Goal: Task Accomplishment & Management: Use online tool/utility

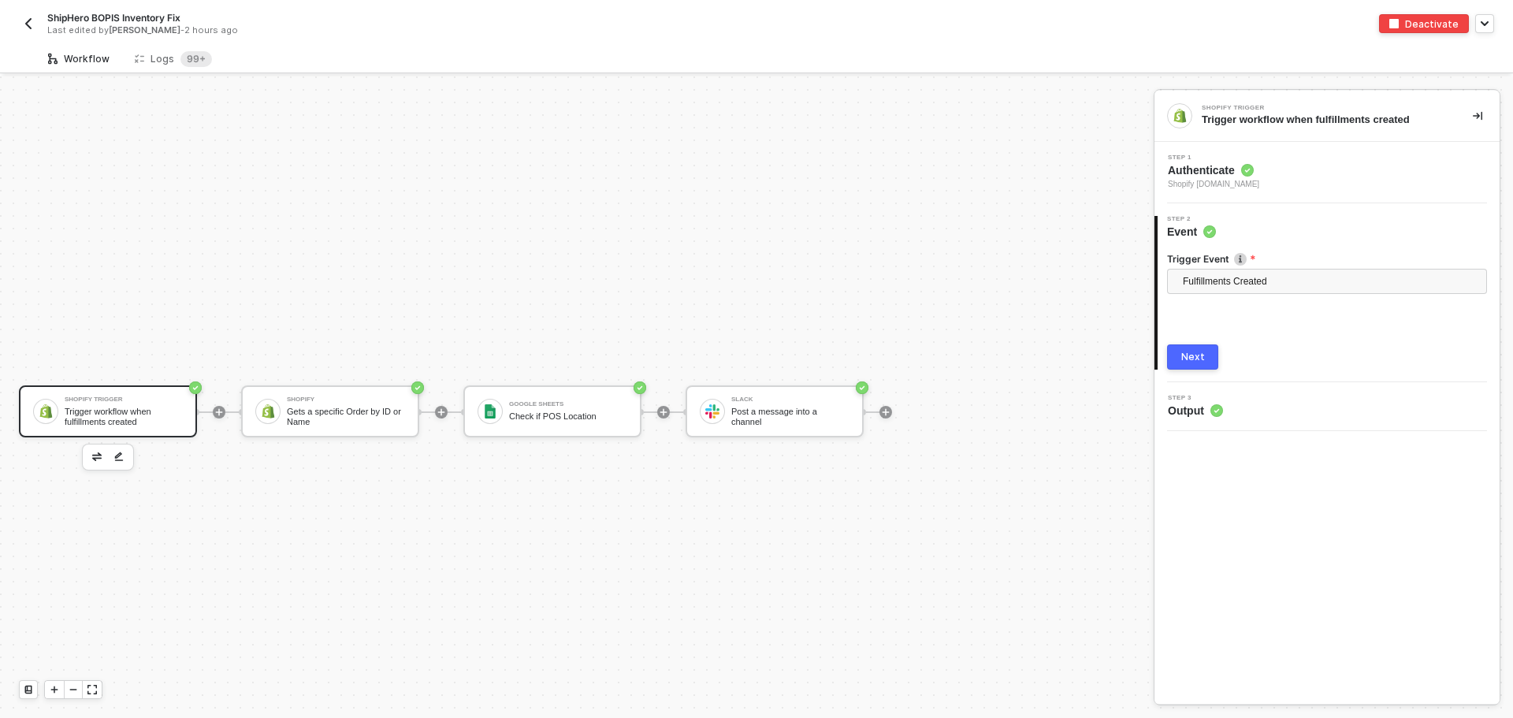
scroll to position [29, 0]
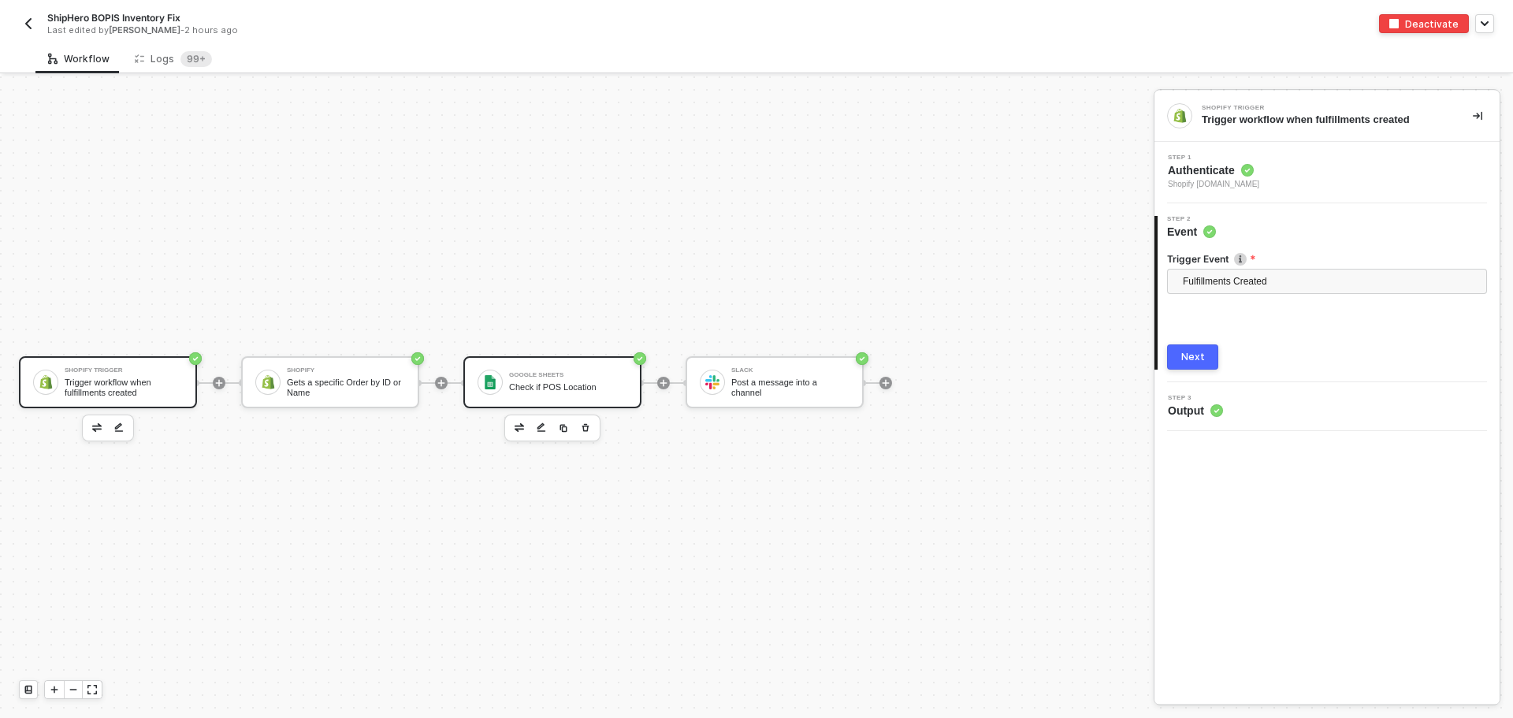
click at [571, 382] on div "Check if POS Location" at bounding box center [568, 387] width 118 height 10
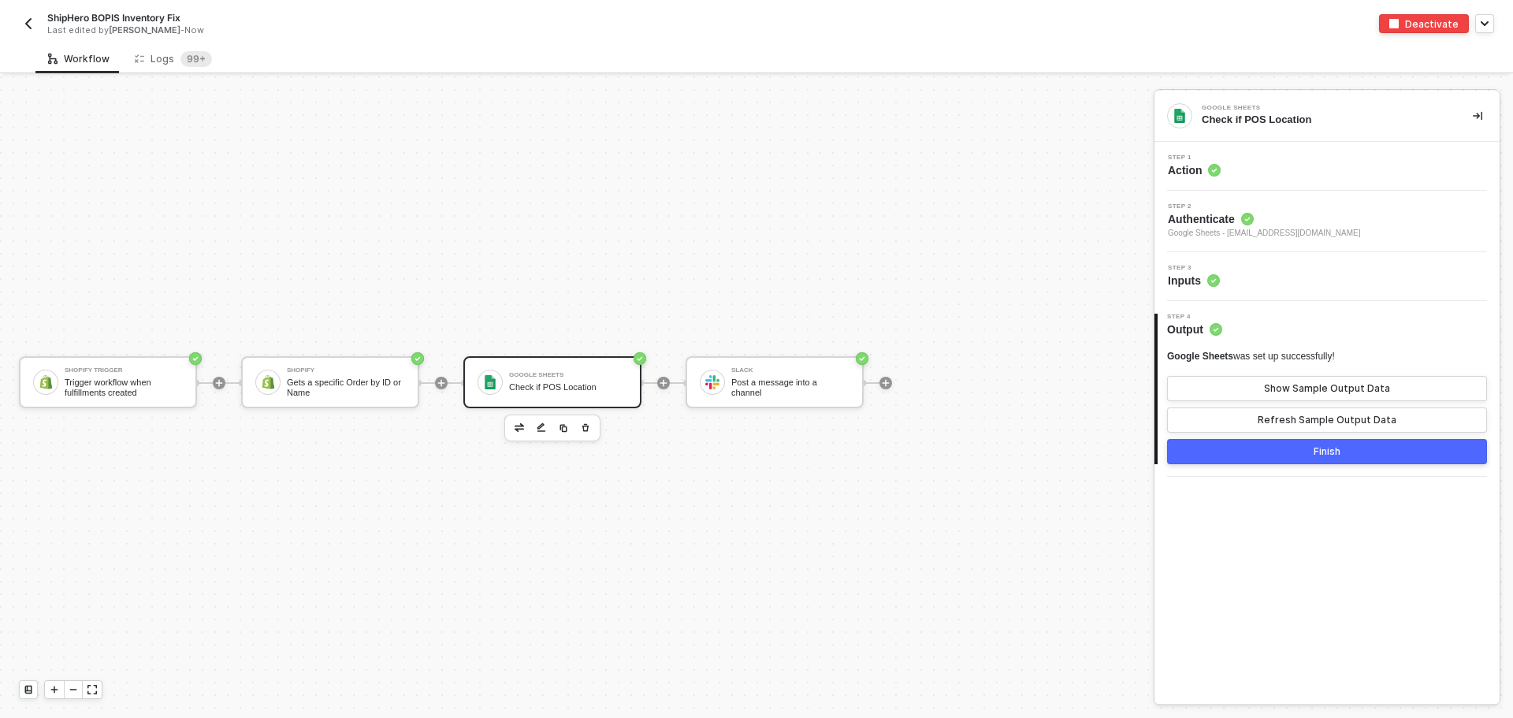
click at [1303, 297] on div "Step 3 Inputs" at bounding box center [1326, 276] width 345 height 49
click at [1303, 292] on div "Step 3 Inputs" at bounding box center [1326, 276] width 345 height 49
click at [1299, 246] on div "Step 2 Authenticate Google Sheets - [EMAIL_ADDRESS][DOMAIN_NAME]" at bounding box center [1326, 221] width 345 height 61
click at [1305, 283] on div "Step 3 Inputs" at bounding box center [1328, 277] width 341 height 24
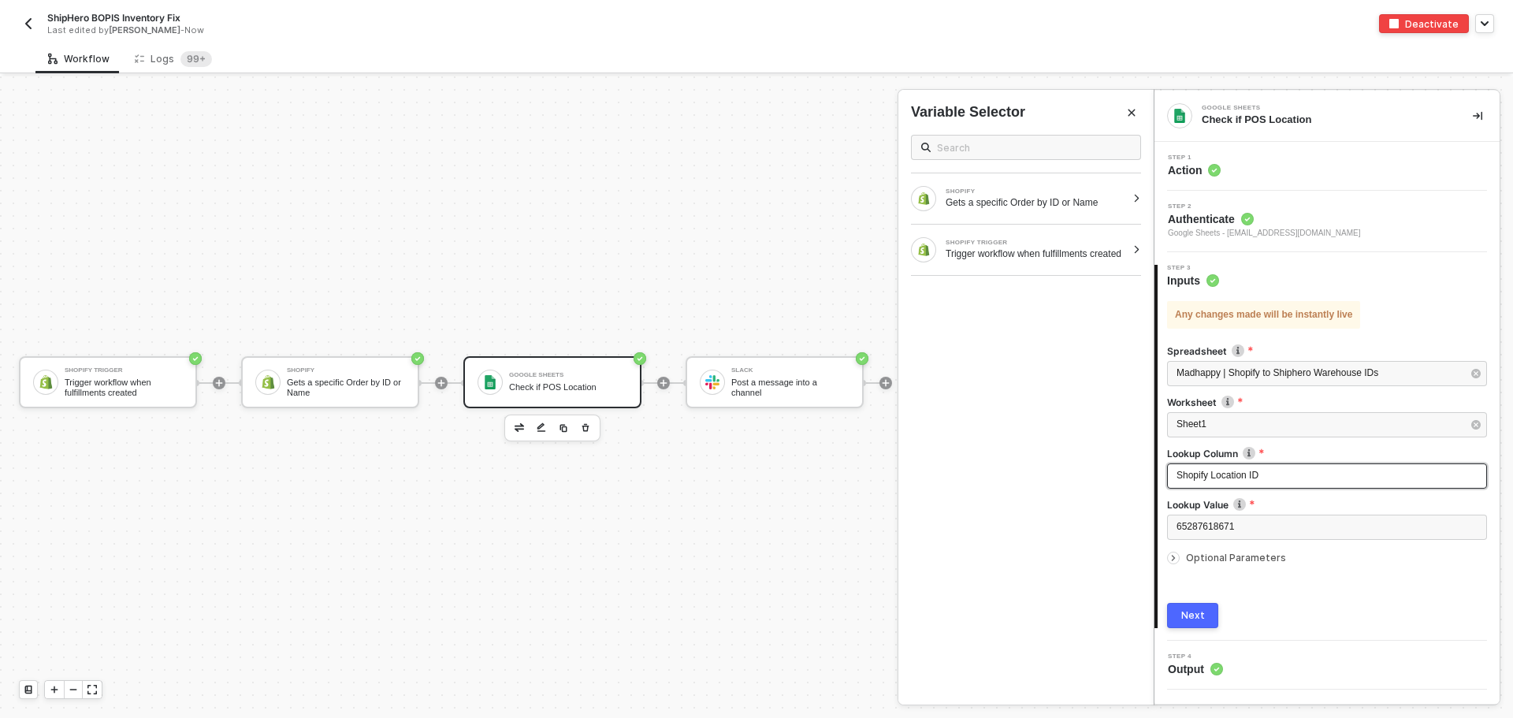
click at [1329, 488] on div "Shopify Location ID" at bounding box center [1327, 475] width 320 height 25
drag, startPoint x: 1325, startPoint y: 483, endPoint x: 979, endPoint y: 448, distance: 348.5
click at [1154, 448] on div "Google Sheets Check if POS Location Step 1 Action Step 2 Authenticate Google Sh…" at bounding box center [1333, 396] width 359 height 641
click at [1180, 559] on div at bounding box center [1176, 557] width 19 height 17
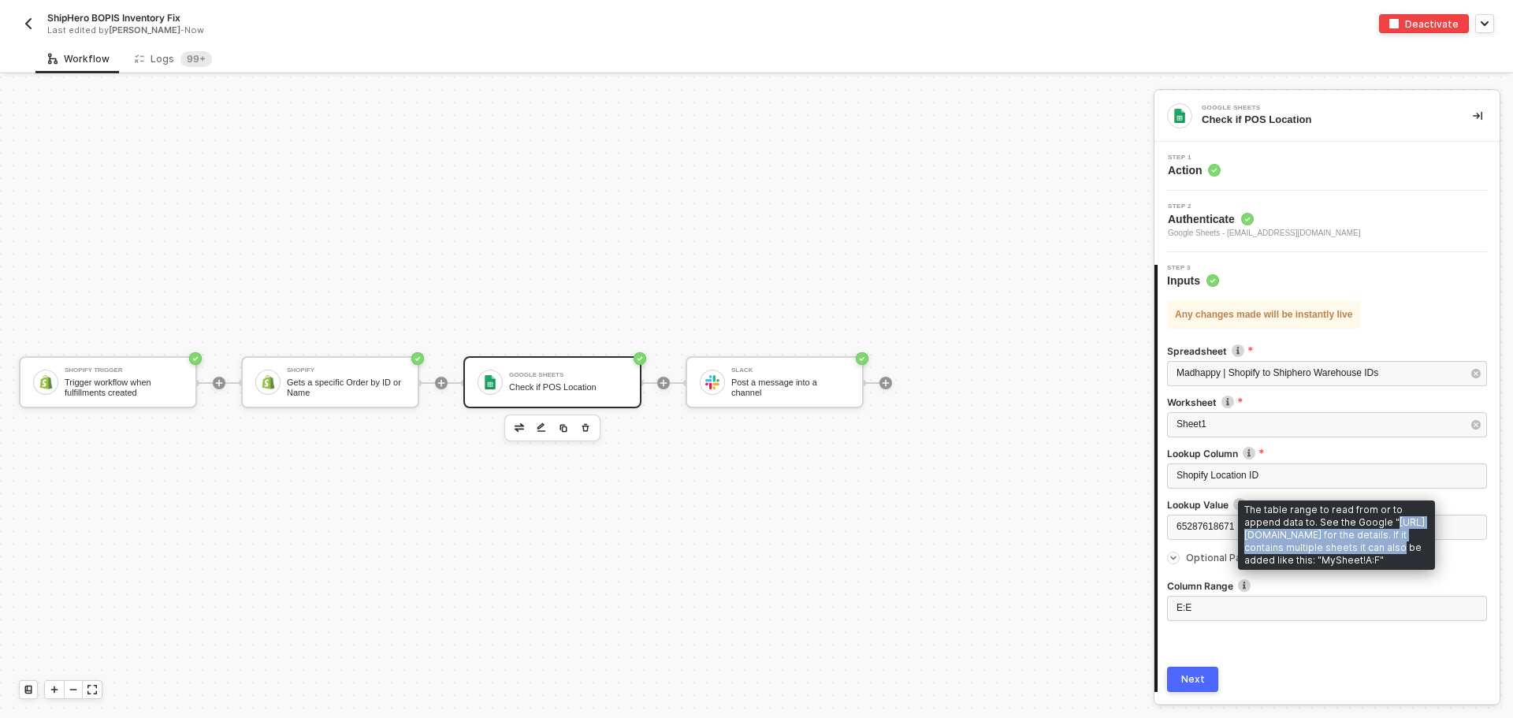
drag, startPoint x: 1248, startPoint y: 535, endPoint x: 1306, endPoint y: 551, distance: 59.6
click at [1306, 551] on div "The table range to read from or to append data to. See the Google "https://deve…" at bounding box center [1336, 534] width 197 height 69
copy div "https://developers.google.com/sheets/api/guides/values#writing for the details"
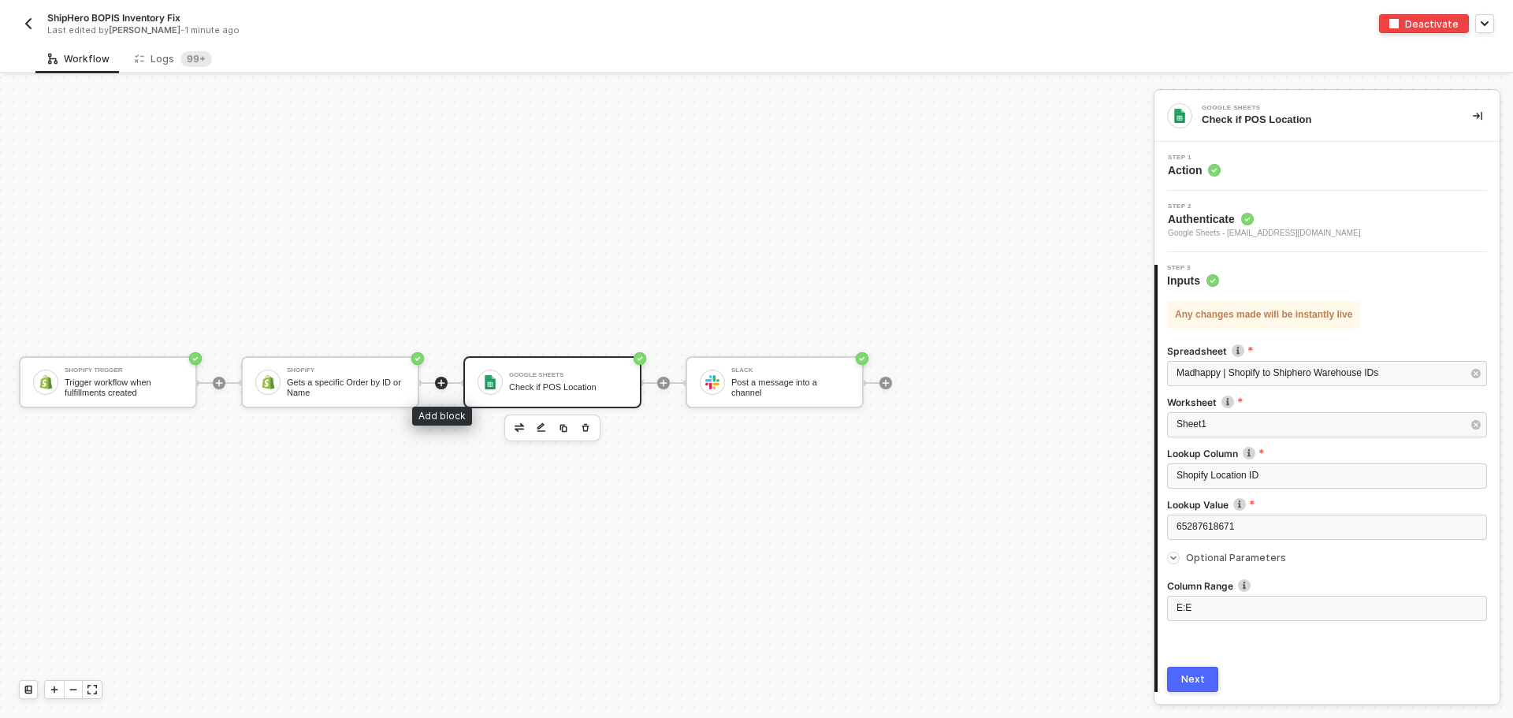
click at [444, 382] on icon "icon-play" at bounding box center [441, 382] width 7 height 7
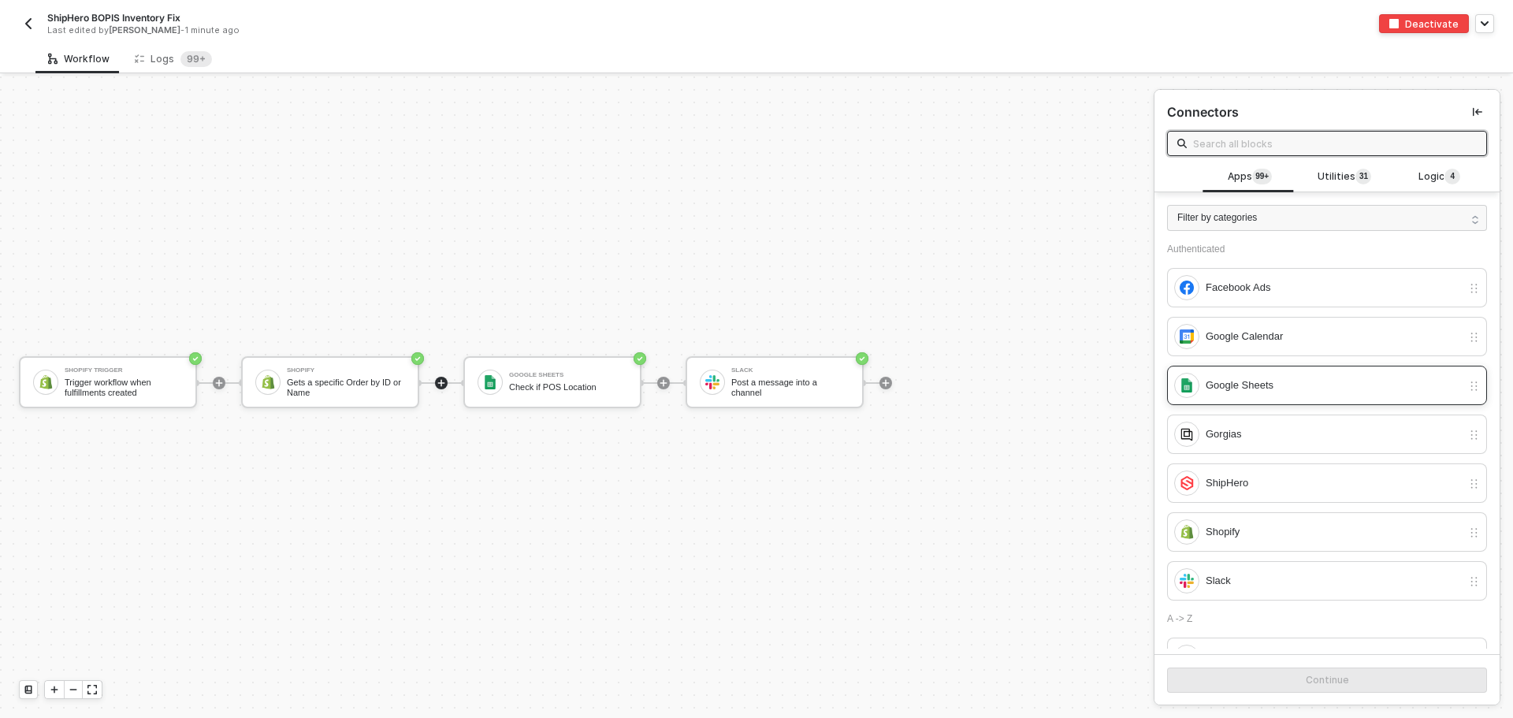
click at [1289, 383] on div "Google Sheets" at bounding box center [1334, 385] width 256 height 17
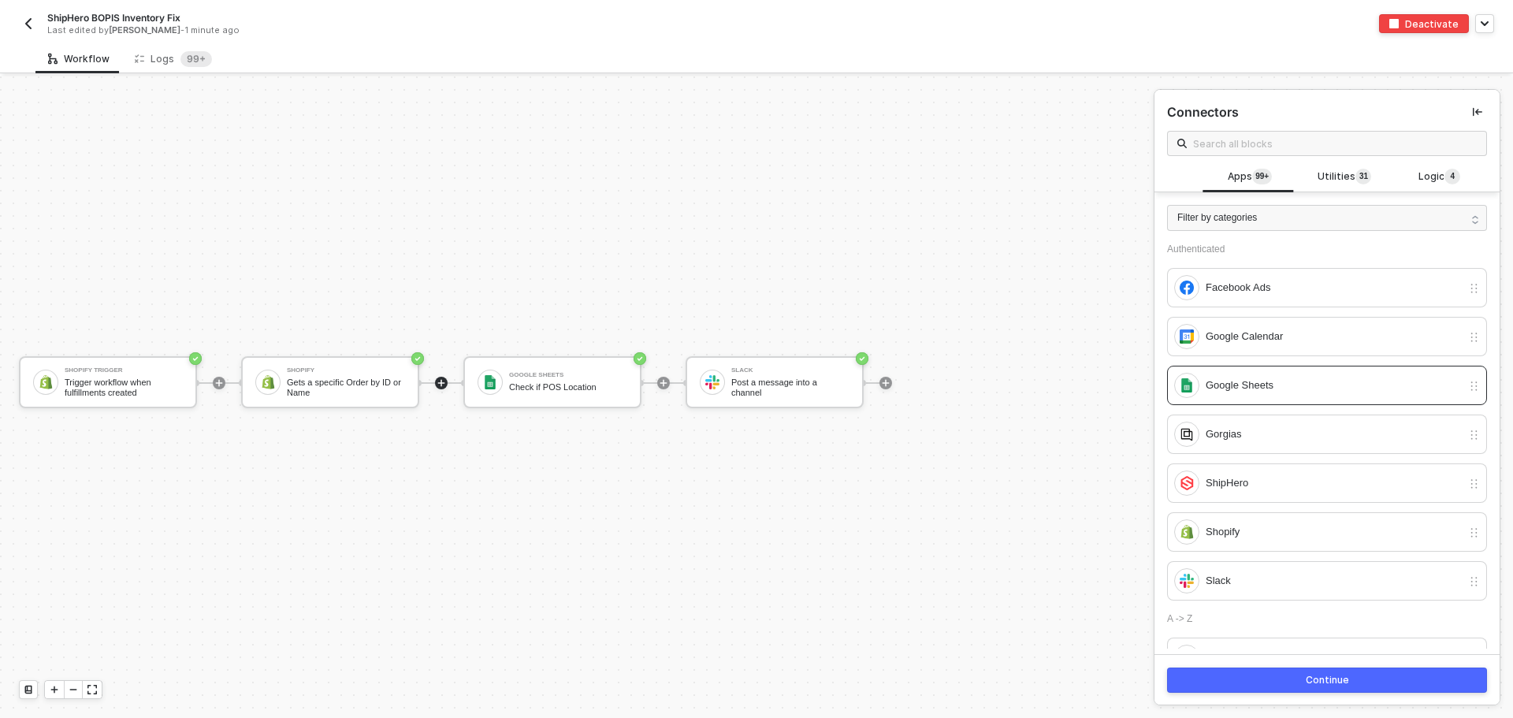
click at [1375, 680] on button "Continue" at bounding box center [1327, 679] width 320 height 25
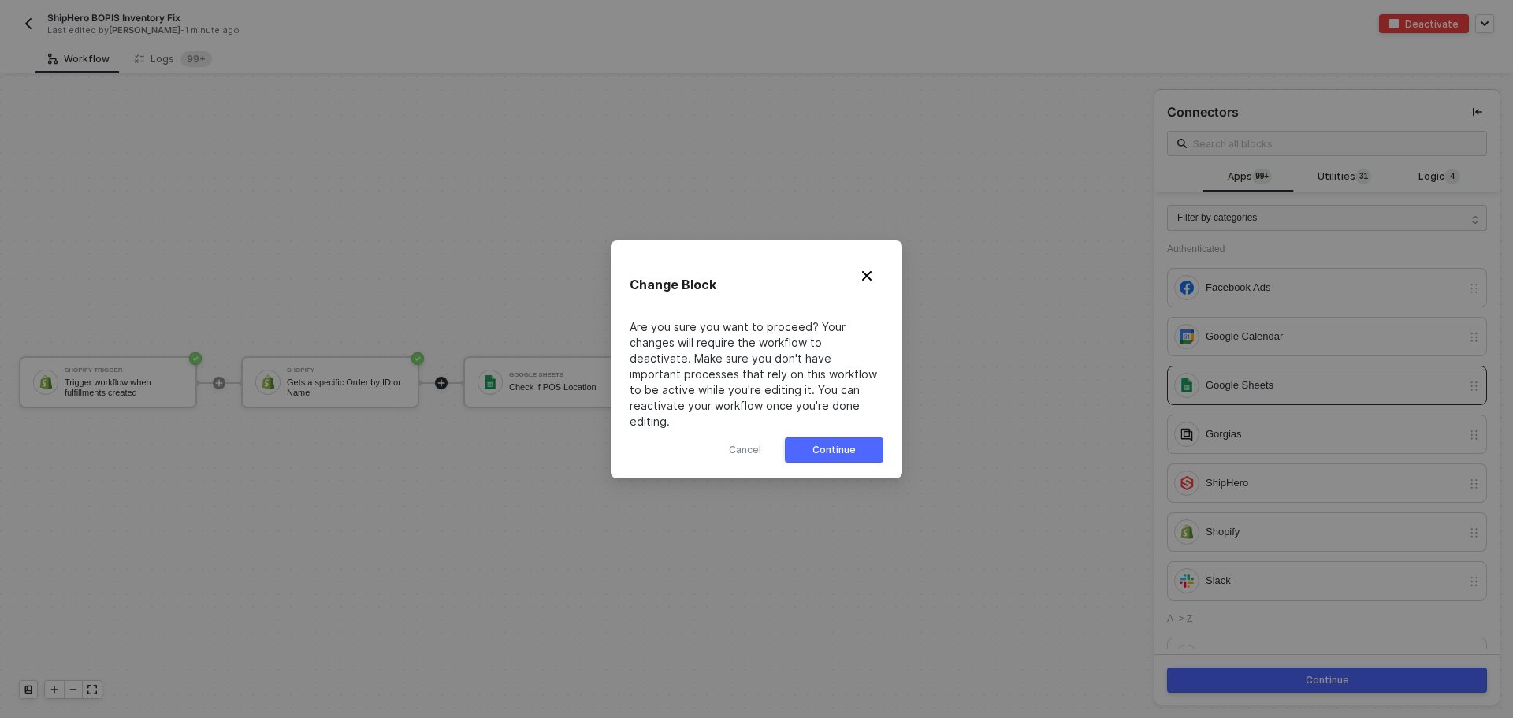
click at [855, 437] on button "Continue" at bounding box center [834, 449] width 98 height 25
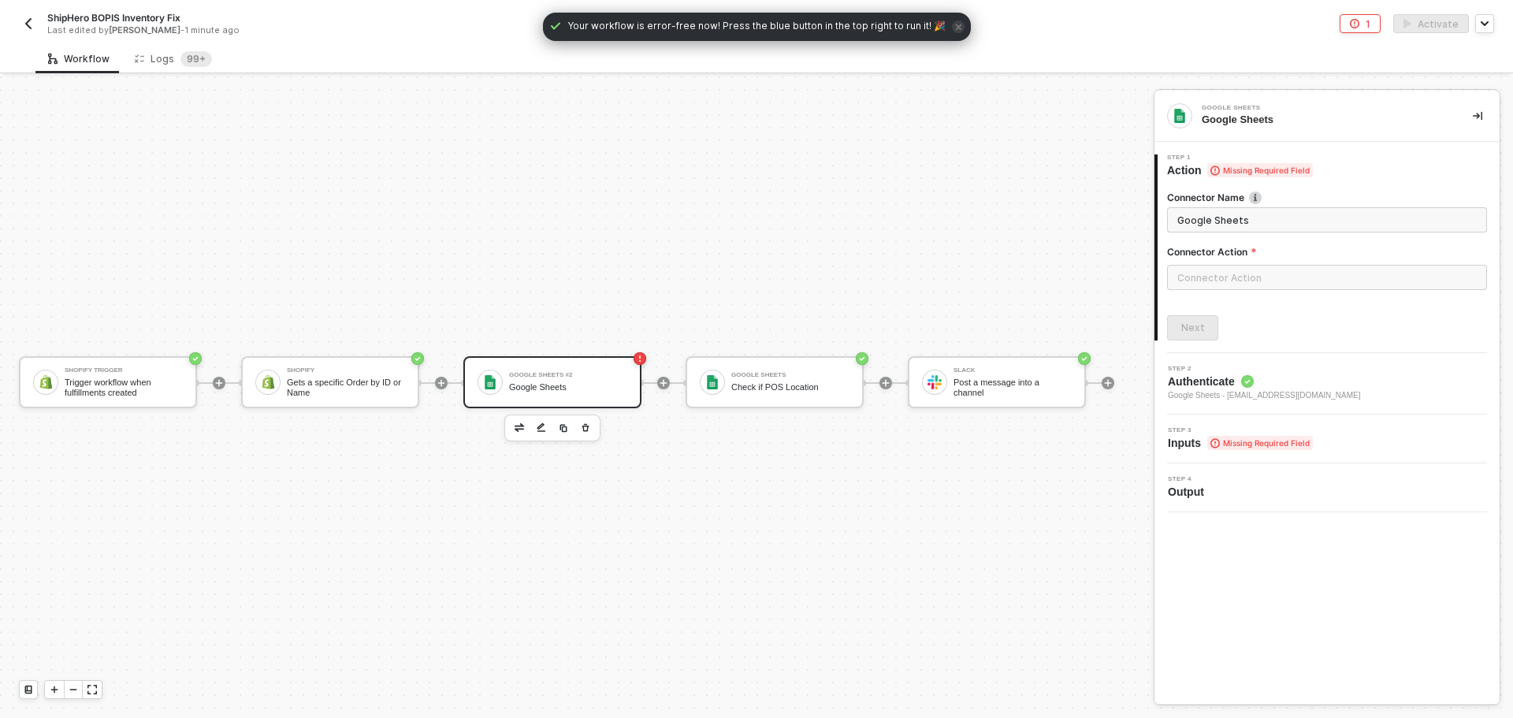
click at [1294, 234] on div "Connector Name Google Sheets Connector Action" at bounding box center [1327, 247] width 320 height 112
click at [1280, 271] on input "text" at bounding box center [1327, 277] width 320 height 25
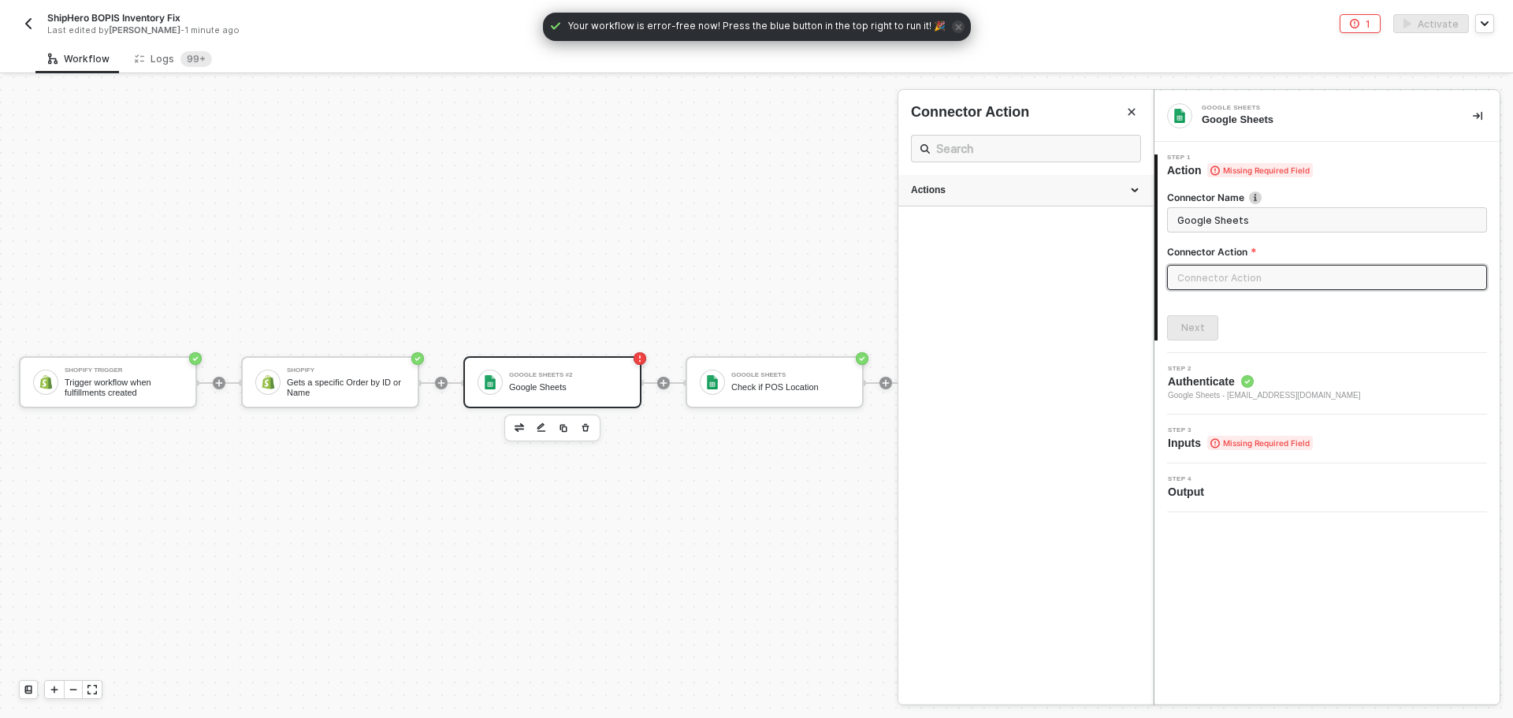
click at [969, 192] on div "Actions" at bounding box center [1025, 190] width 229 height 13
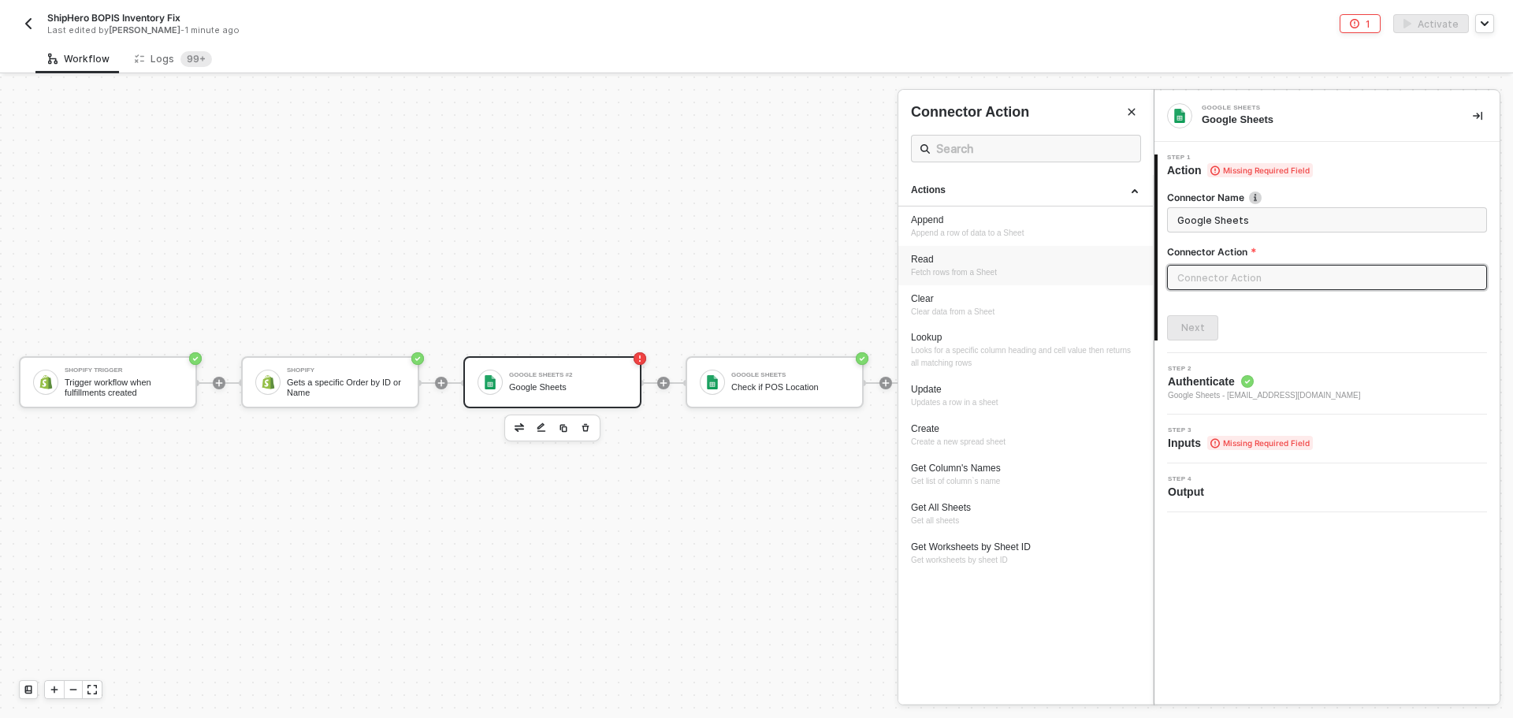
click at [1001, 280] on li "Read Fetch rows from a Sheet" at bounding box center [1025, 265] width 254 height 39
type input "Fetch rows from a Sheet"
type input "Read"
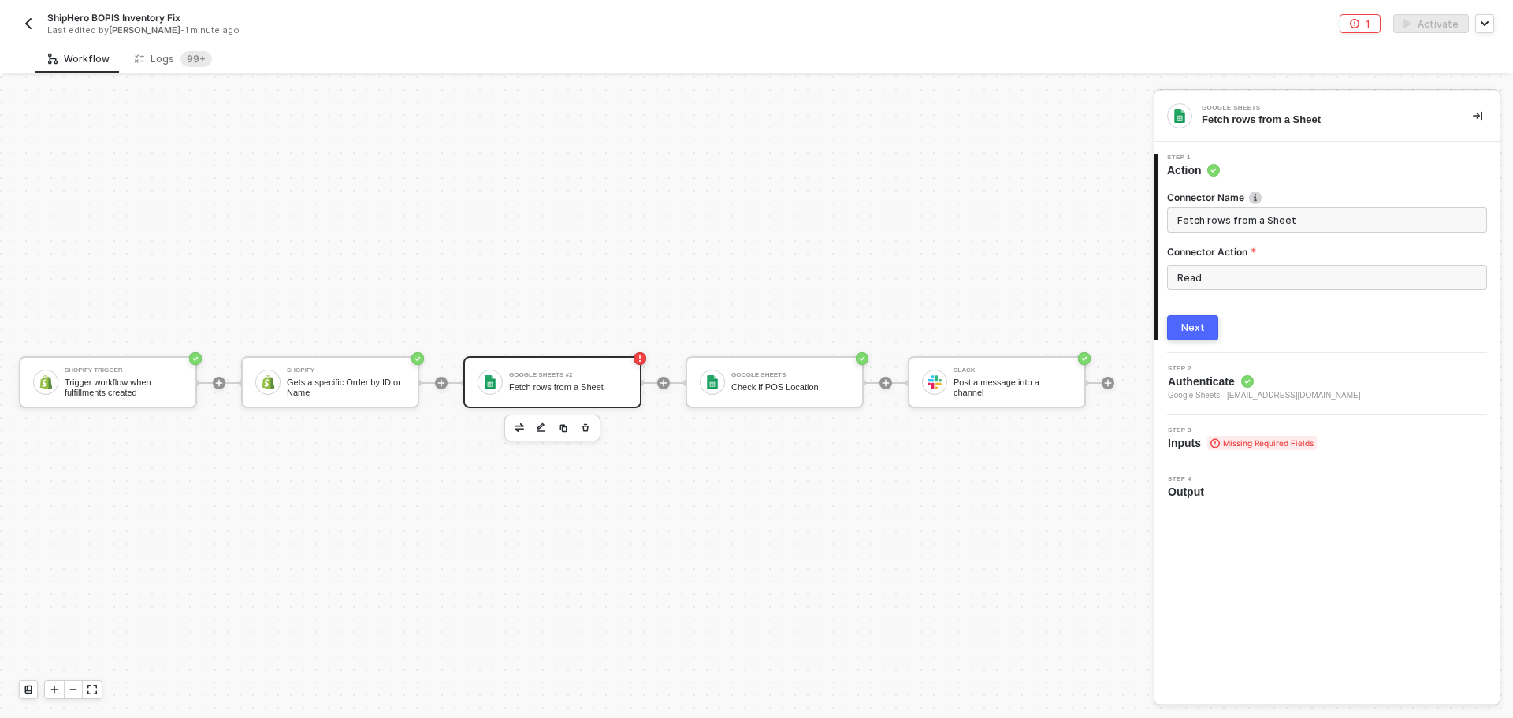
click at [1205, 329] on button "Next" at bounding box center [1192, 327] width 51 height 25
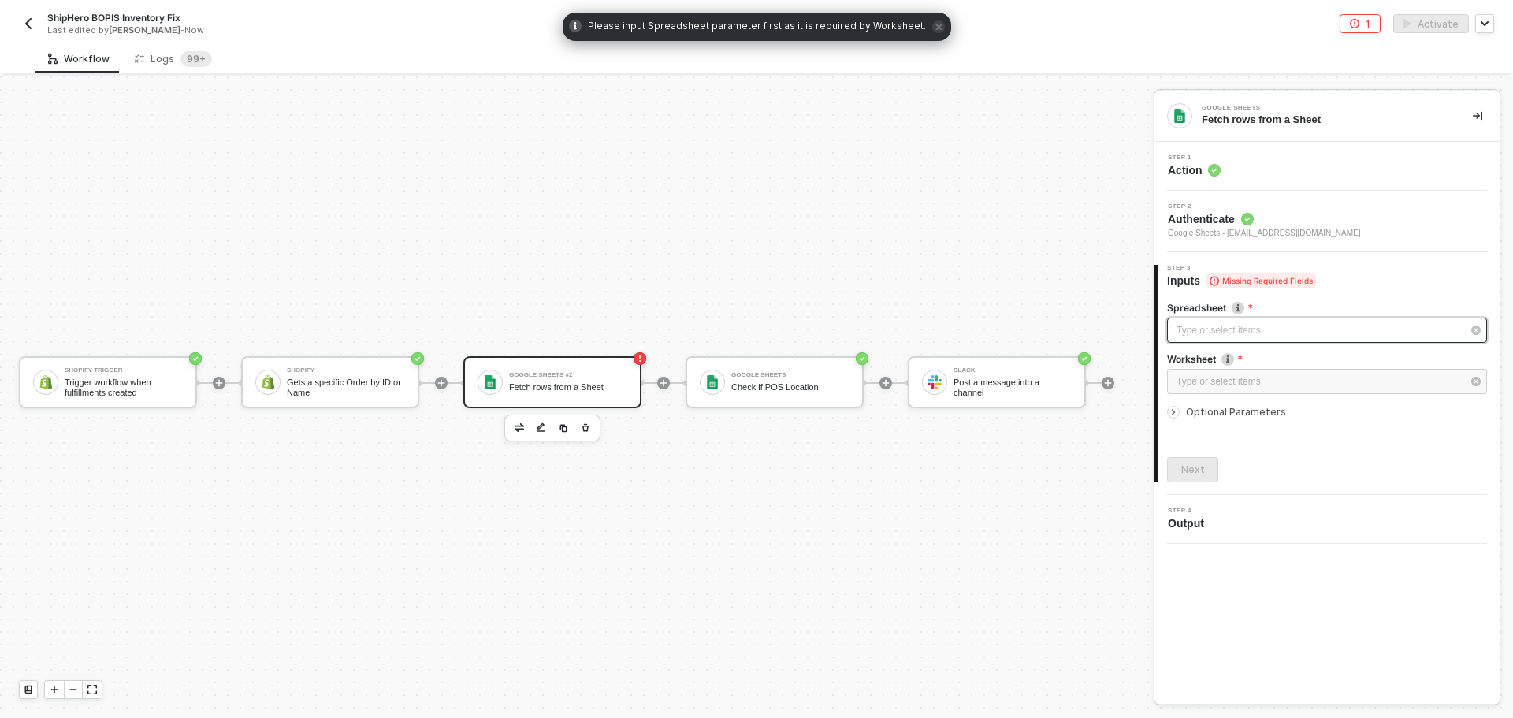
click at [1256, 327] on div "Type or select items ﻿" at bounding box center [1318, 330] width 285 height 15
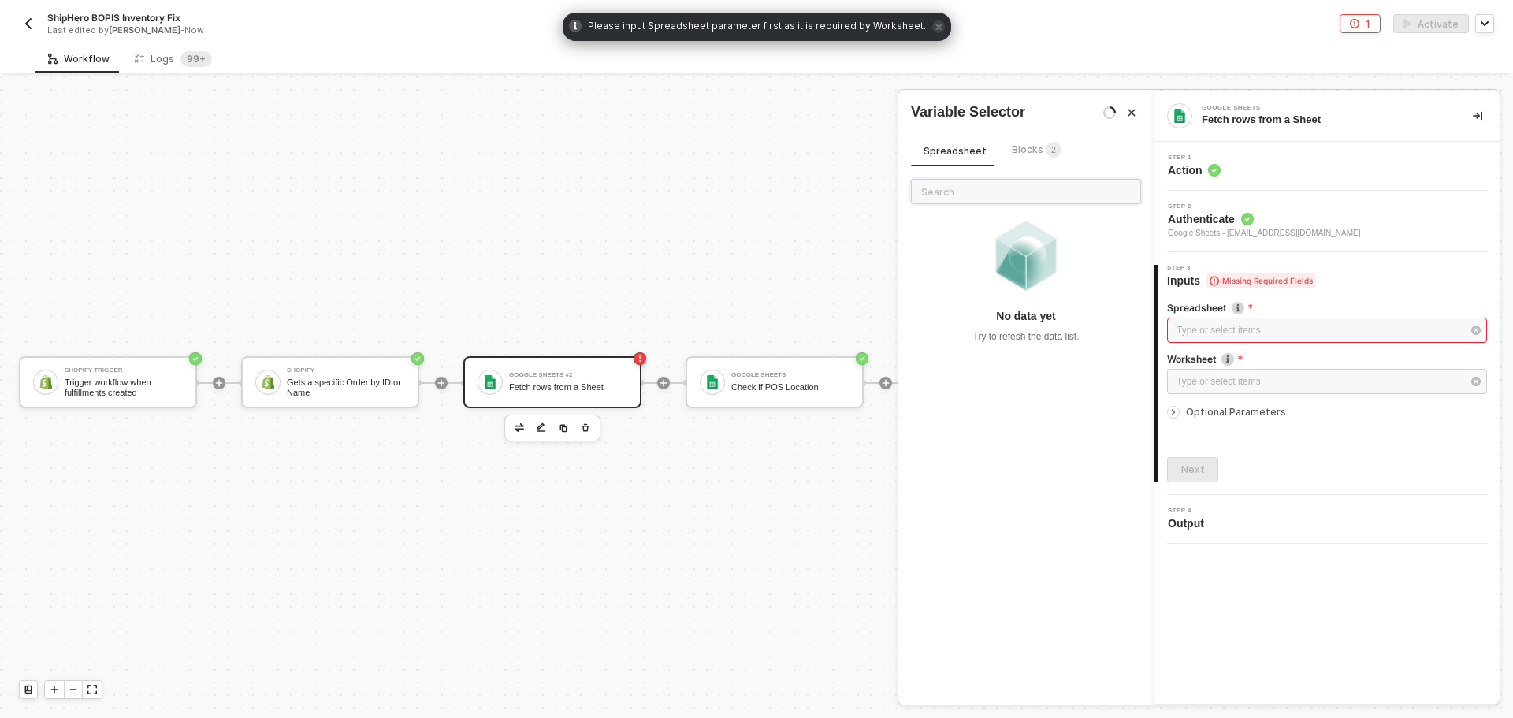
click at [990, 184] on input "text" at bounding box center [1026, 191] width 230 height 25
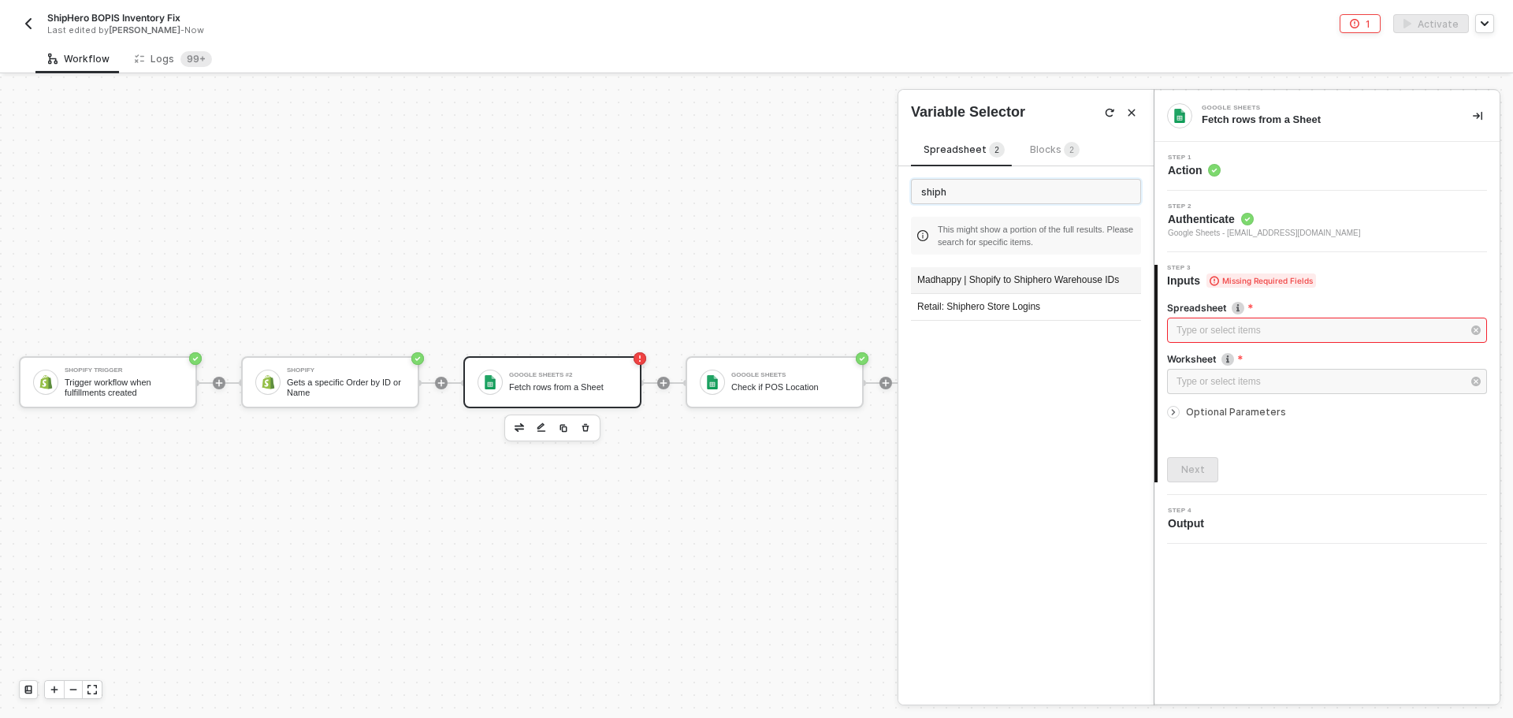
type input "shiph"
click at [1016, 272] on div "Madhappy | Shopify to Shiphero Warehouse IDs" at bounding box center [1026, 280] width 230 height 27
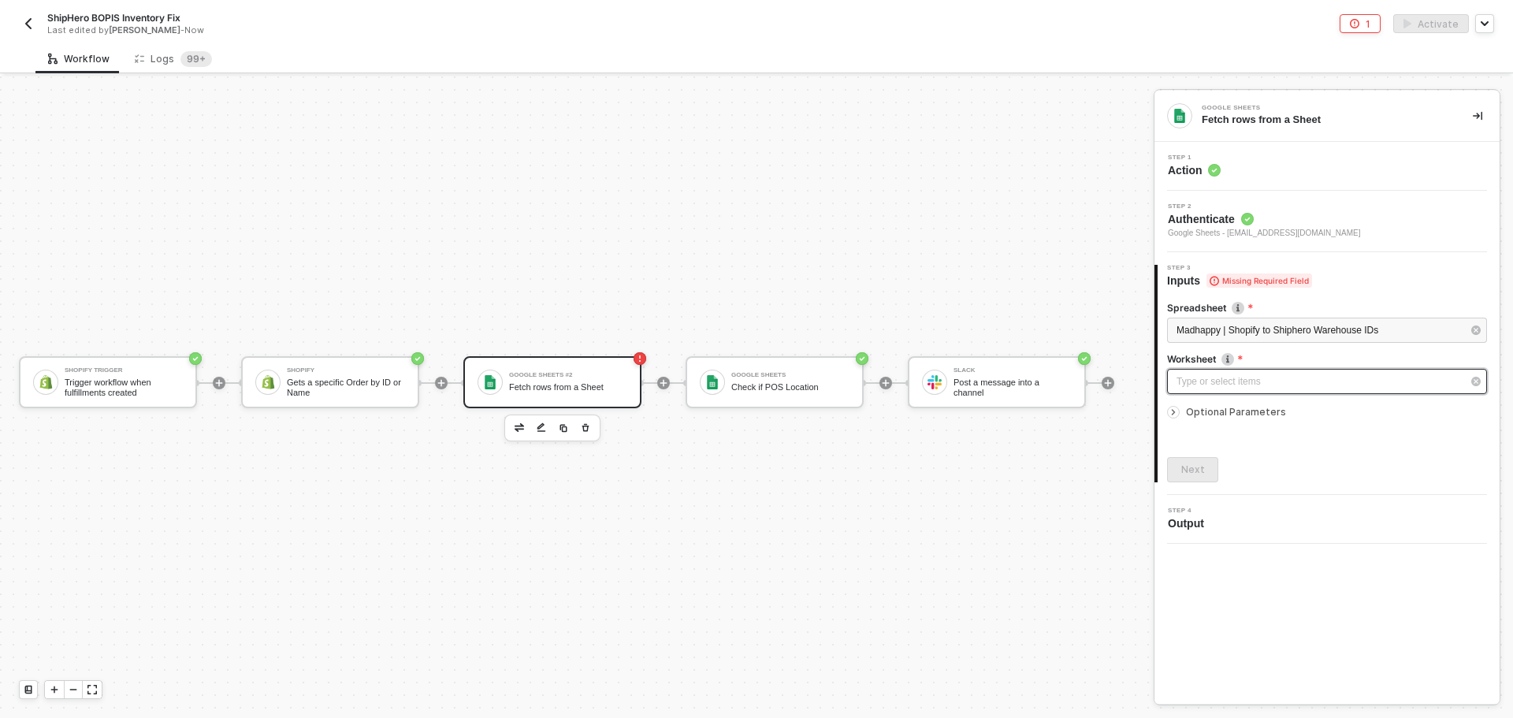
click at [1194, 381] on div "Type or select items ﻿" at bounding box center [1318, 381] width 285 height 15
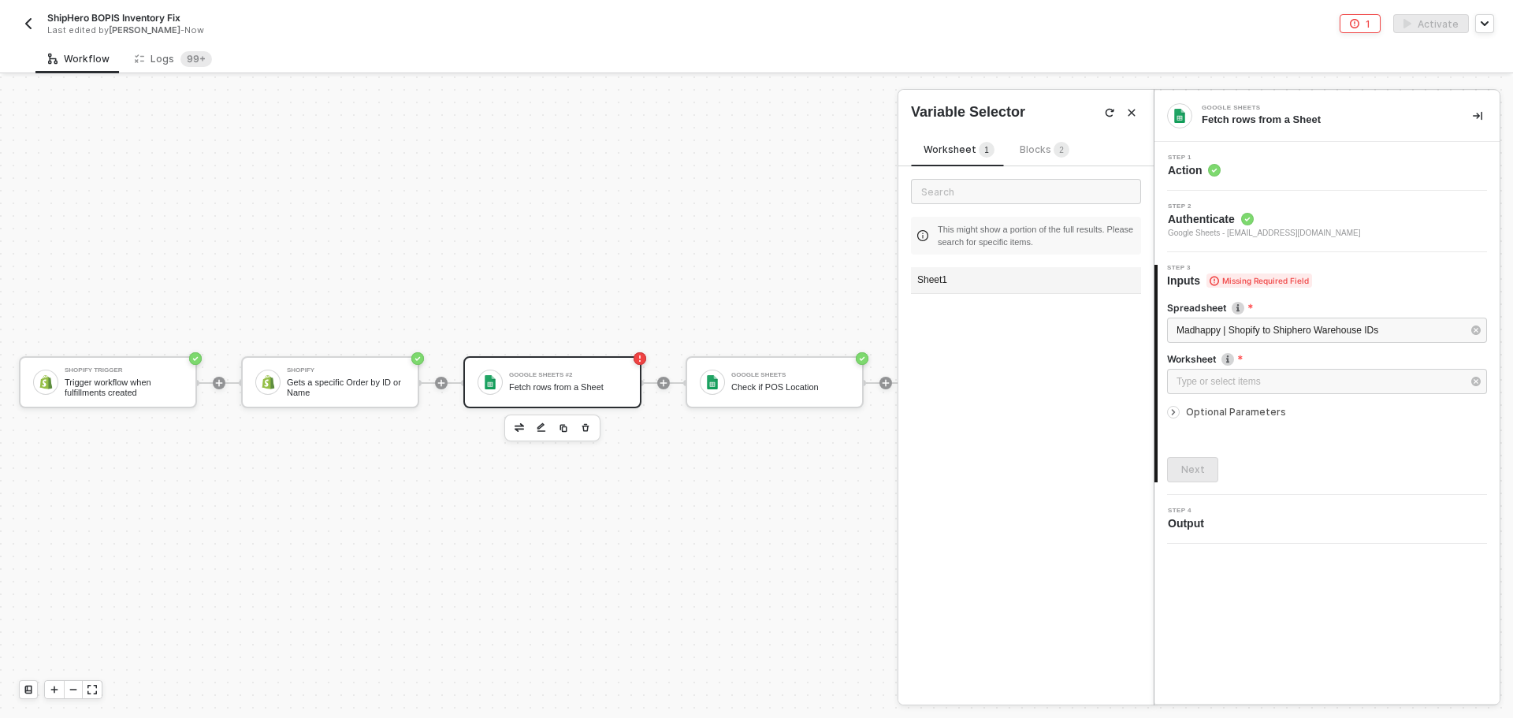
click at [972, 280] on div "Sheet1" at bounding box center [1026, 280] width 230 height 27
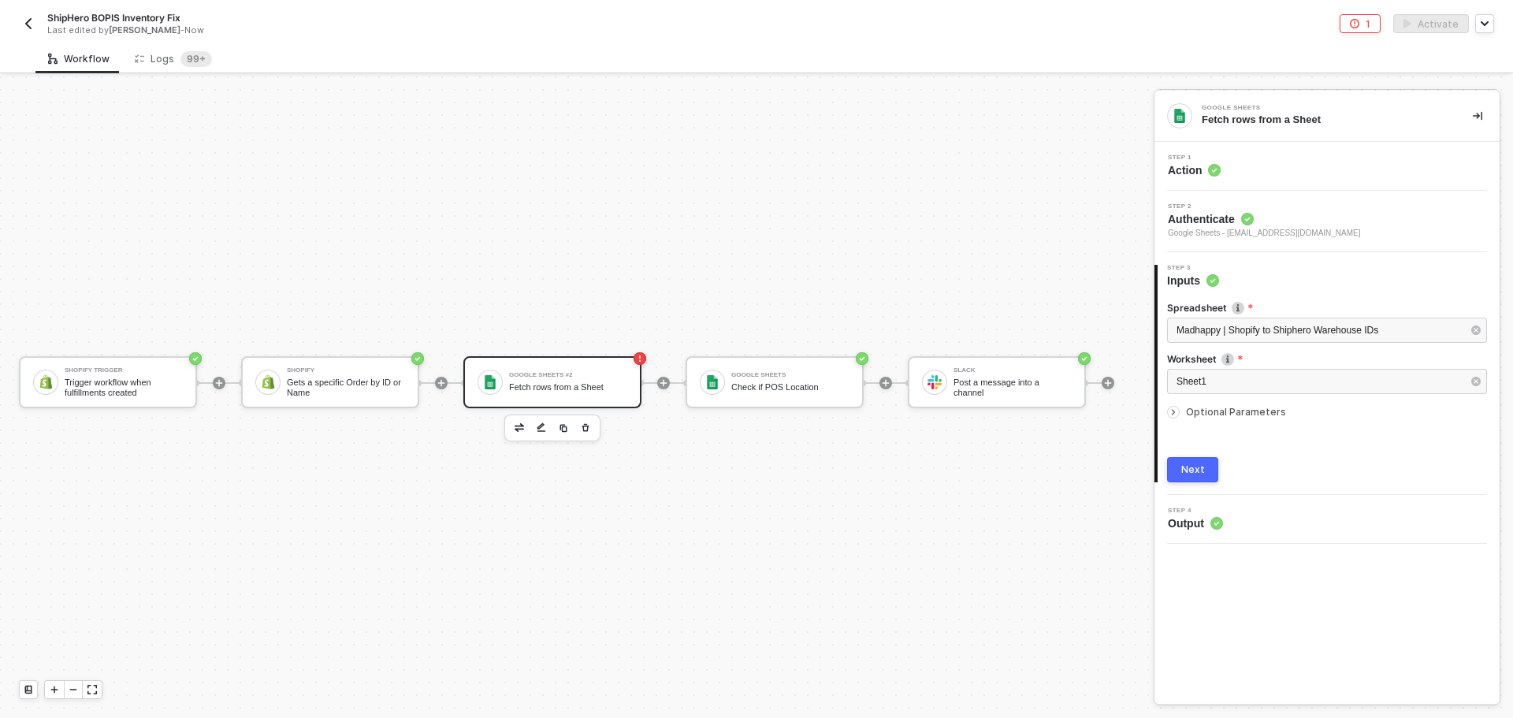
click at [1182, 409] on div at bounding box center [1176, 411] width 19 height 17
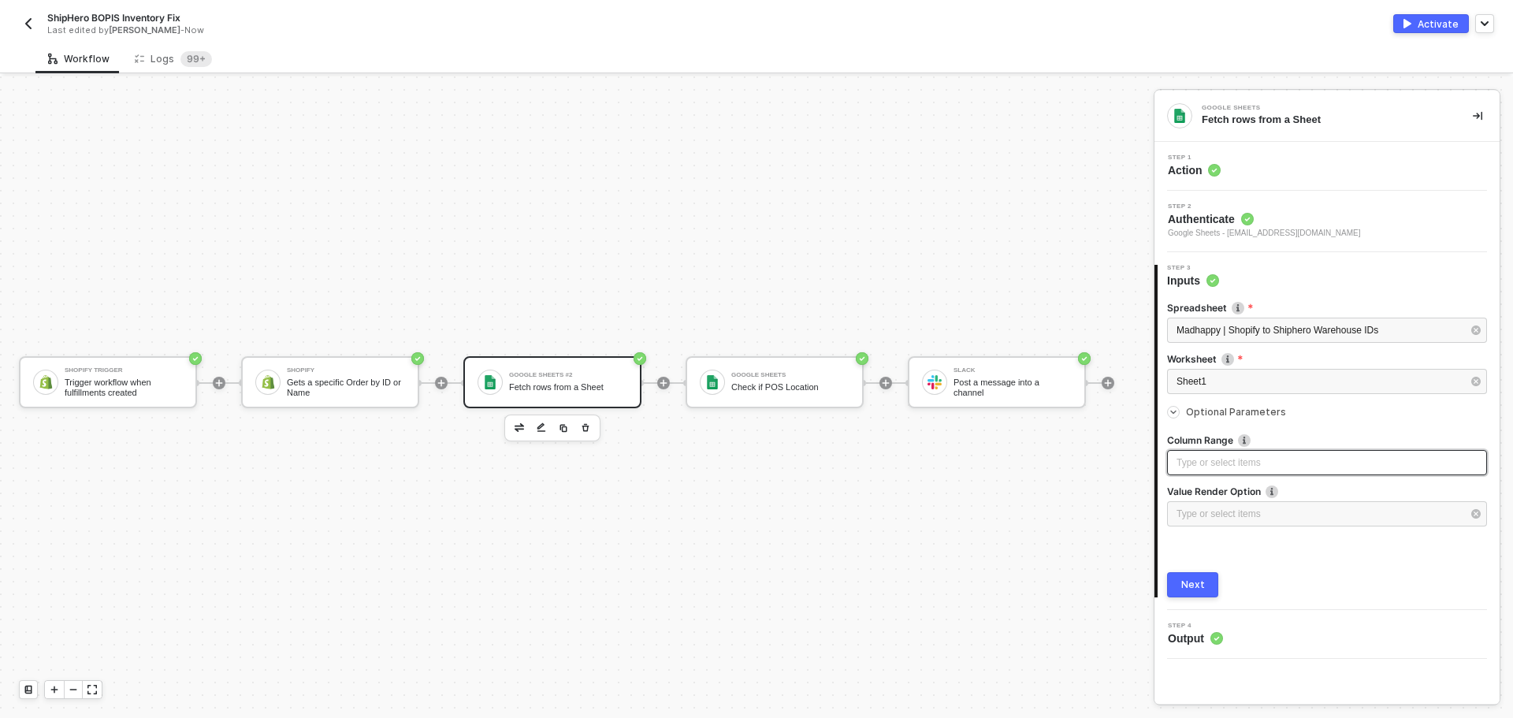
click at [1232, 459] on div "Type or select items ﻿" at bounding box center [1326, 462] width 301 height 15
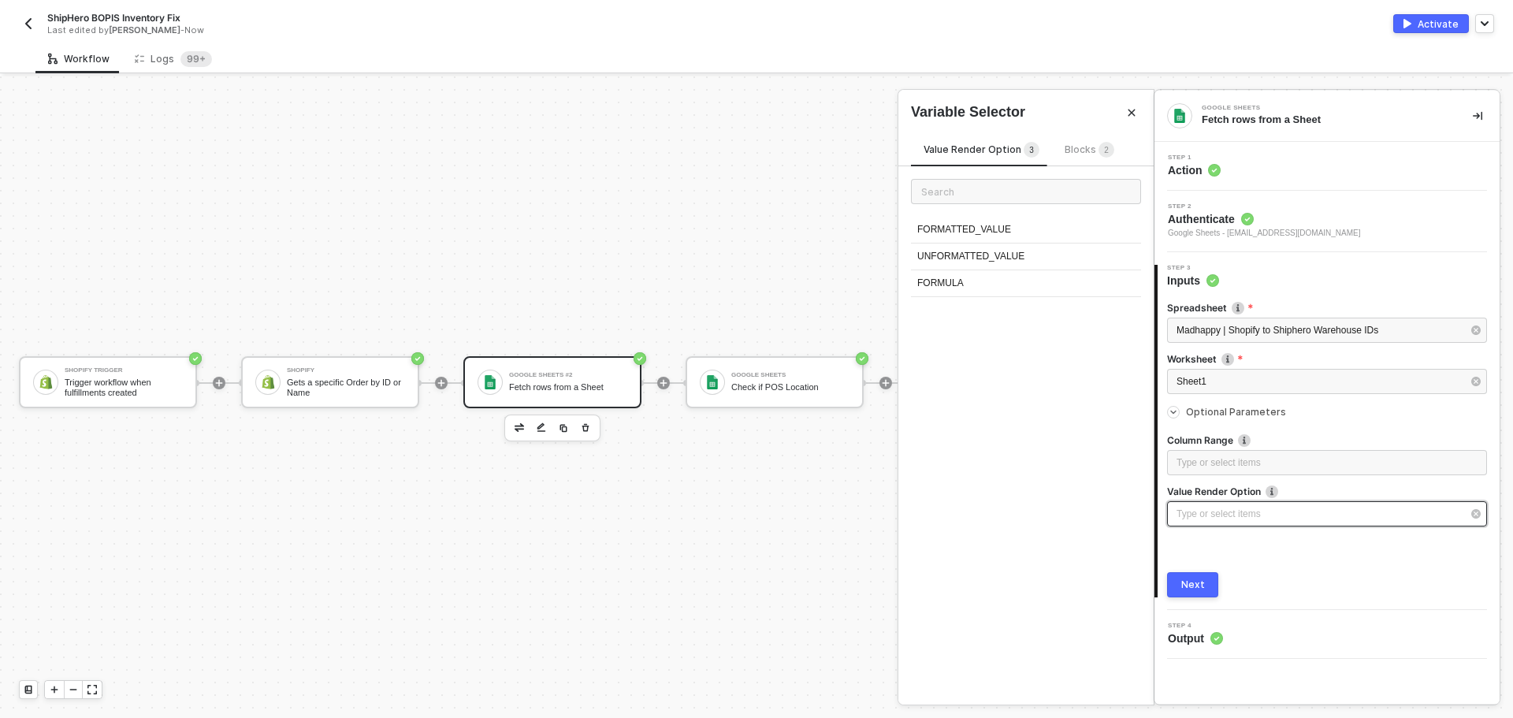
click at [1250, 516] on div "Type or select items ﻿" at bounding box center [1318, 514] width 285 height 15
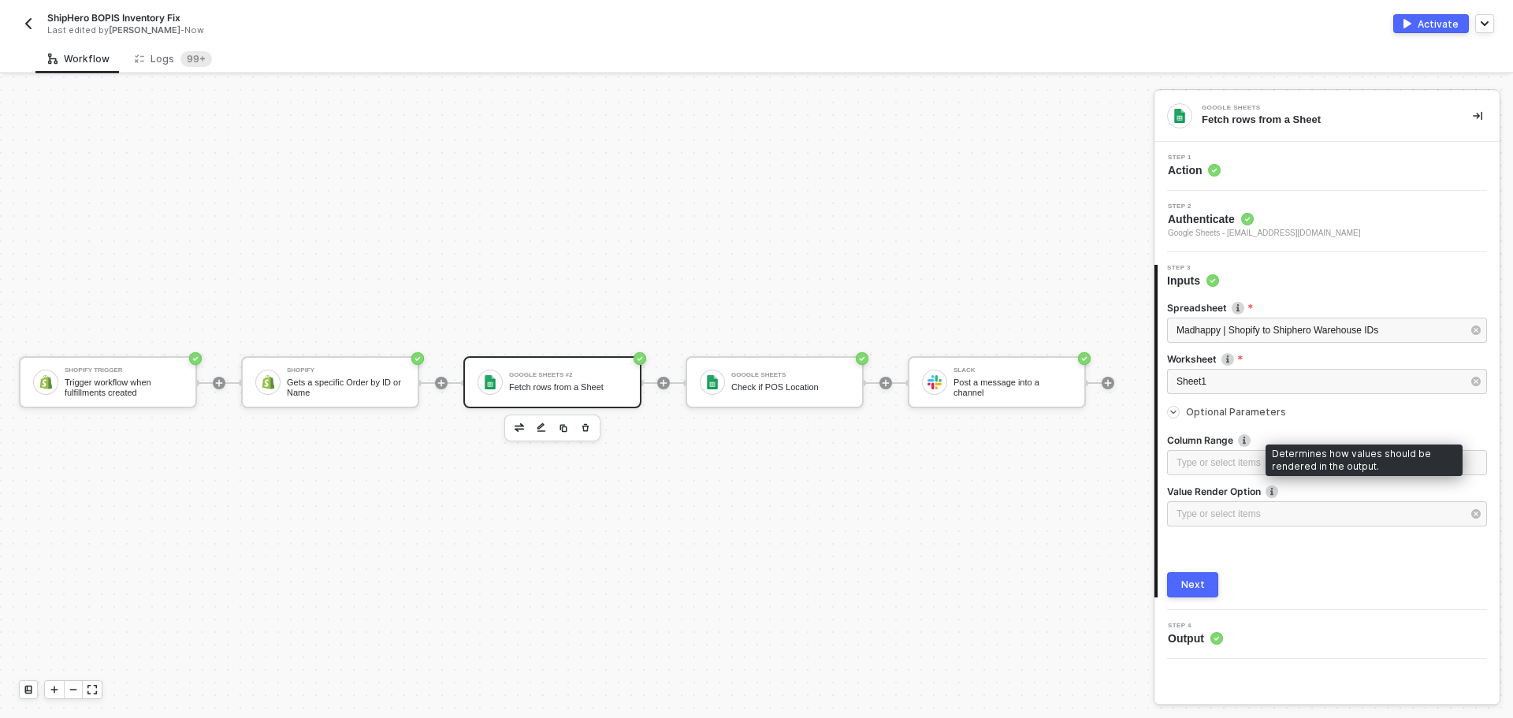
click at [1272, 496] on img at bounding box center [1271, 491] width 13 height 13
click at [1254, 518] on div "Type or select items ﻿" at bounding box center [1318, 514] width 285 height 15
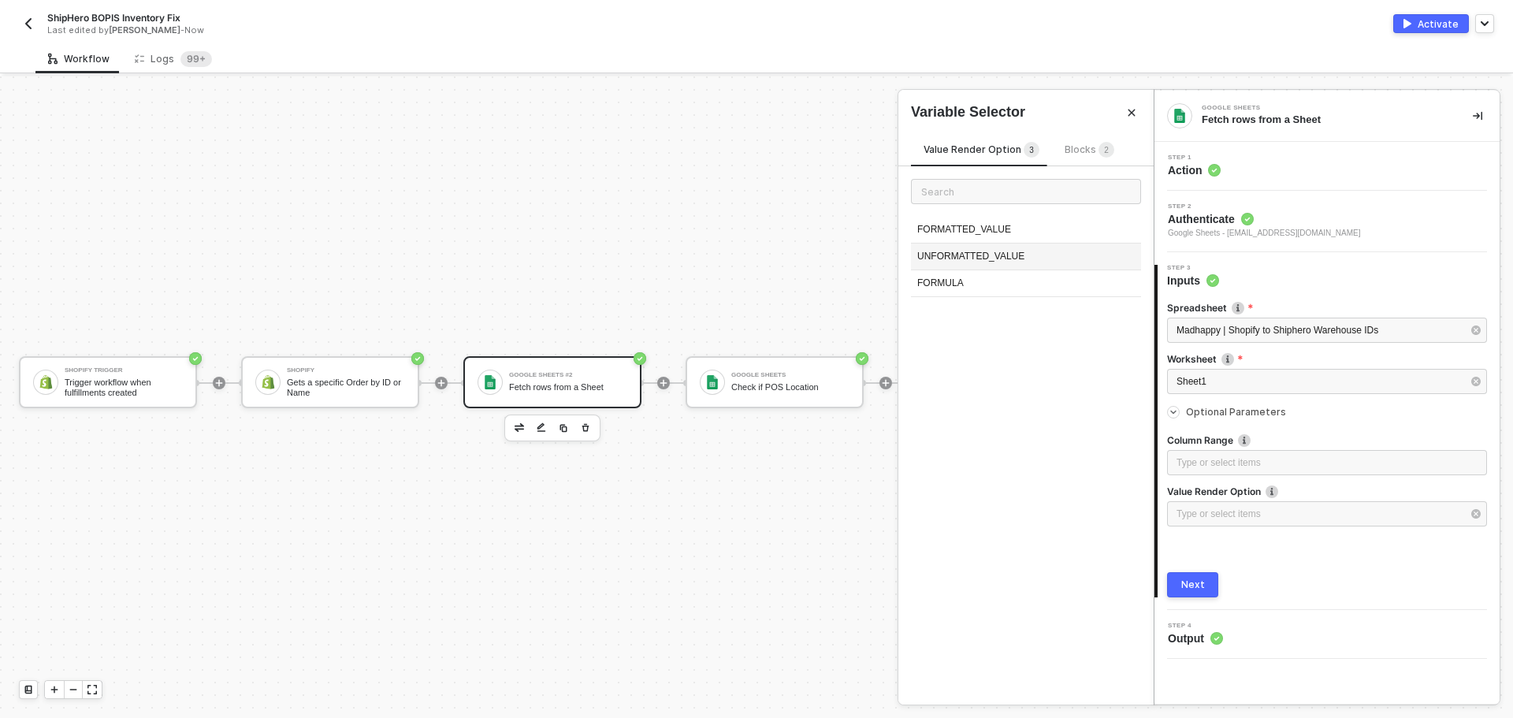
click at [1028, 260] on div "UNFORMATTED_VALUE" at bounding box center [1026, 256] width 230 height 27
click at [1235, 462] on div "Type or select items ﻿" at bounding box center [1326, 462] width 301 height 15
click at [1203, 407] on span "Optional Parameters" at bounding box center [1236, 412] width 100 height 12
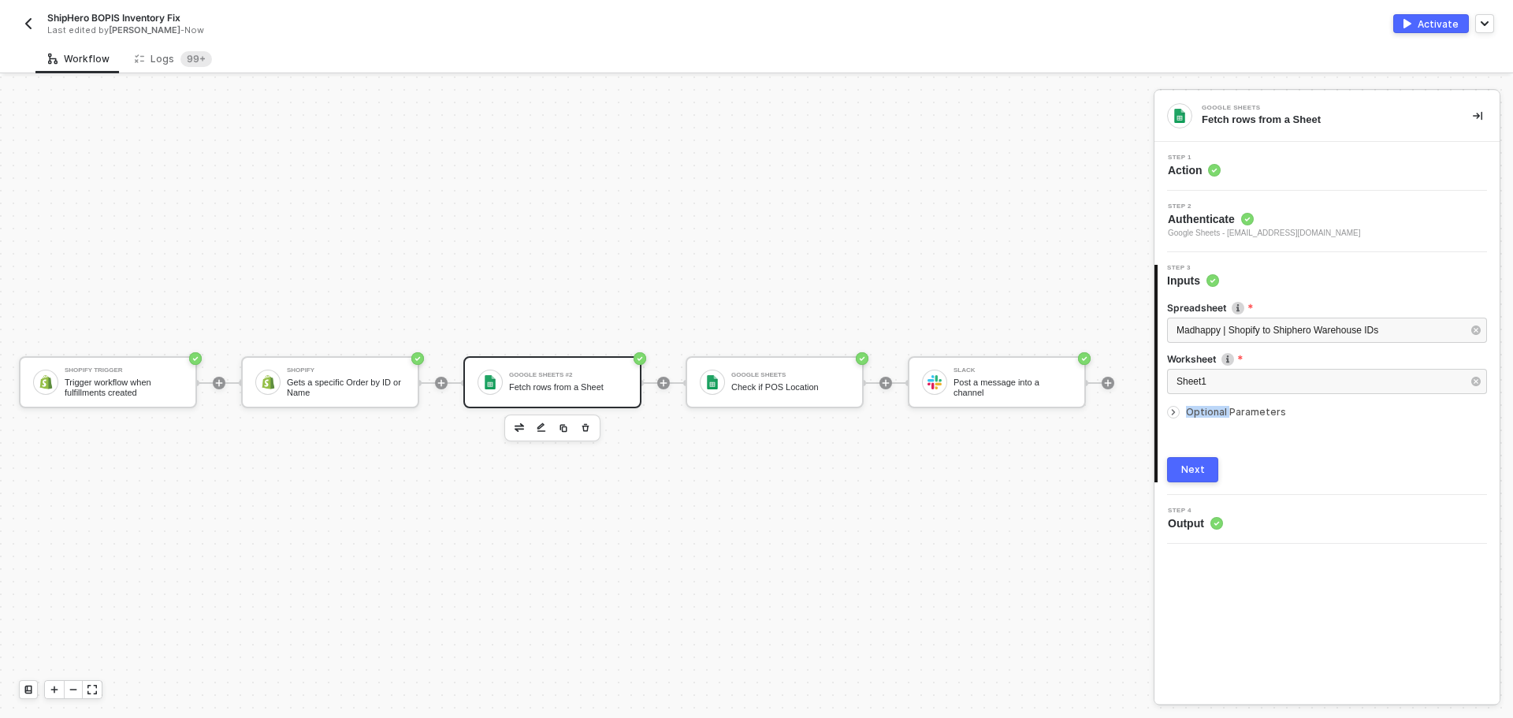
click at [1203, 407] on span "Optional Parameters" at bounding box center [1236, 412] width 100 height 12
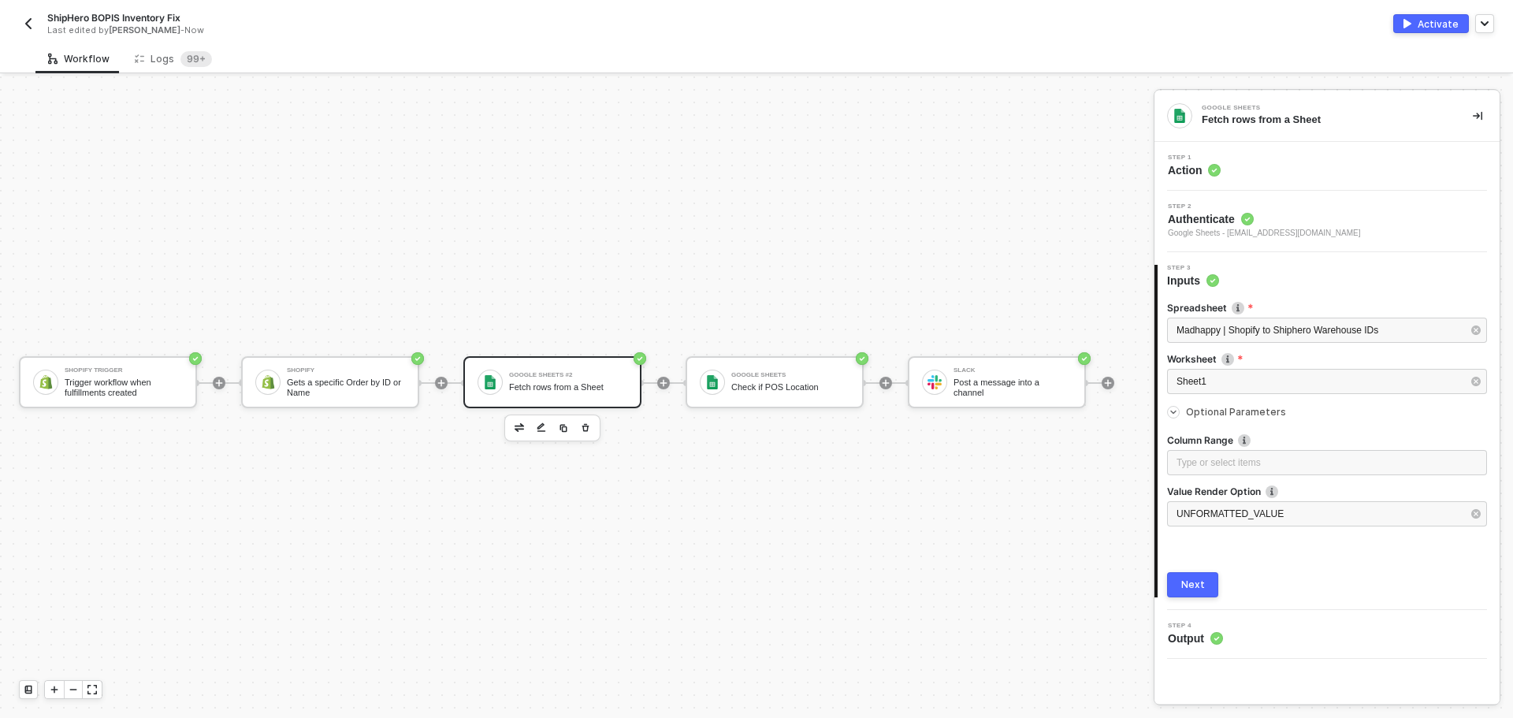
click at [1260, 162] on div "Step 1 Action" at bounding box center [1328, 166] width 341 height 24
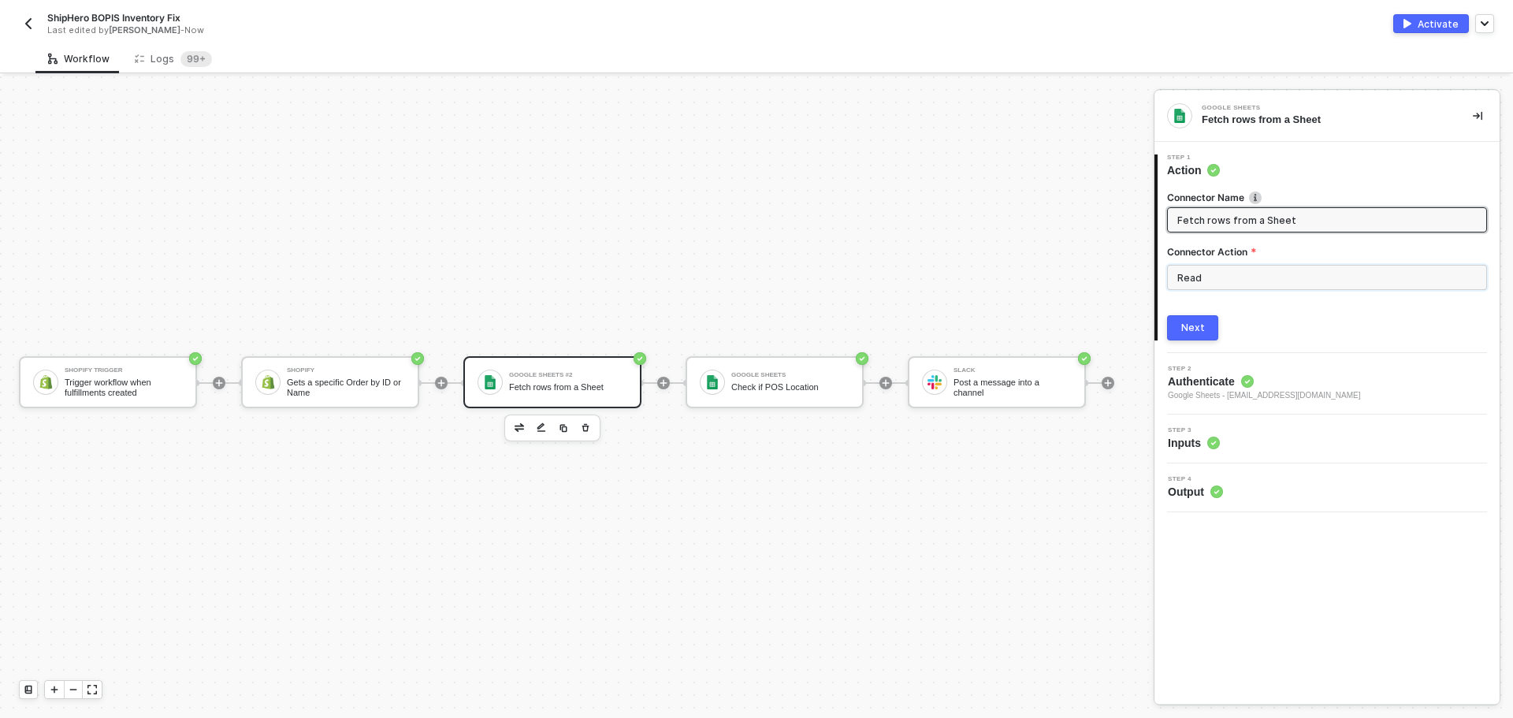
click at [1259, 286] on input "Read" at bounding box center [1327, 277] width 320 height 25
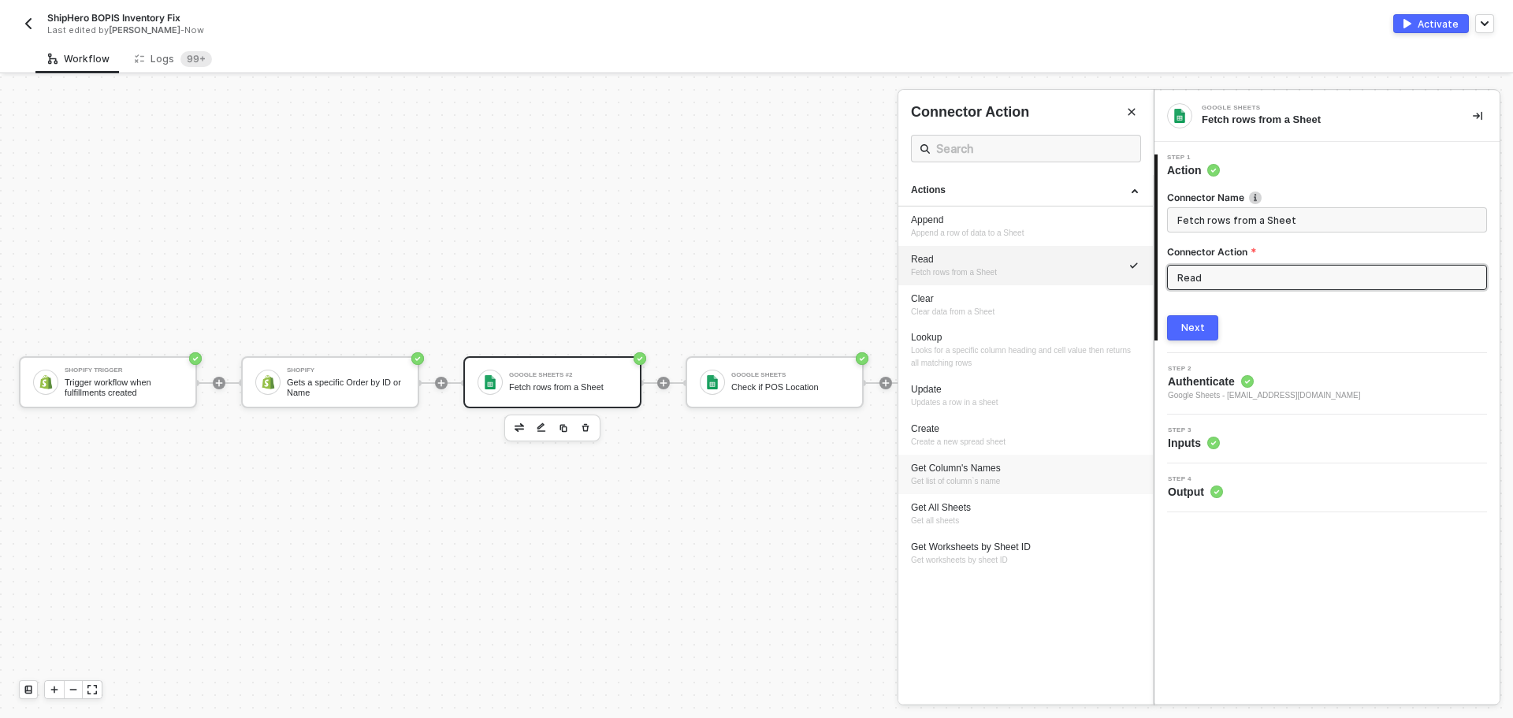
click at [1044, 481] on div "Get Column's Names Get list of column`s name" at bounding box center [1025, 475] width 229 height 26
type input "Get list of column`s name"
type input "Get Column's Names"
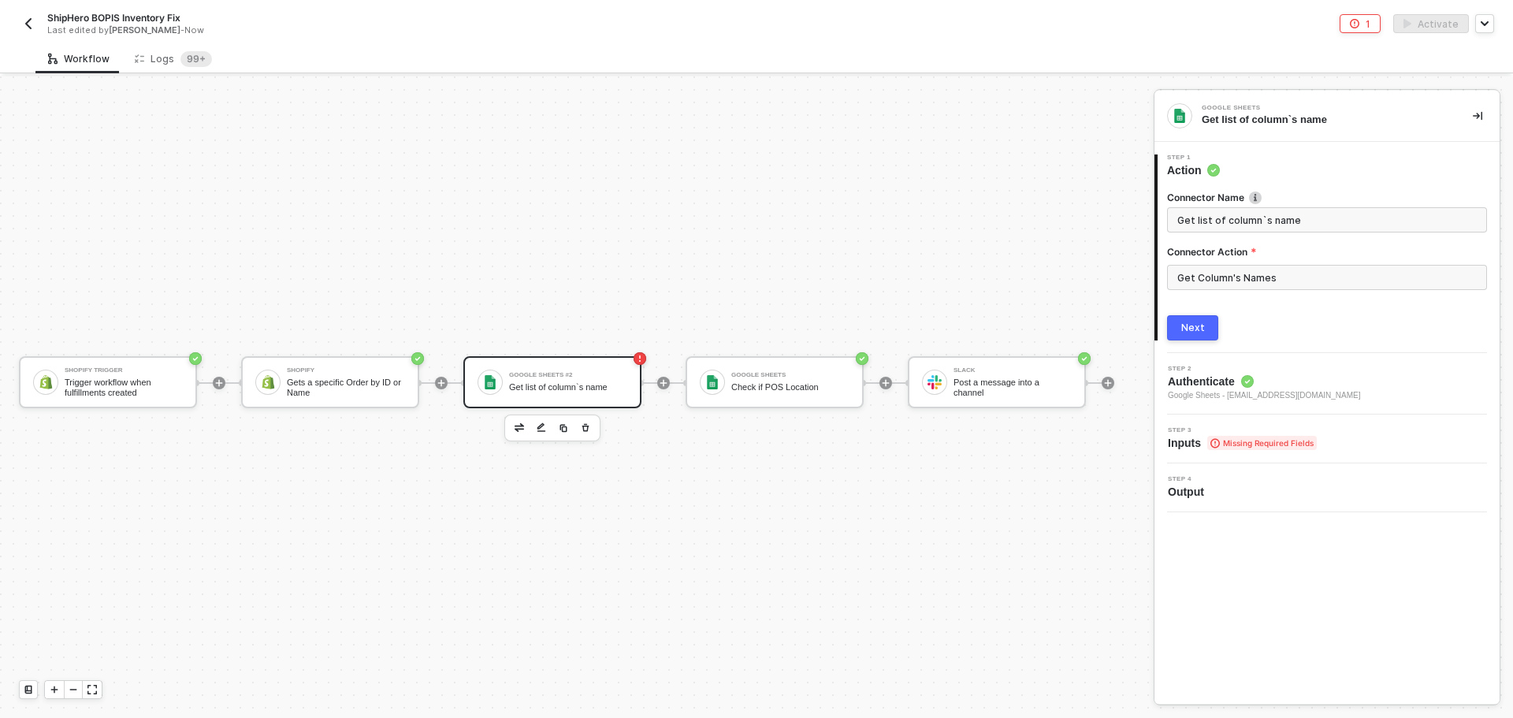
click at [1298, 392] on span "Google Sheets - [EMAIL_ADDRESS][DOMAIN_NAME]" at bounding box center [1264, 395] width 193 height 13
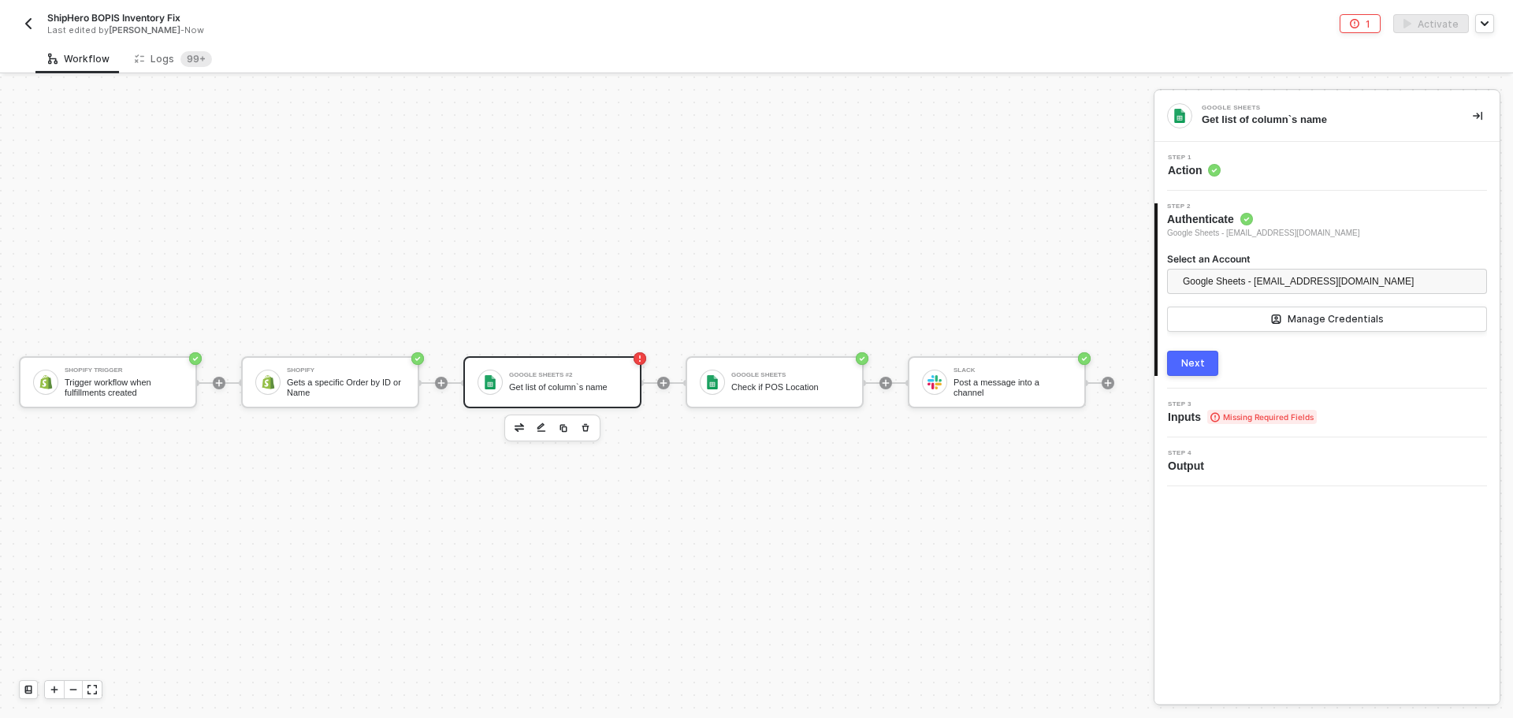
click at [1201, 370] on button "Next" at bounding box center [1192, 363] width 51 height 25
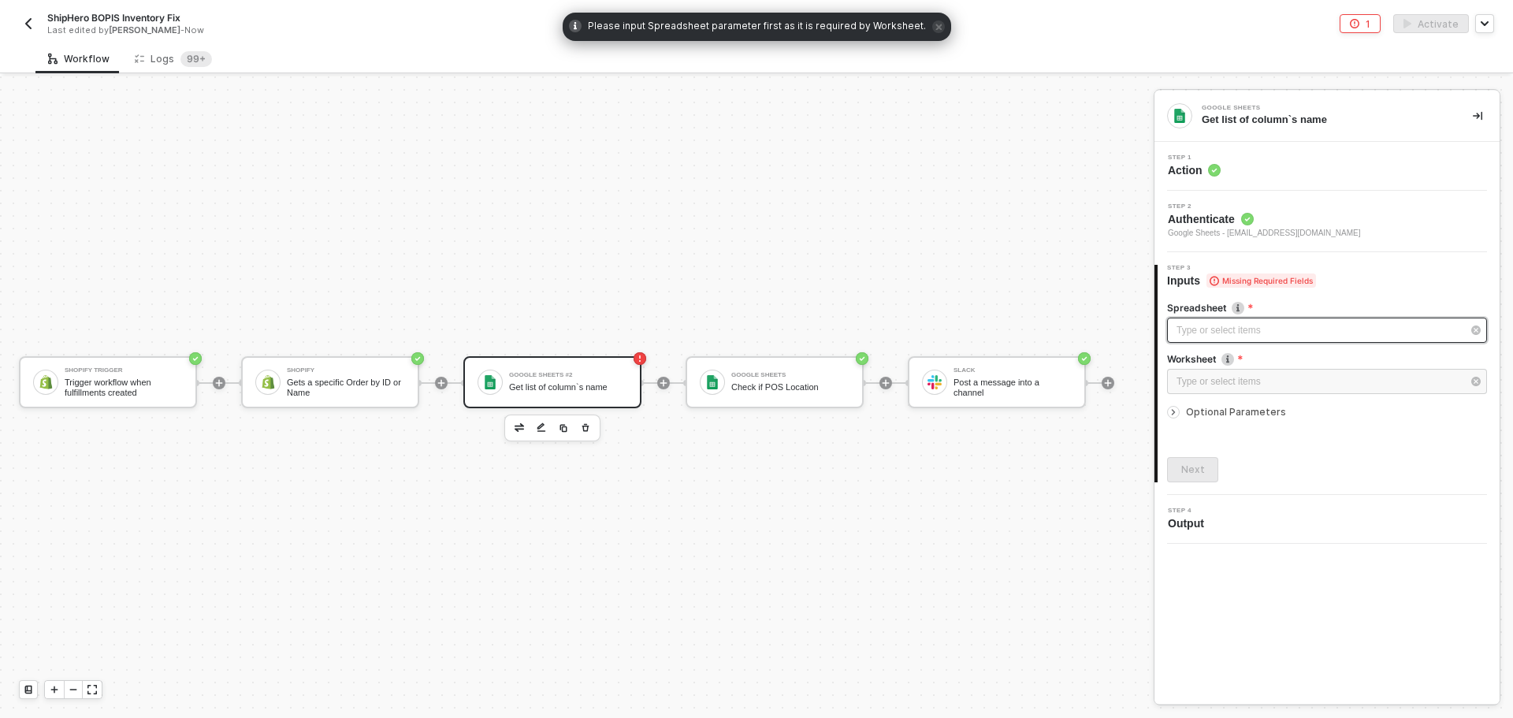
click at [1231, 331] on div "Type or select items ﻿" at bounding box center [1318, 330] width 285 height 15
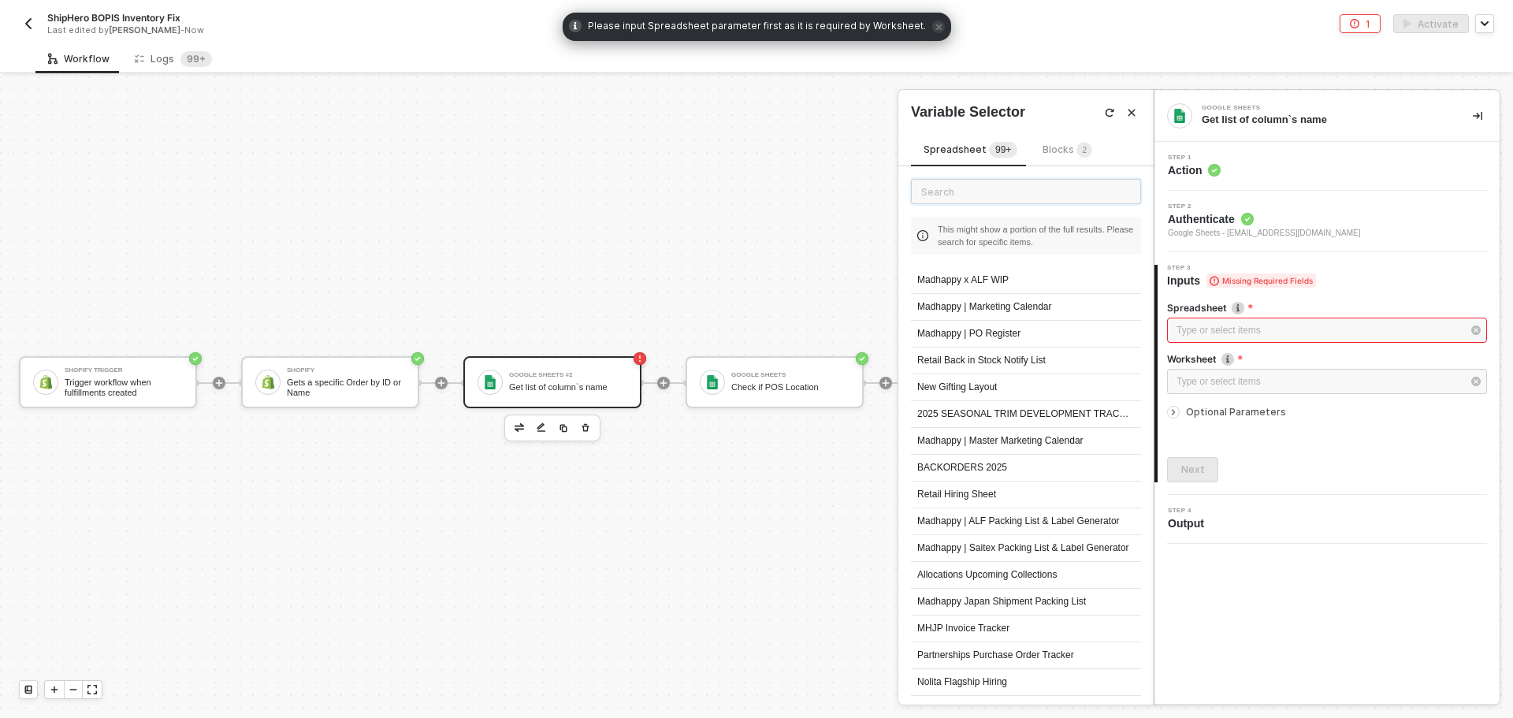
click at [1016, 191] on input "text" at bounding box center [1026, 191] width 230 height 25
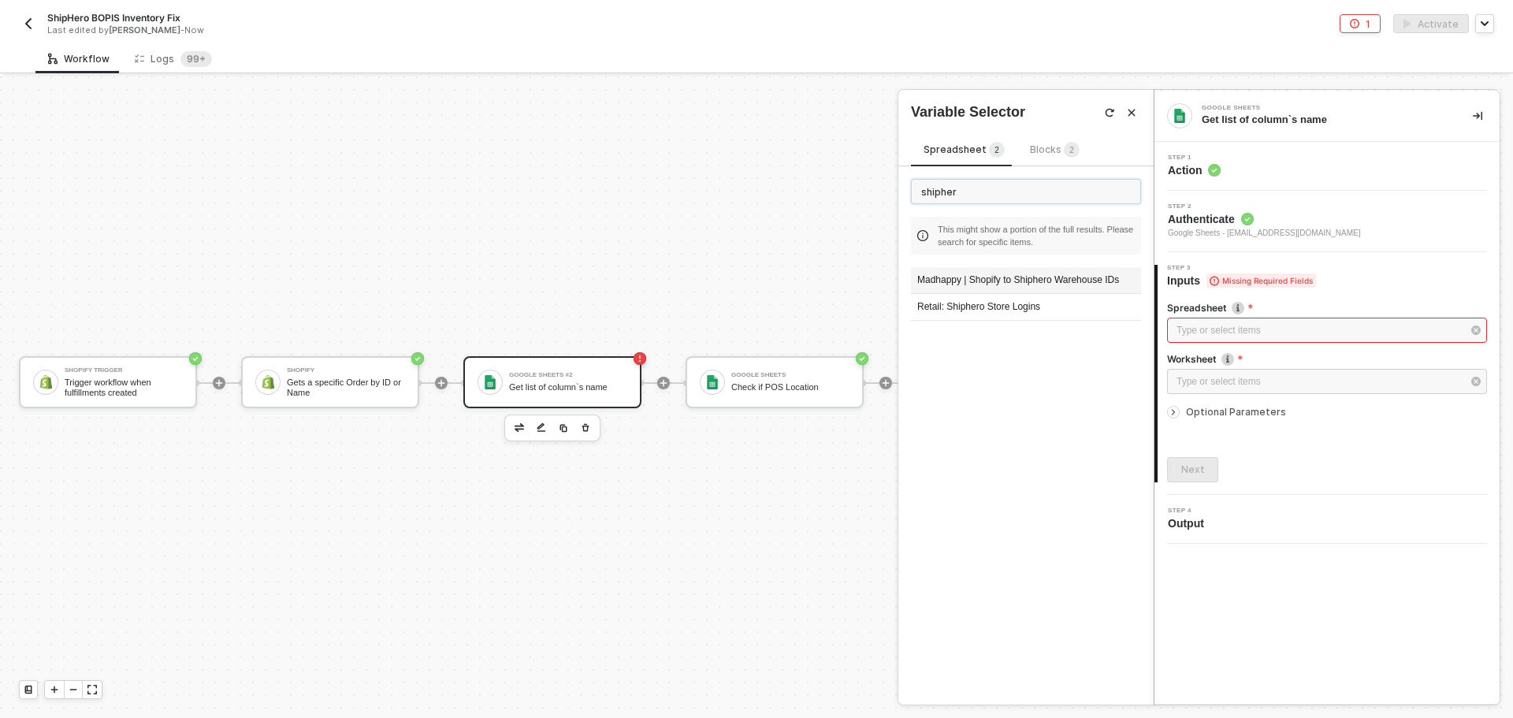
type input "shipher"
click at [1067, 280] on div "Madhappy | Shopify to Shiphero Warehouse IDs" at bounding box center [1026, 280] width 230 height 27
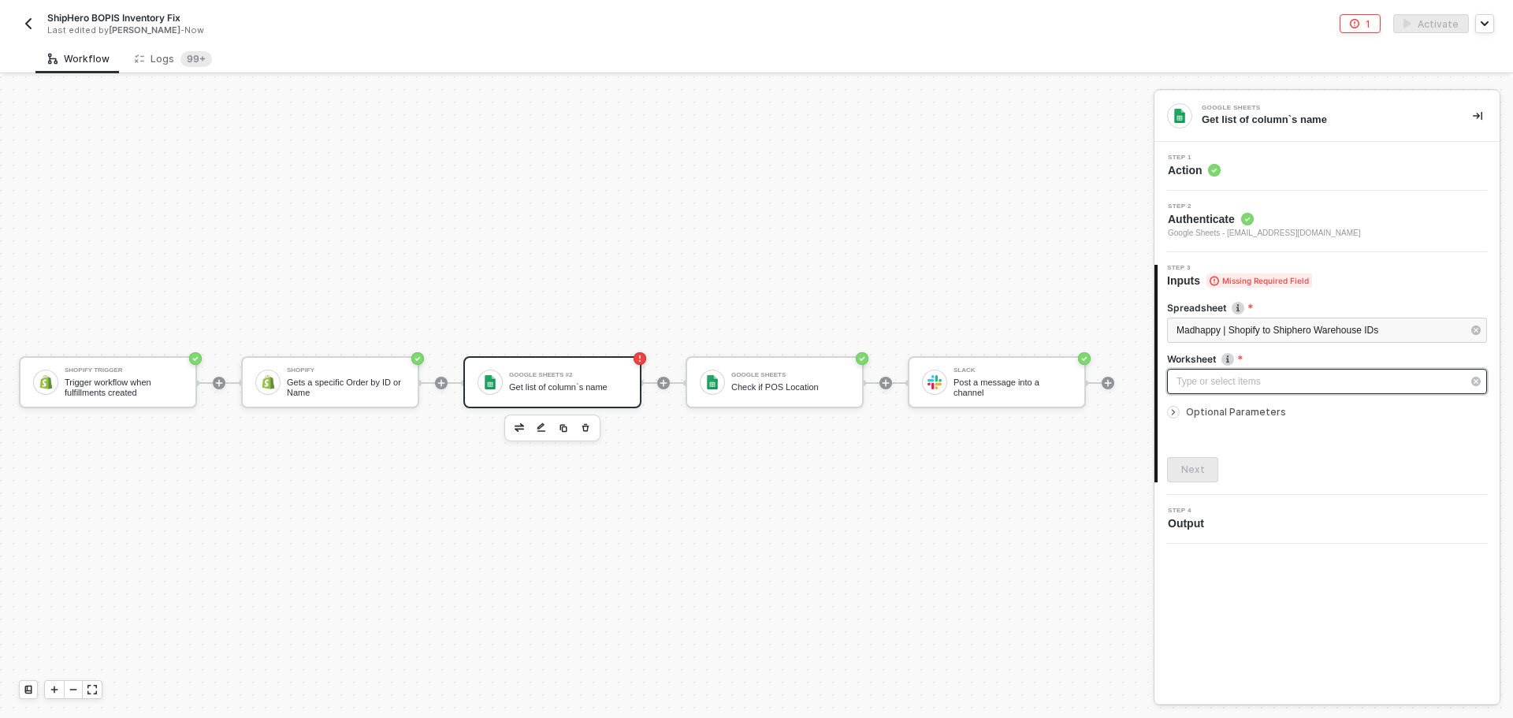
click at [1270, 392] on div "Type or select items ﻿" at bounding box center [1327, 381] width 320 height 25
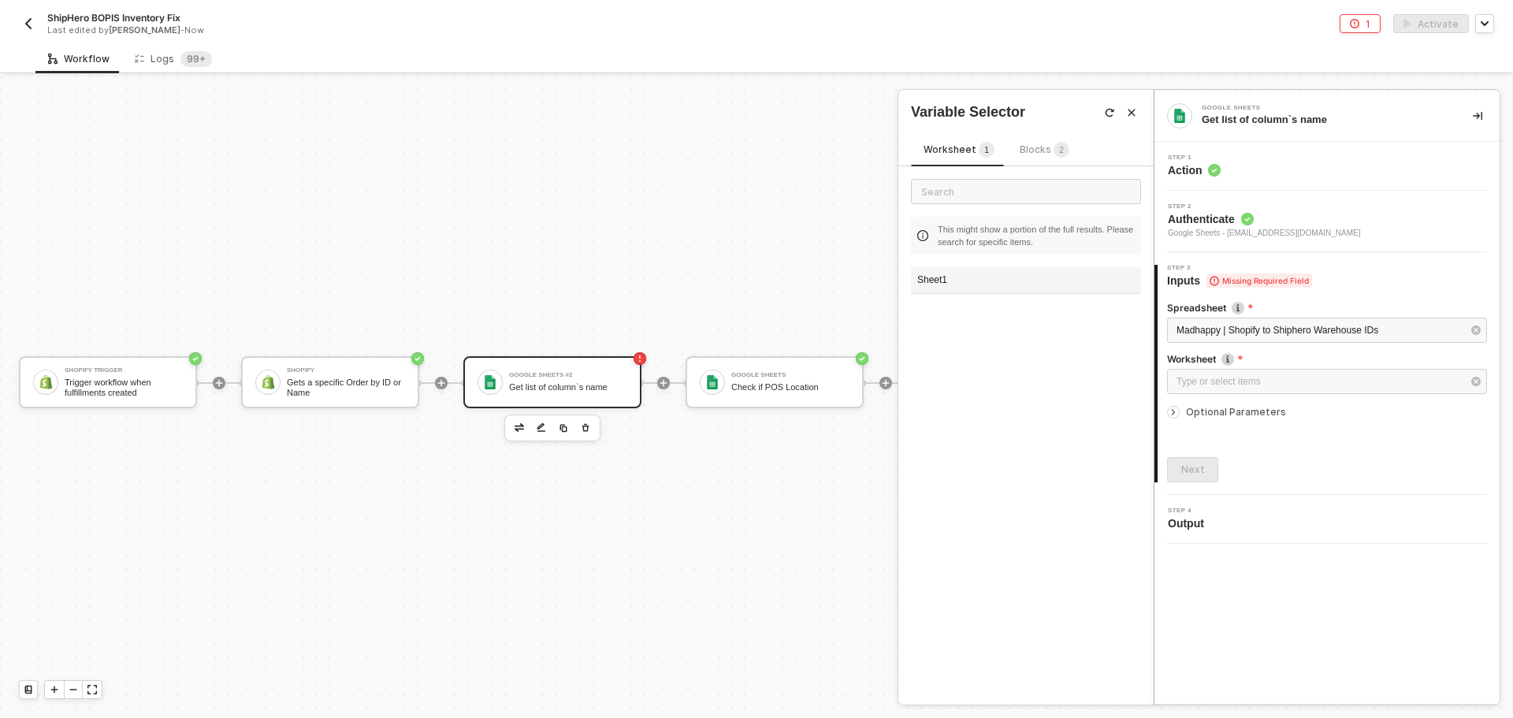
click at [958, 272] on div "Sheet1" at bounding box center [1026, 280] width 230 height 27
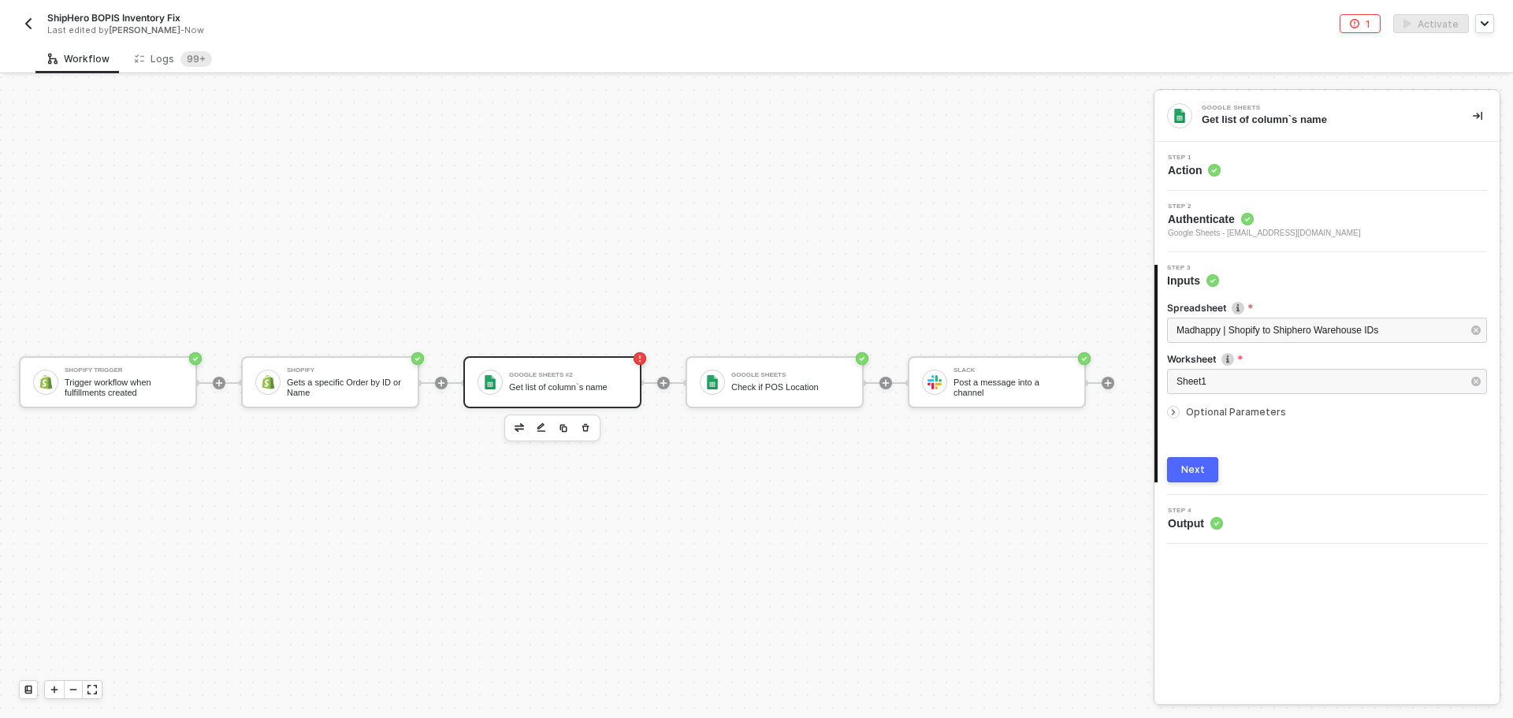
click at [1208, 411] on span "Optional Parameters" at bounding box center [1236, 412] width 100 height 12
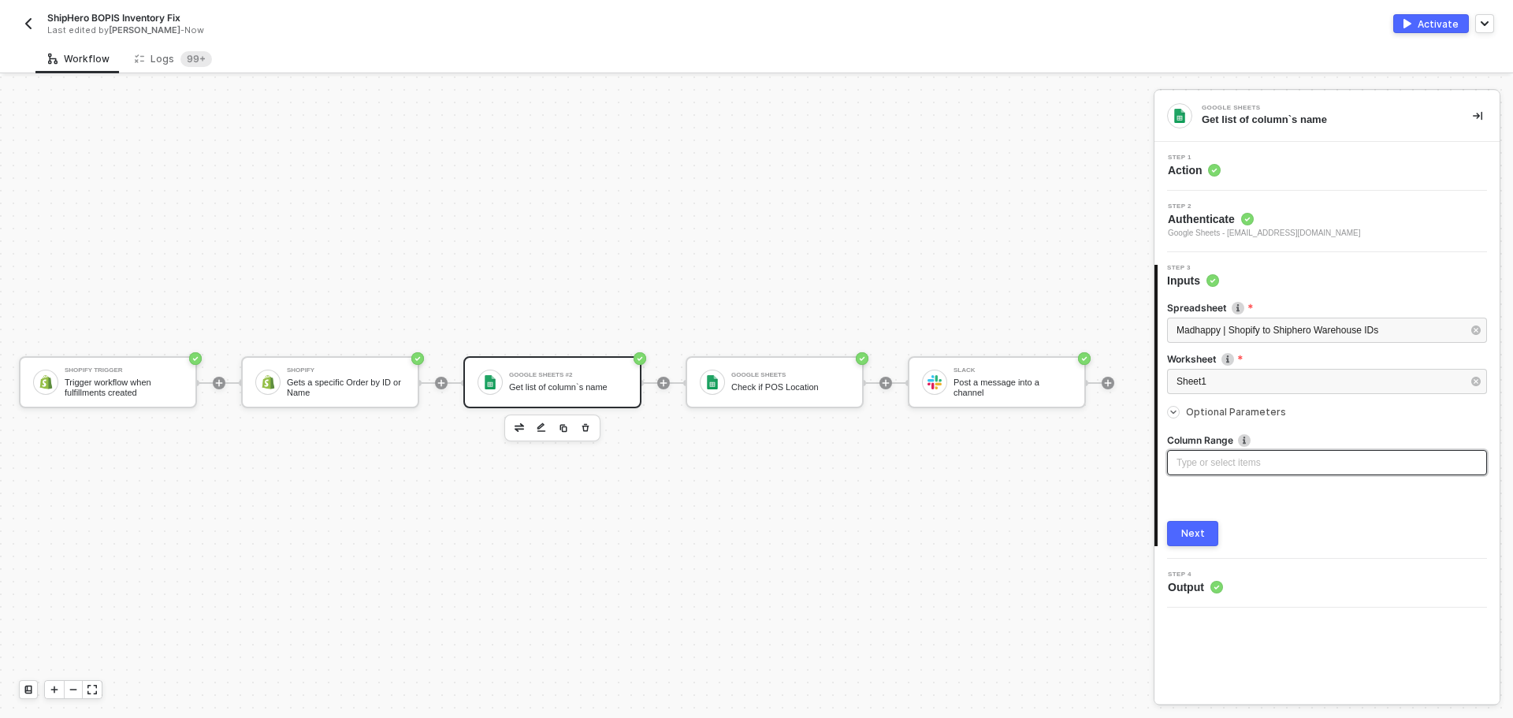
click at [1228, 469] on div "Type or select items ﻿" at bounding box center [1326, 462] width 301 height 15
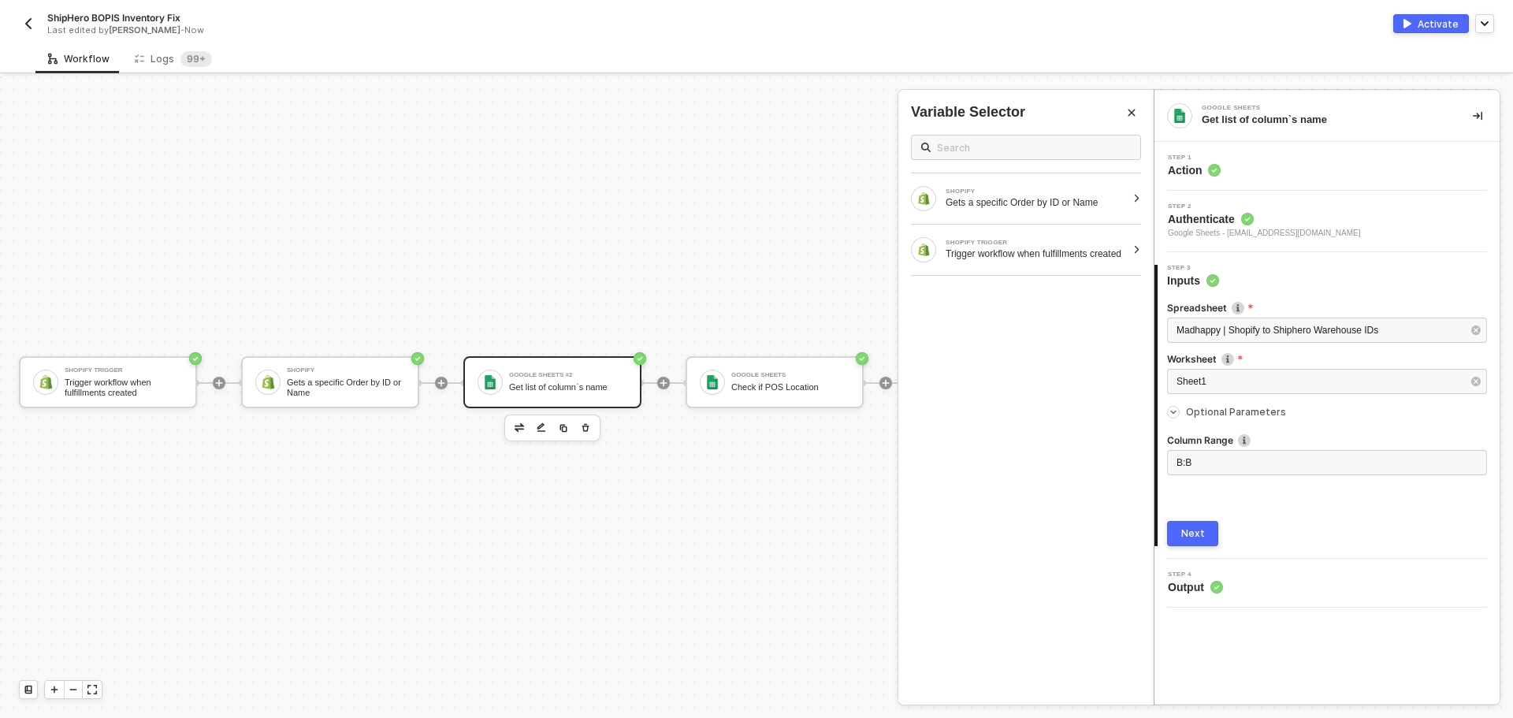
click at [1206, 527] on button "Next" at bounding box center [1192, 533] width 51 height 25
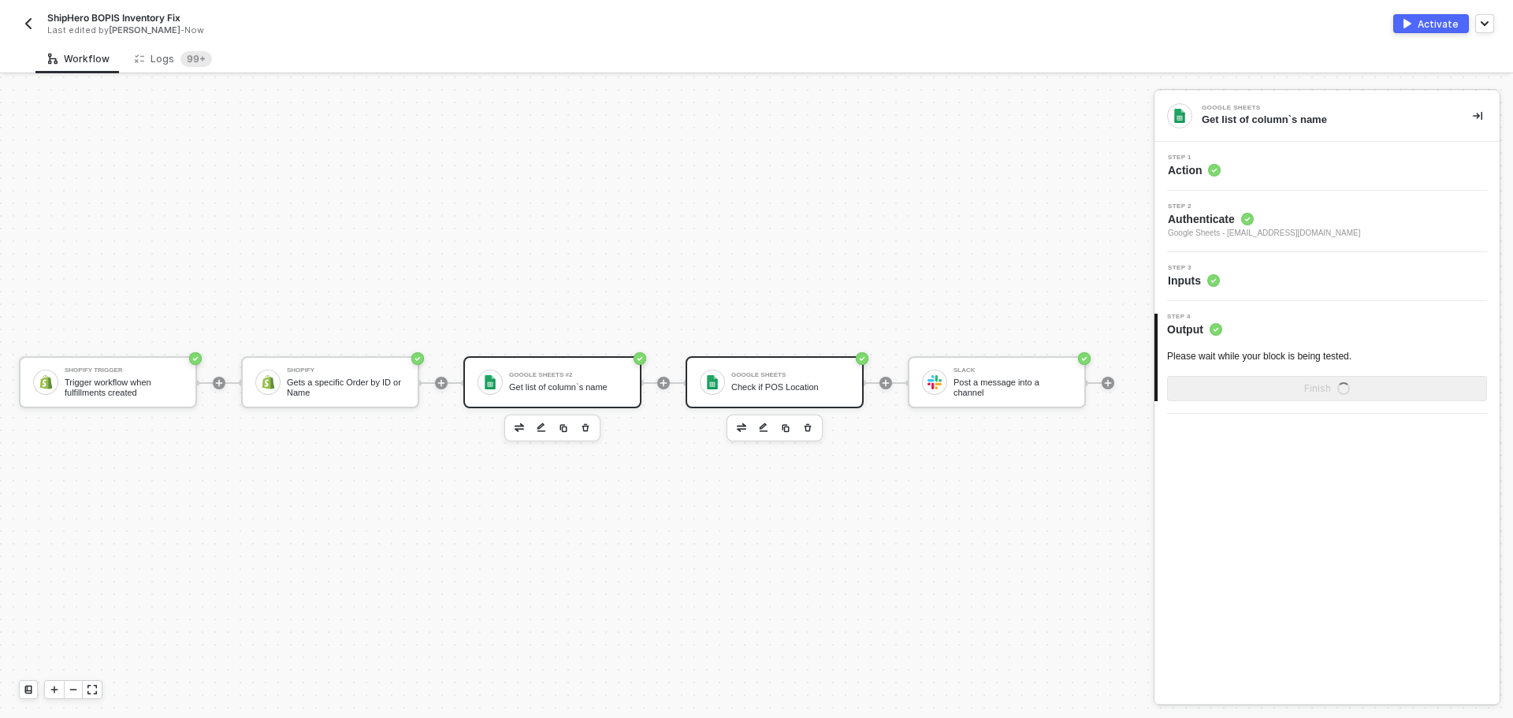
click at [736, 382] on div "Check if POS Location" at bounding box center [790, 387] width 118 height 10
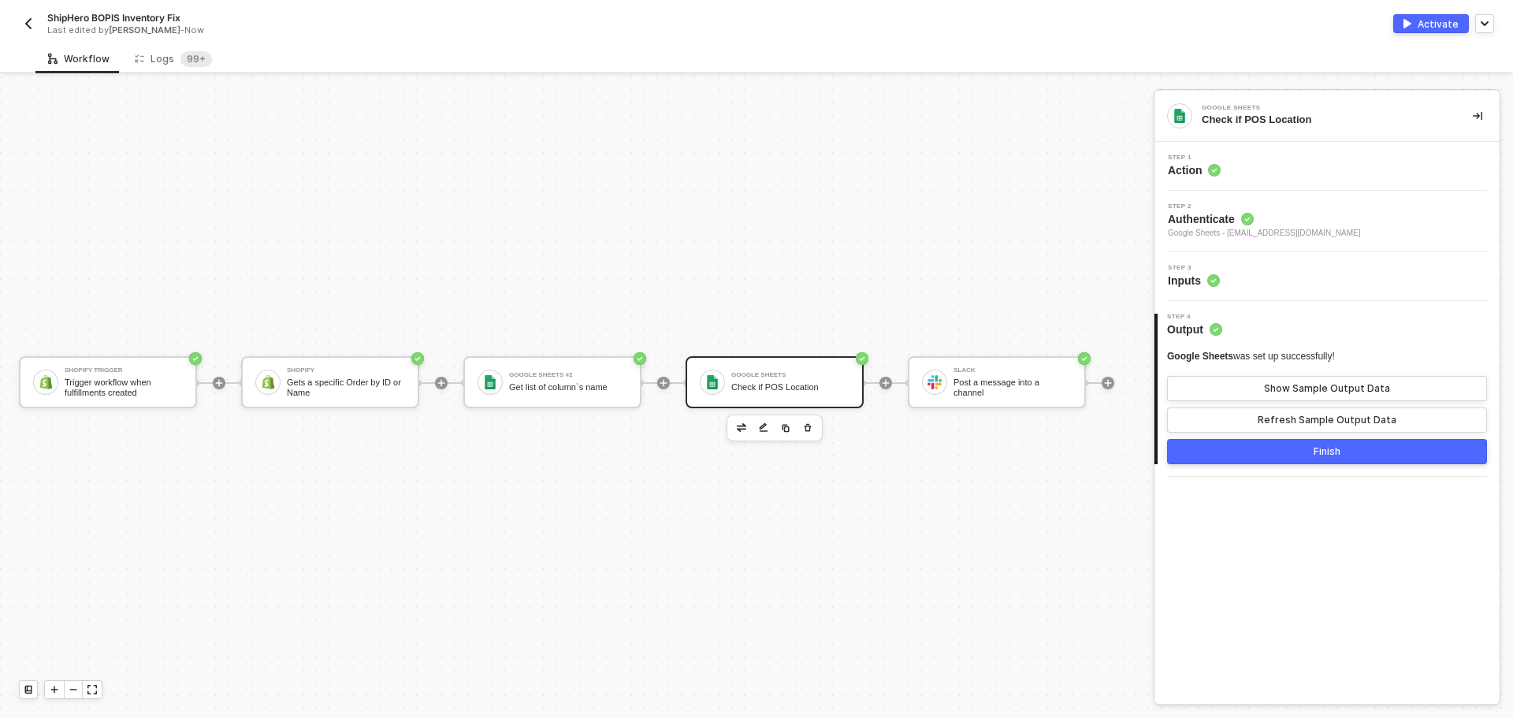
click at [1276, 284] on div "Step 3 Inputs" at bounding box center [1328, 277] width 341 height 24
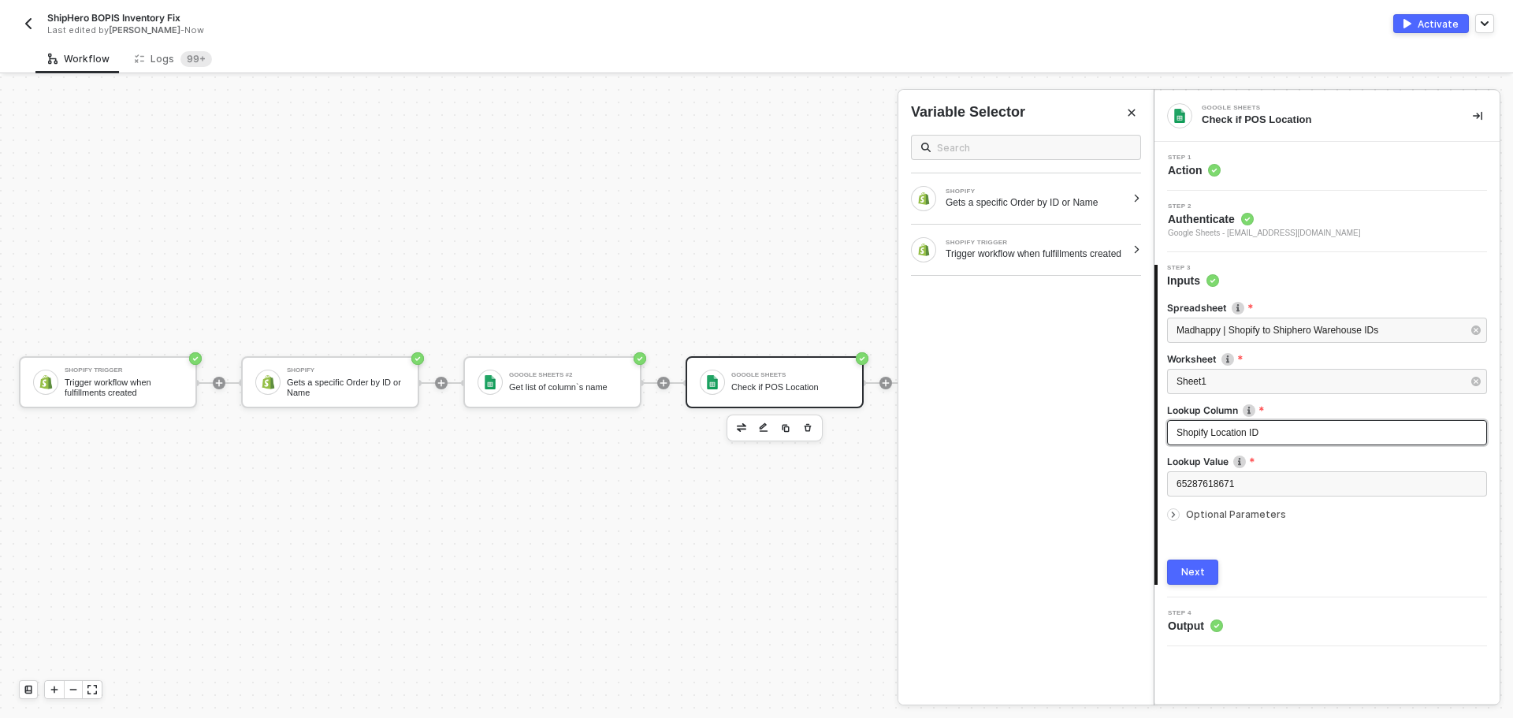
drag, startPoint x: 1287, startPoint y: 425, endPoint x: 989, endPoint y: 400, distance: 299.6
click at [1154, 400] on div "Google Sheets Check if POS Location Step 1 Action Step 2 Authenticate Google Sh…" at bounding box center [1333, 396] width 359 height 641
drag, startPoint x: 1272, startPoint y: 438, endPoint x: 1039, endPoint y: 427, distance: 232.7
click at [1154, 427] on div "Google Sheets Check if POS Location Step 1 Action Step 2 Authenticate Google Sh…" at bounding box center [1333, 396] width 359 height 641
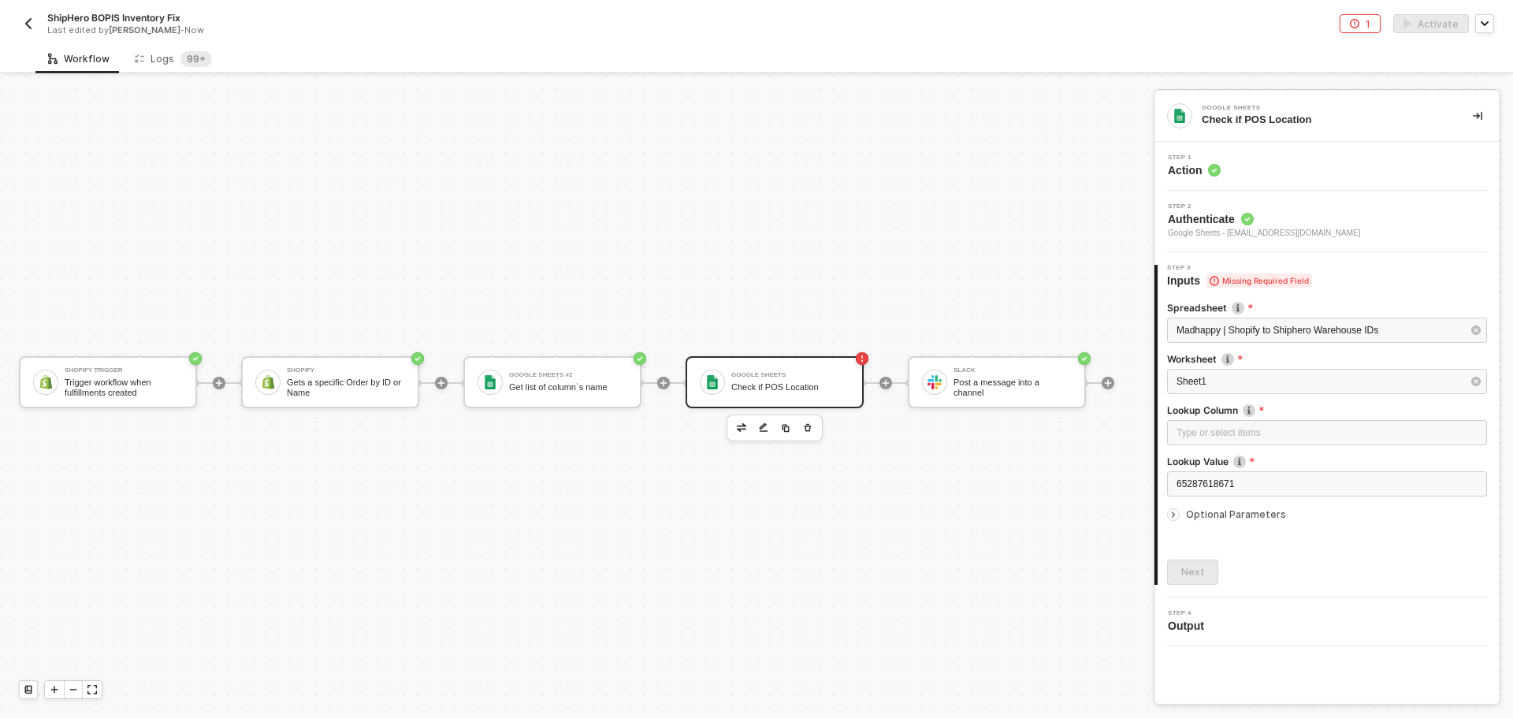
click at [775, 385] on div "Check if POS Location" at bounding box center [790, 387] width 118 height 10
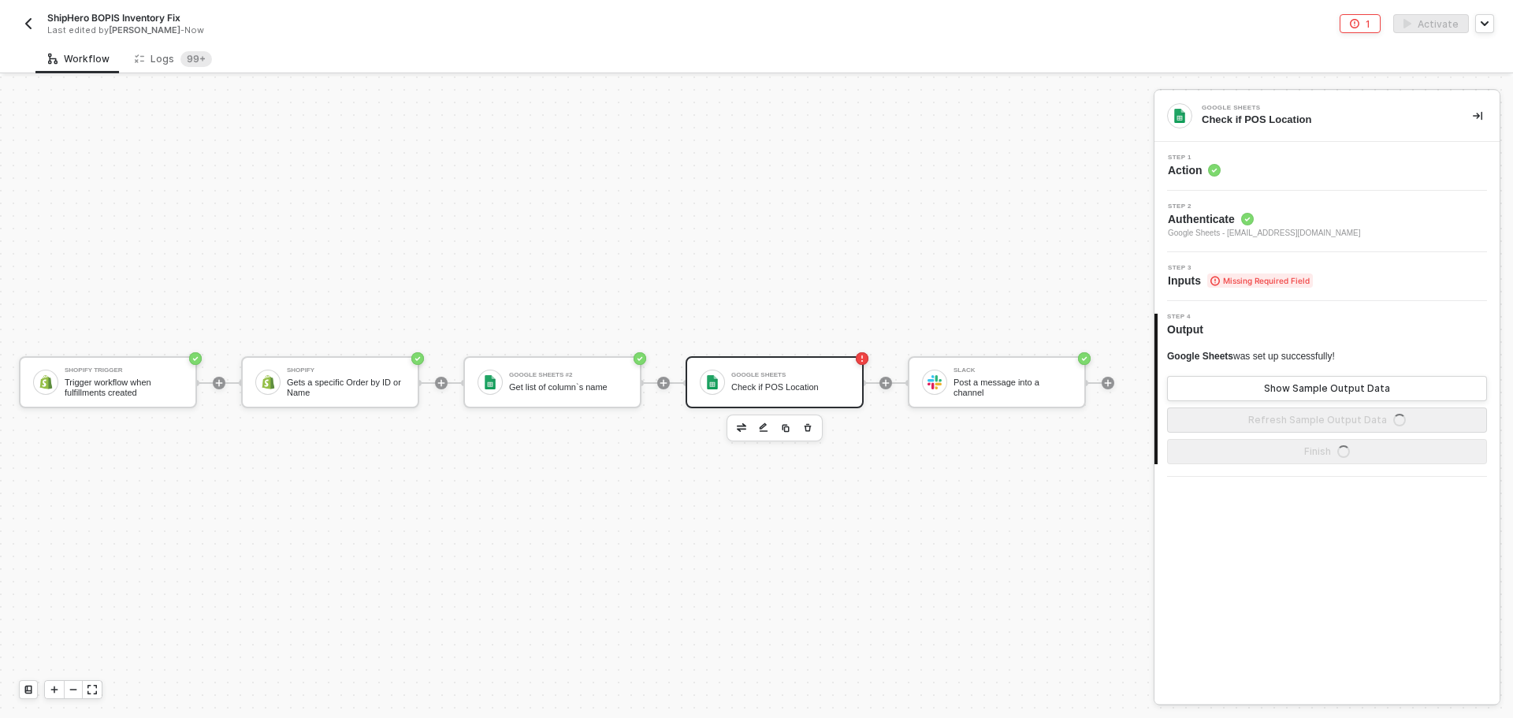
click at [1290, 214] on span "Authenticate" at bounding box center [1264, 219] width 193 height 16
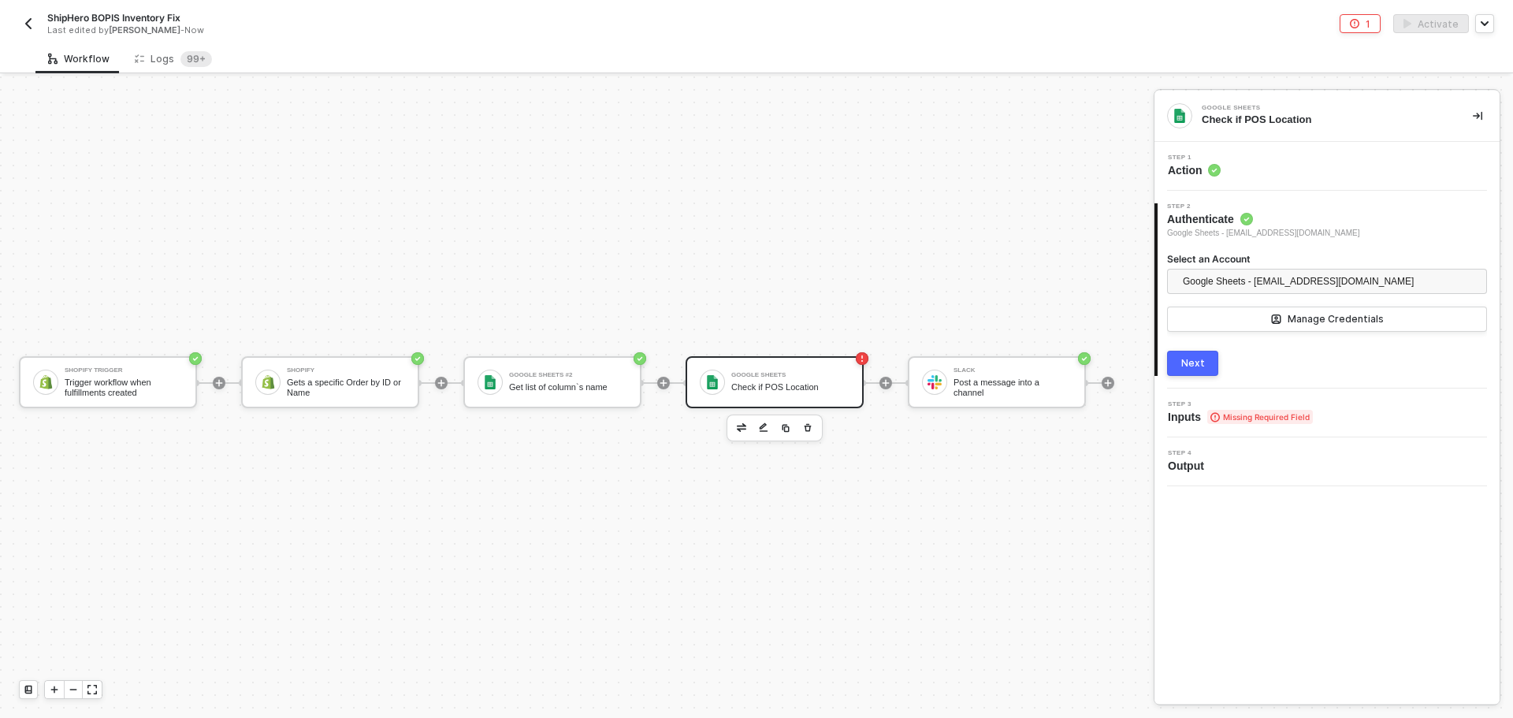
click at [1194, 362] on div "Next" at bounding box center [1193, 363] width 24 height 13
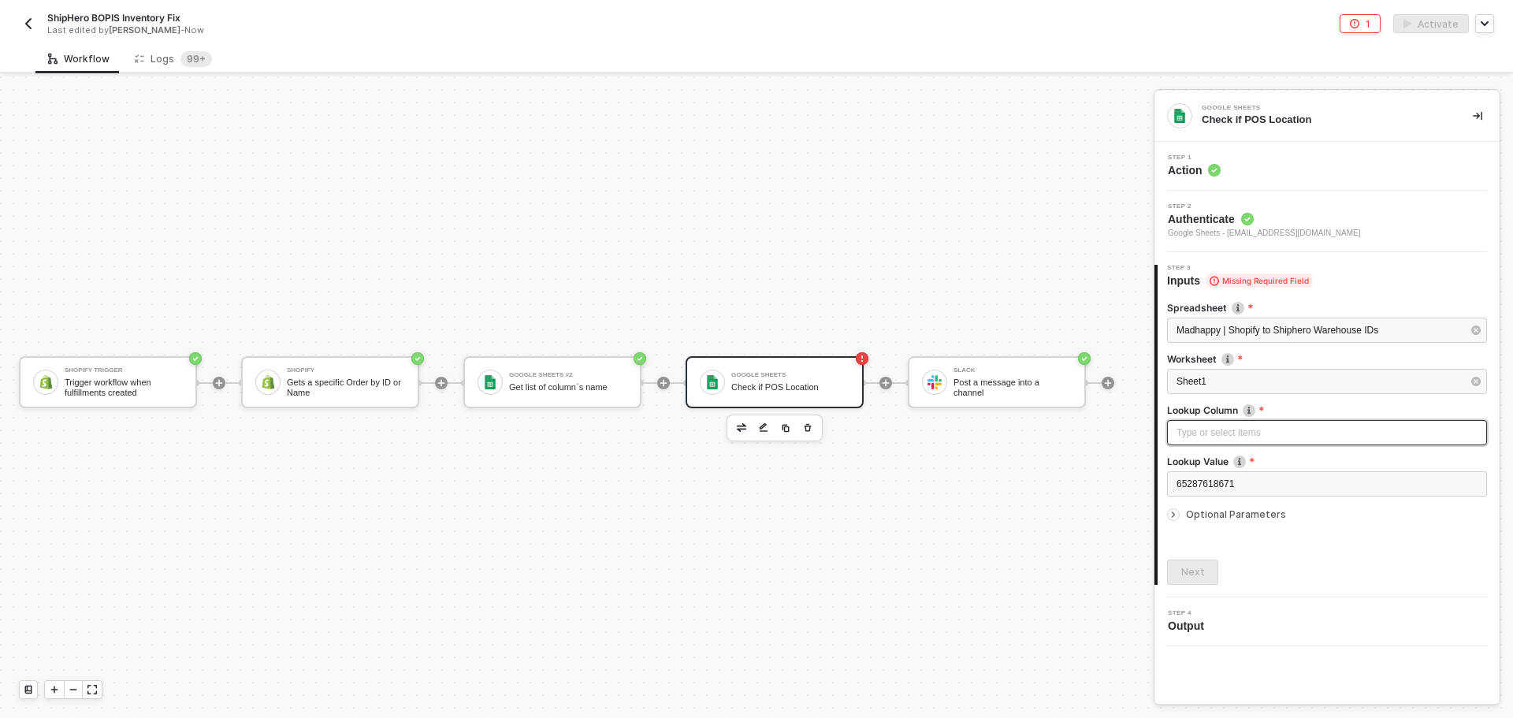
click at [1256, 437] on div "Type or select items ﻿" at bounding box center [1326, 432] width 301 height 15
click at [224, 384] on icon "icon-play" at bounding box center [218, 382] width 9 height 9
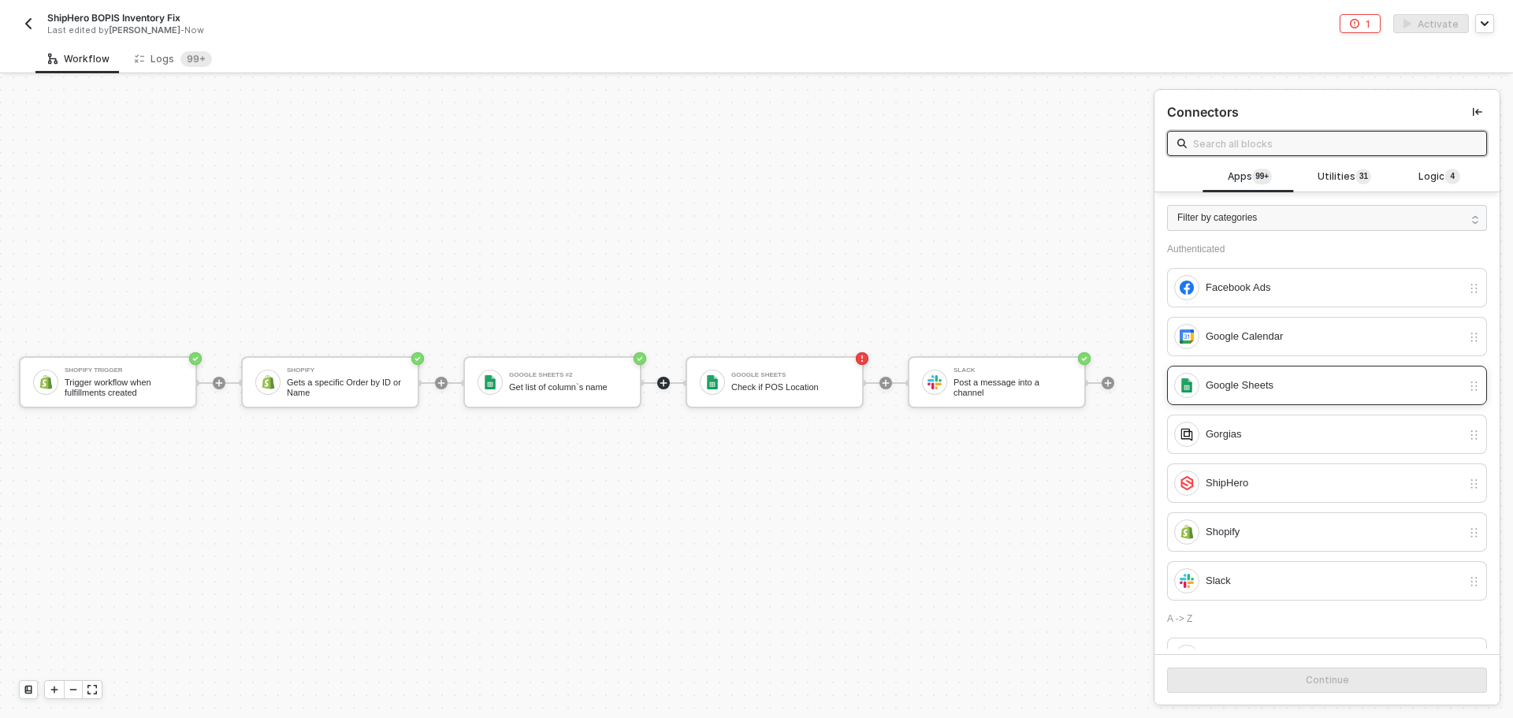
click at [1258, 378] on div "Google Sheets" at bounding box center [1334, 385] width 256 height 17
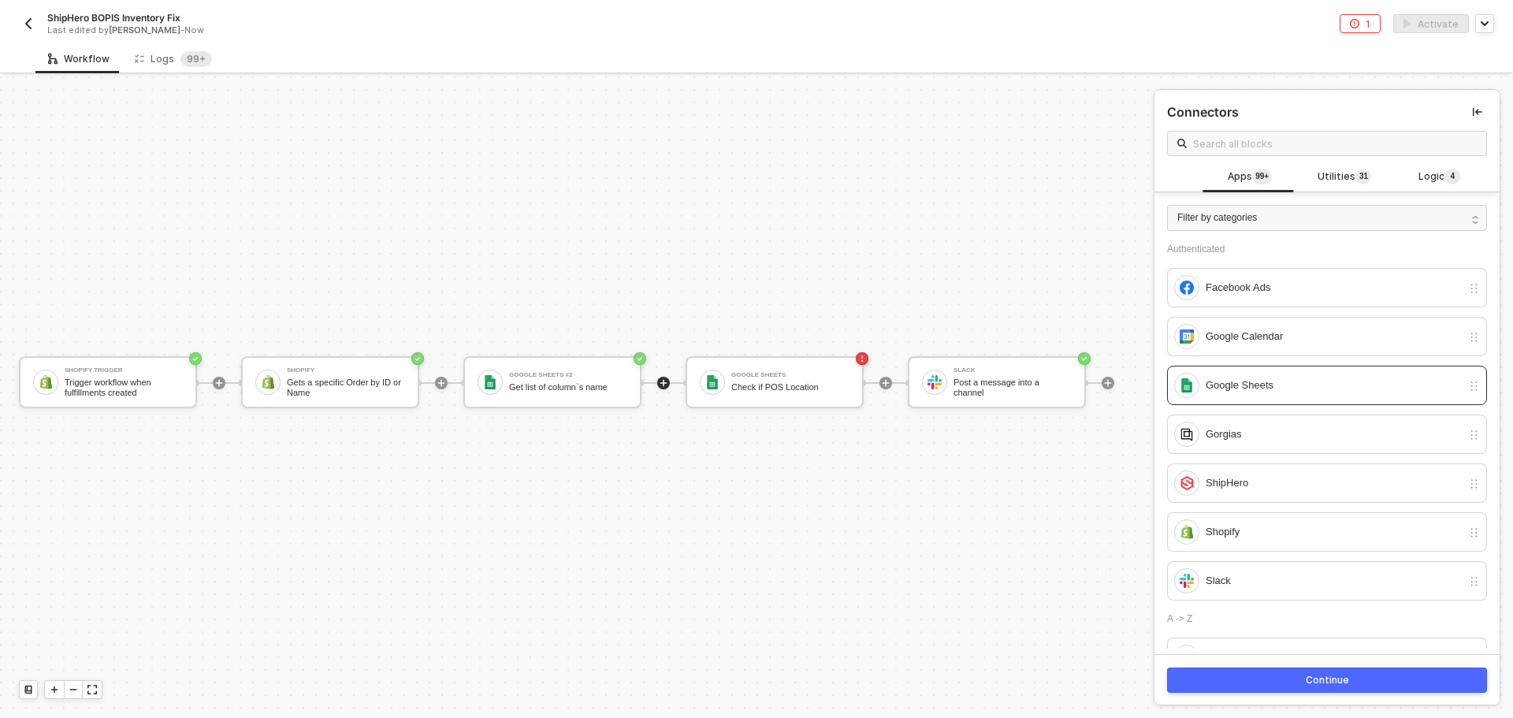
click at [1243, 691] on button "Continue" at bounding box center [1327, 679] width 320 height 25
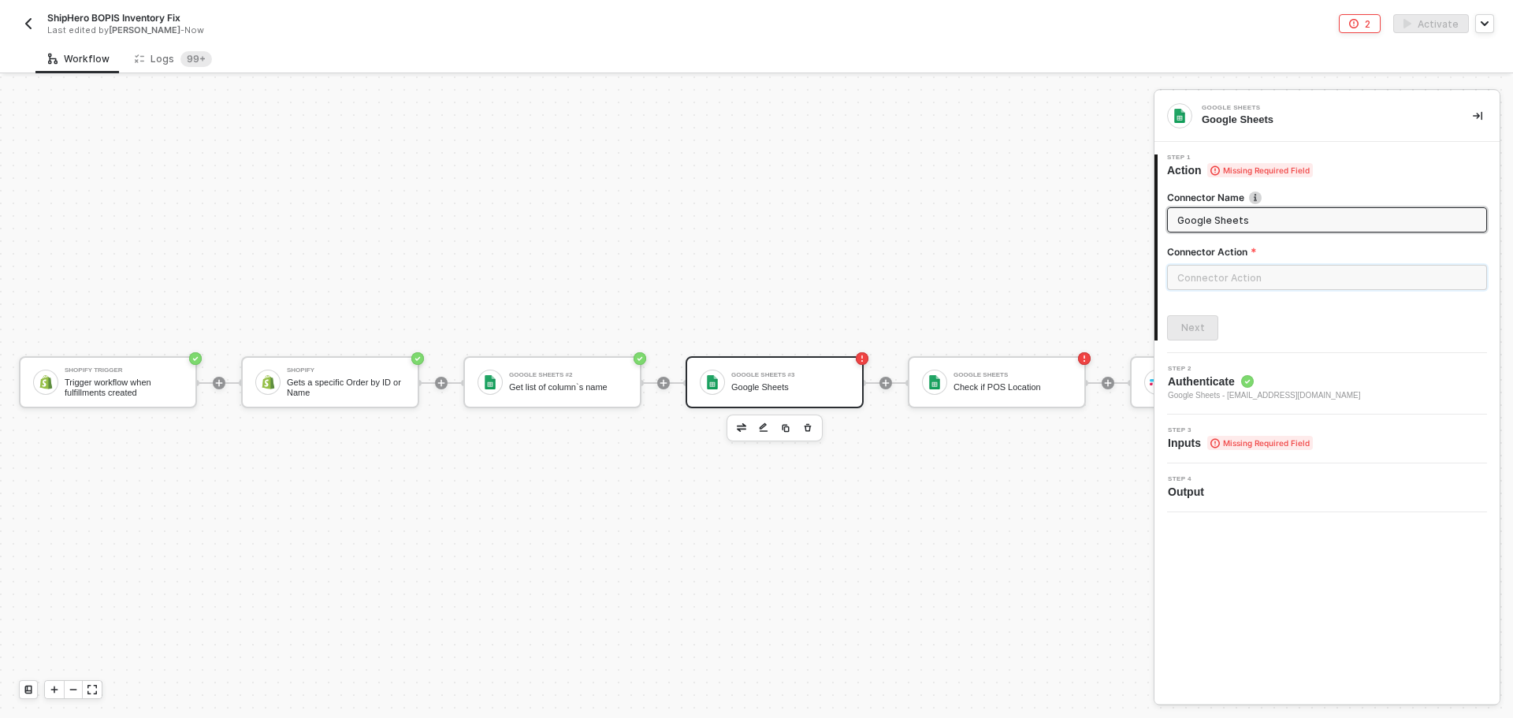
click at [1224, 276] on input "text" at bounding box center [1327, 277] width 320 height 25
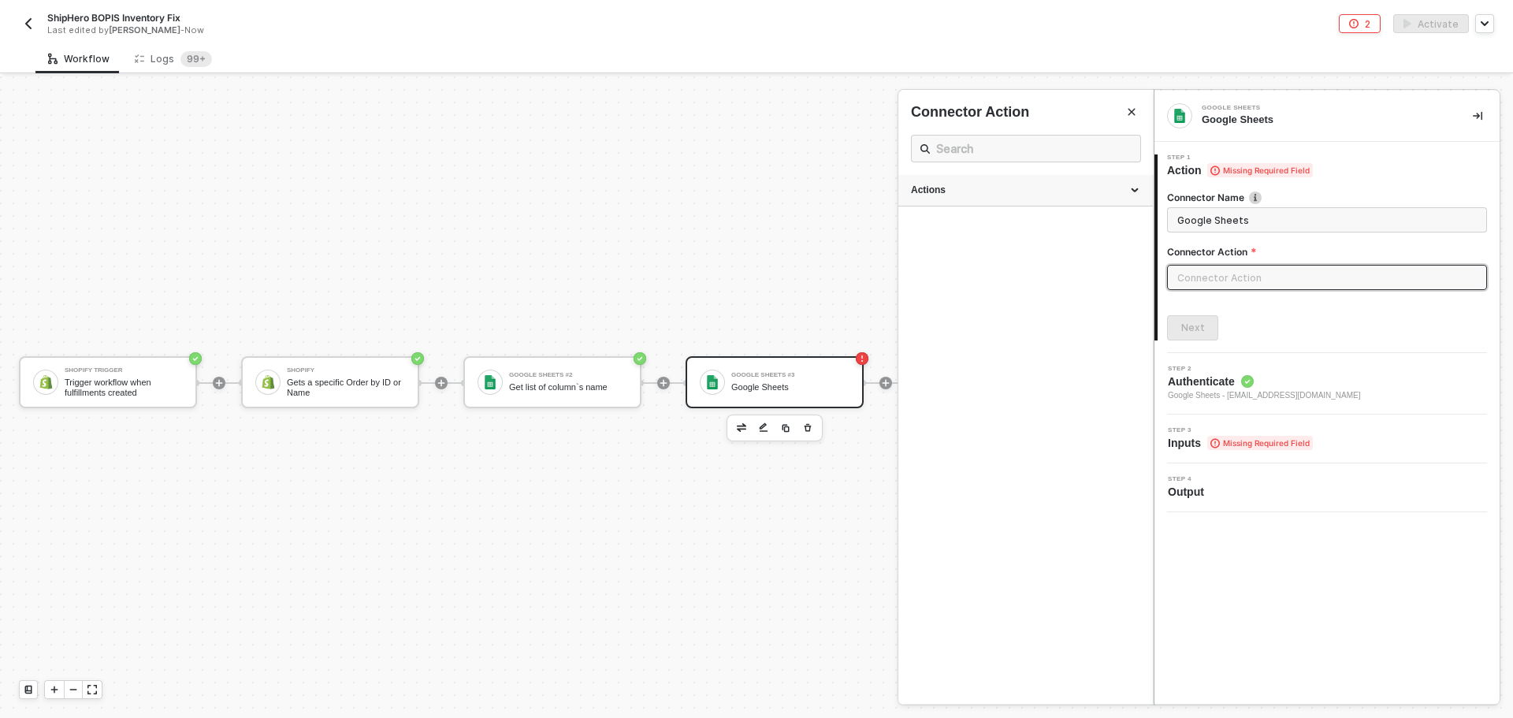
click at [1010, 176] on div "Actions" at bounding box center [1025, 191] width 254 height 32
click at [1005, 347] on span "Looks for a specific column heading and cell value then returns all matching ro…" at bounding box center [1022, 356] width 222 height 21
type input "Looks for a specific column heading and cell value then returns all matching ro…"
type input "Lookup"
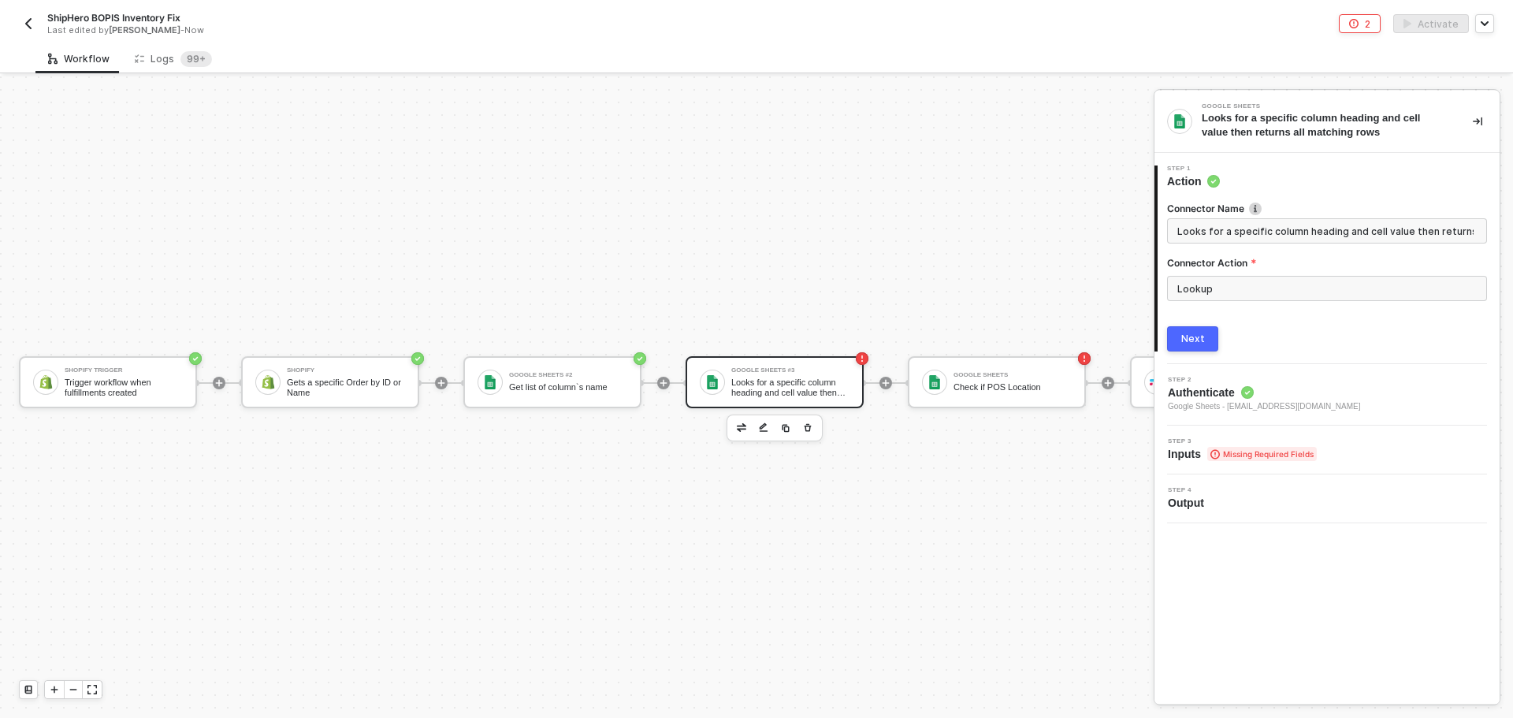
click at [1178, 341] on button "Next" at bounding box center [1192, 338] width 51 height 25
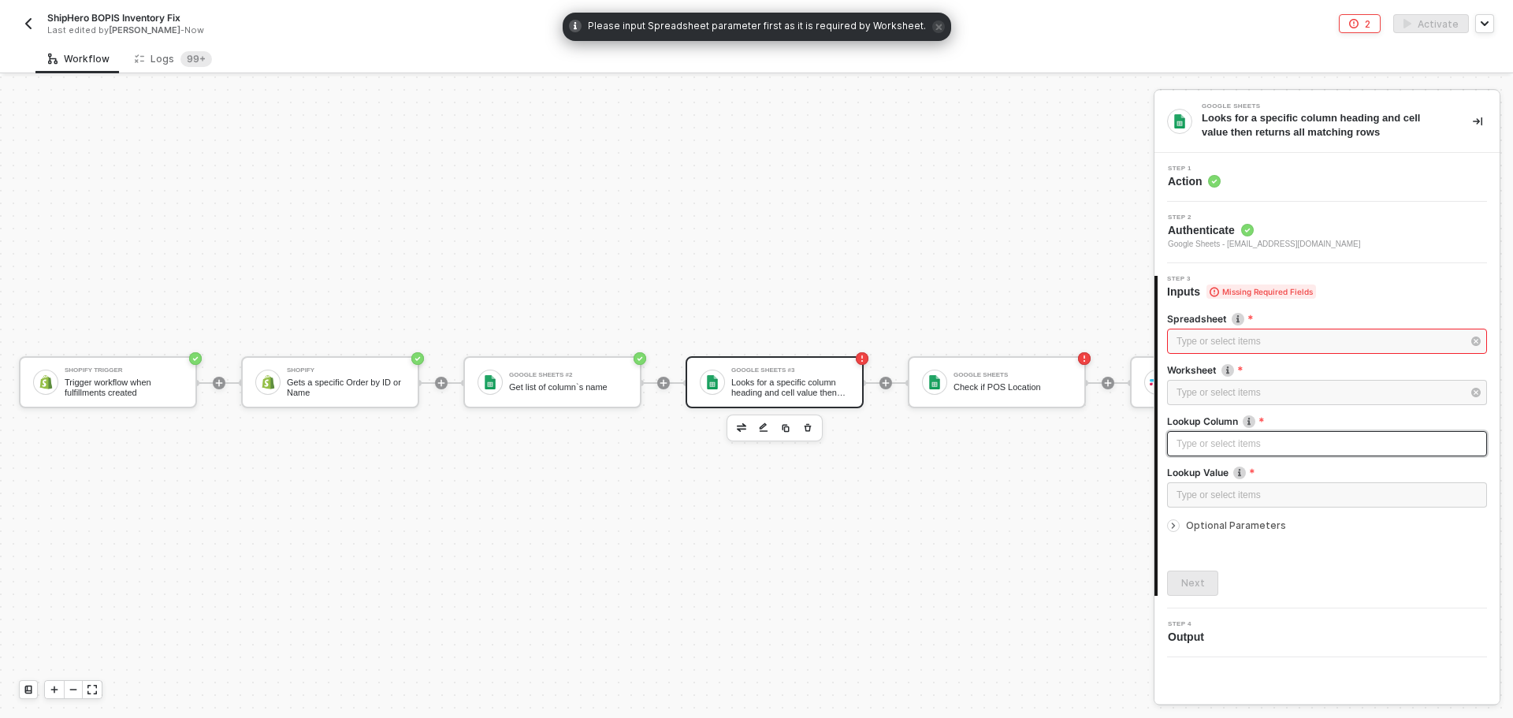
click at [1242, 439] on div "Type or select items ﻿" at bounding box center [1326, 444] width 301 height 15
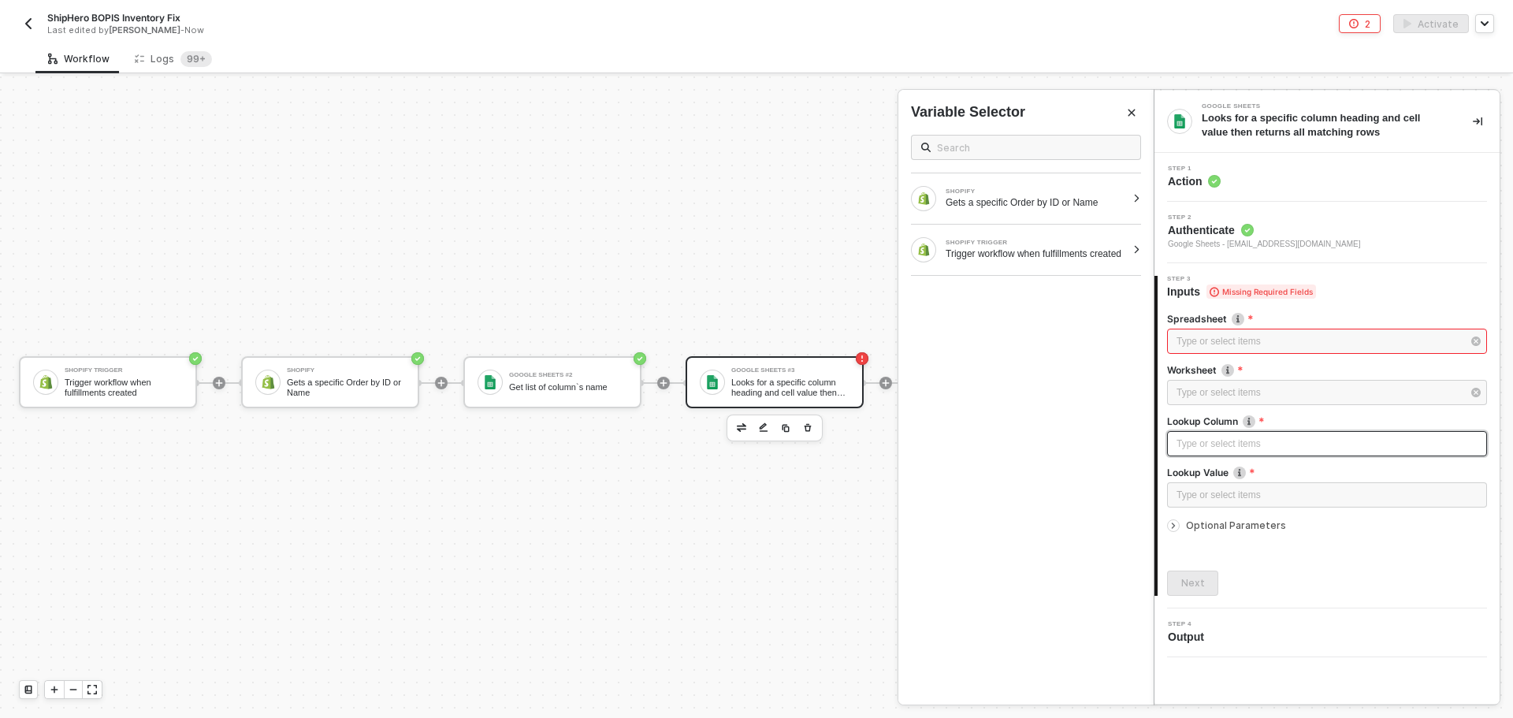
click at [1269, 449] on div "Type or select items ﻿" at bounding box center [1326, 444] width 301 height 15
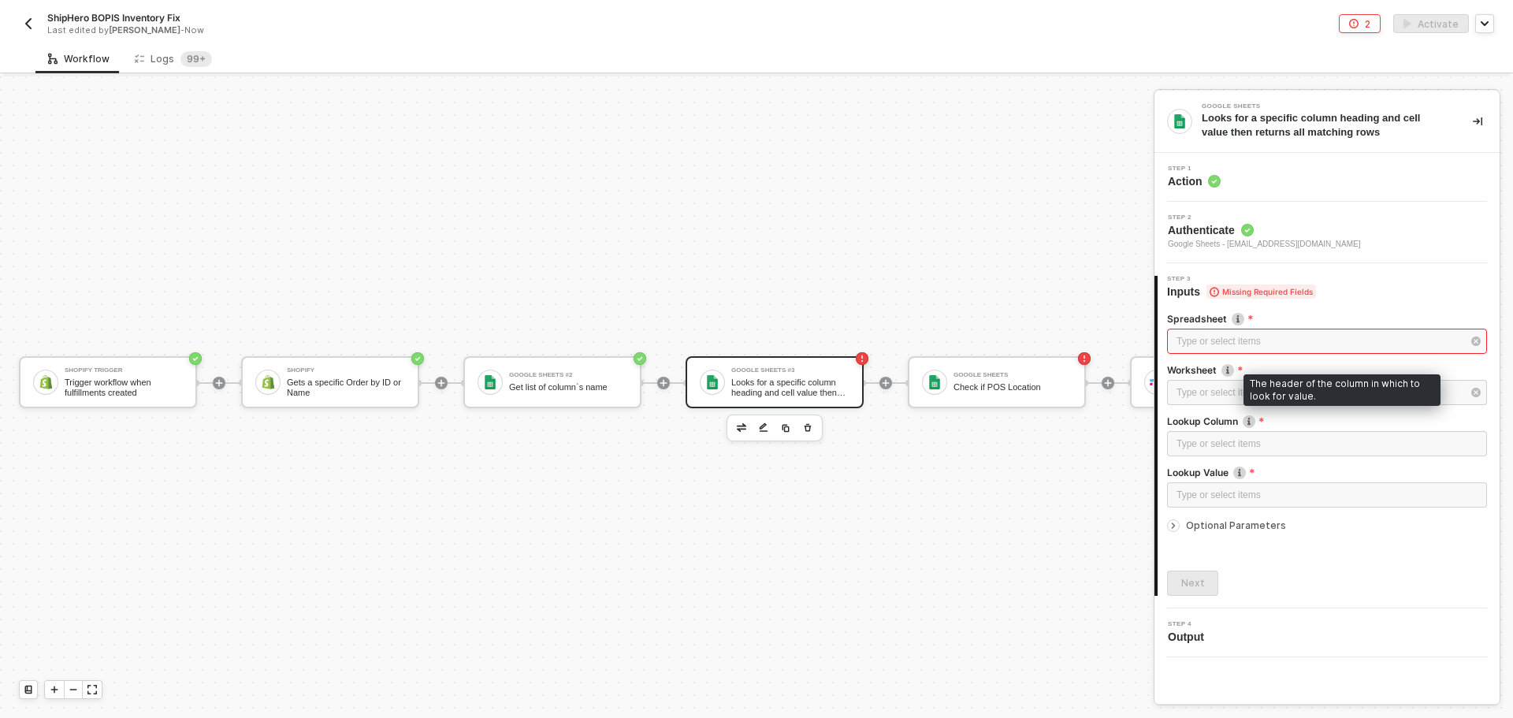
click at [1249, 422] on img at bounding box center [1249, 421] width 13 height 13
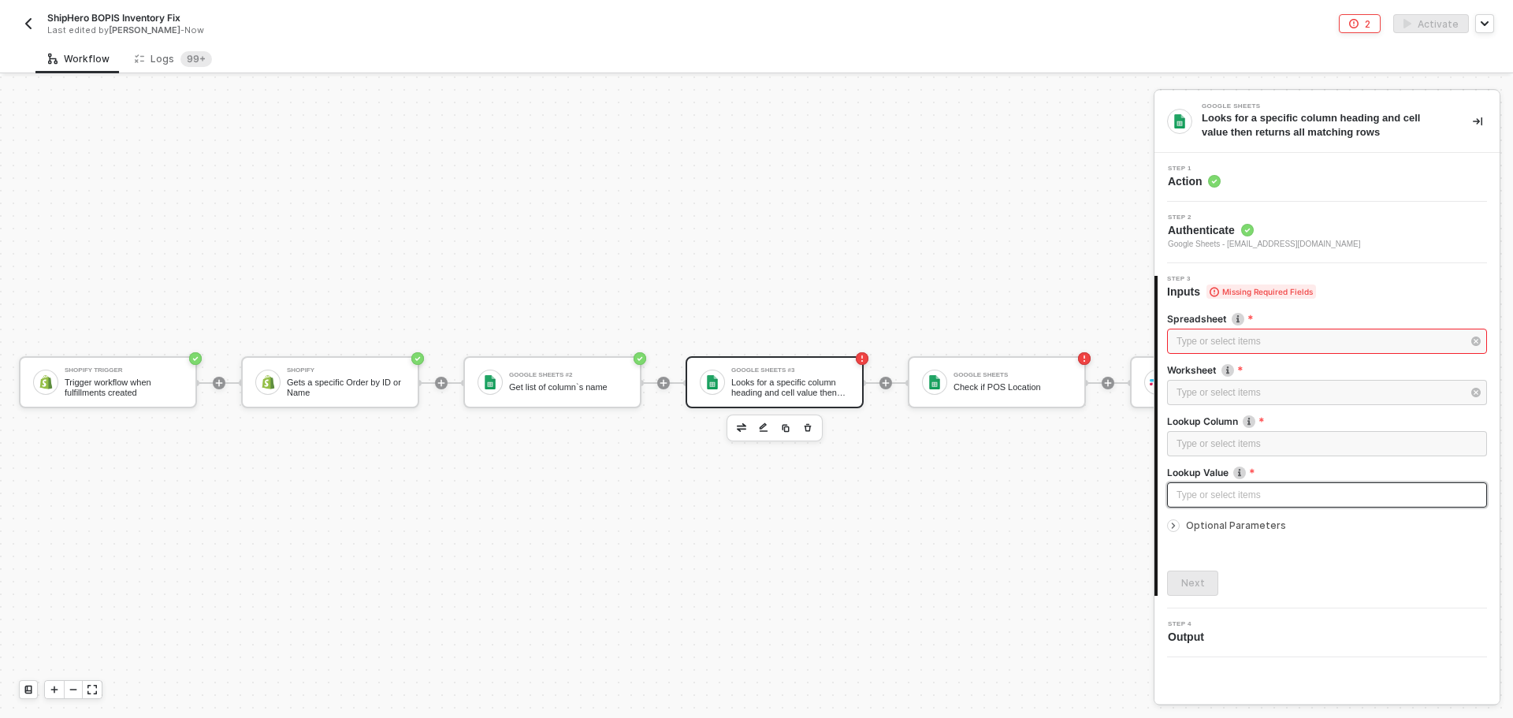
click at [1223, 493] on div "Type or select items ﻿" at bounding box center [1326, 495] width 301 height 15
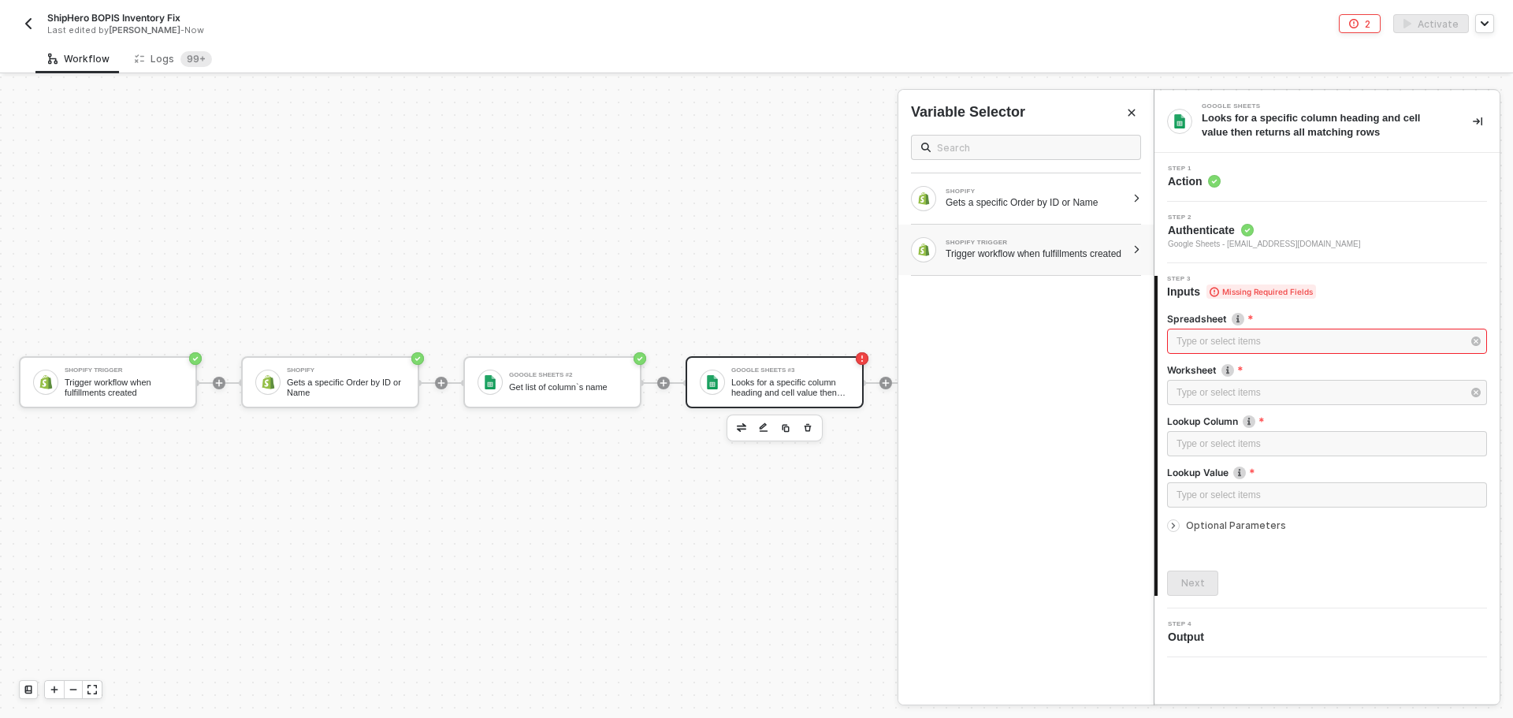
click at [1004, 254] on div "Trigger workflow when fulfillments created" at bounding box center [1036, 253] width 180 height 13
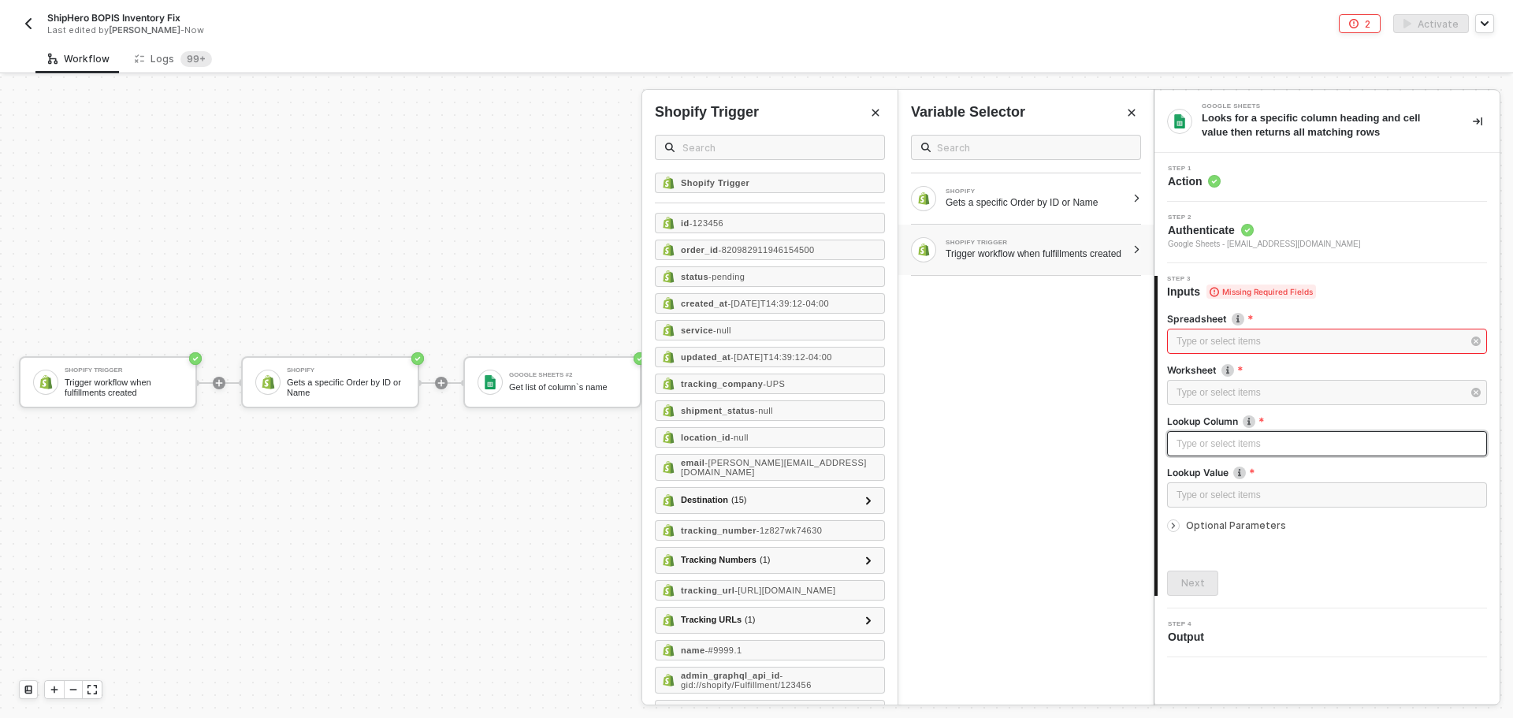
click at [1207, 447] on div "Type or select items ﻿" at bounding box center [1326, 444] width 301 height 15
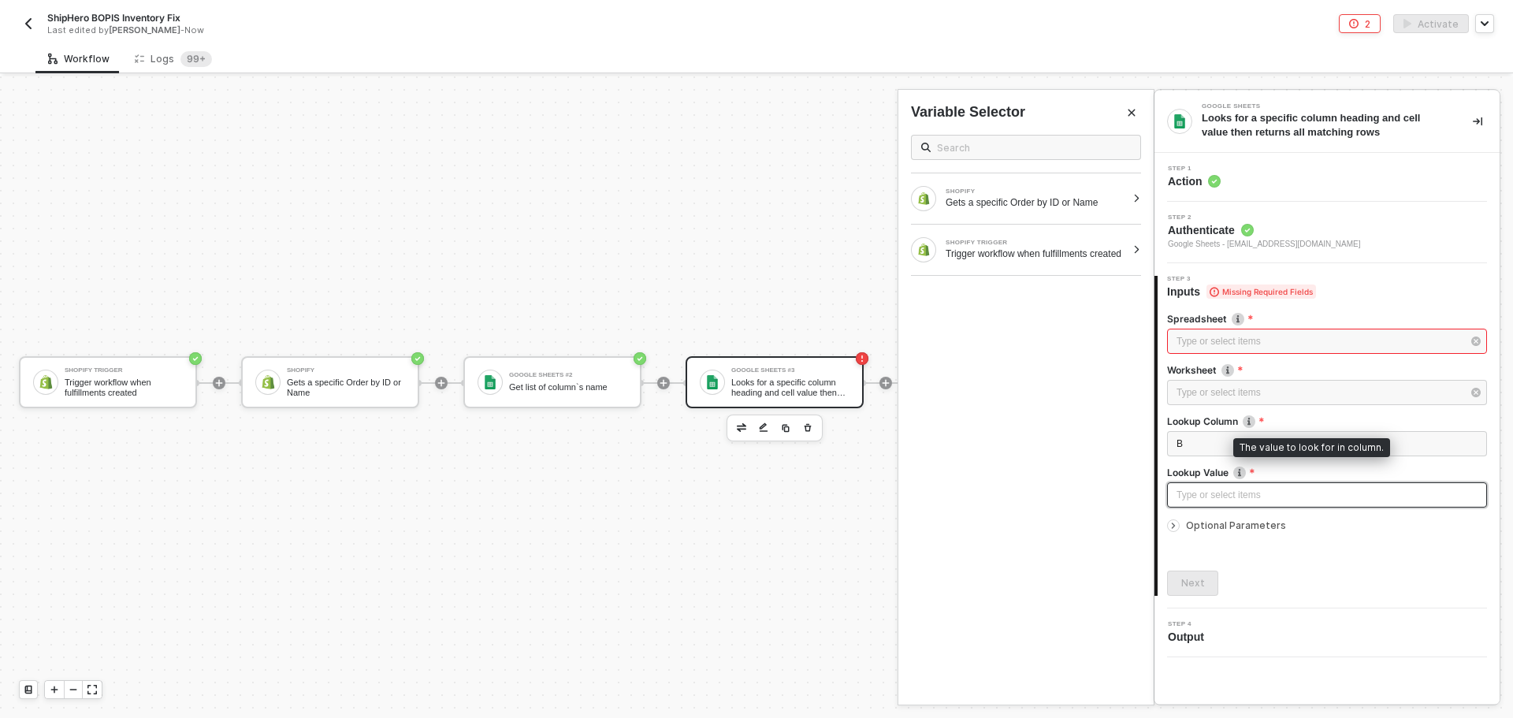
click at [1249, 492] on div "Type or select items ﻿" at bounding box center [1326, 495] width 301 height 15
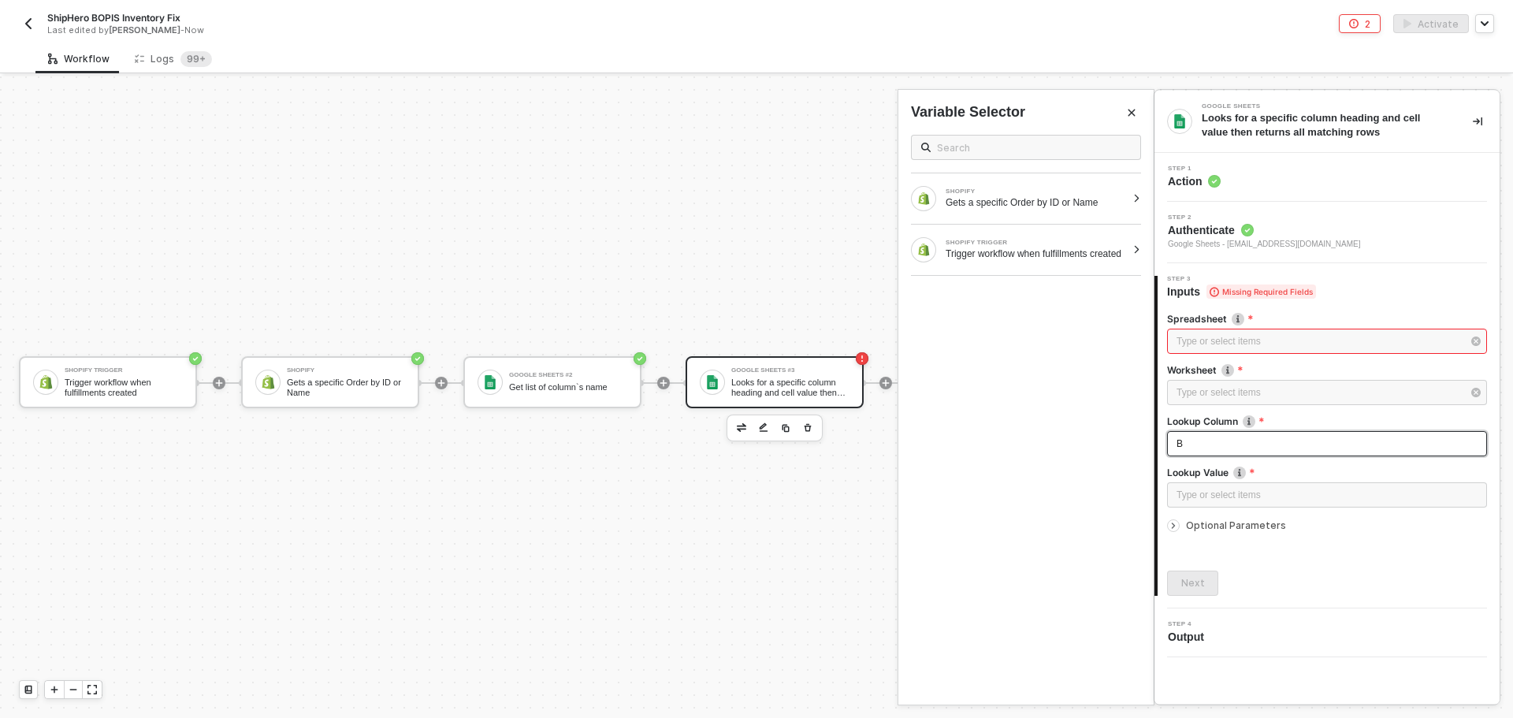
drag, startPoint x: 1221, startPoint y: 442, endPoint x: 1020, endPoint y: 420, distance: 202.9
click at [1154, 420] on div "Google Sheets Looks for a specific column heading and cell value then returns a…" at bounding box center [1333, 396] width 359 height 641
drag, startPoint x: 1194, startPoint y: 442, endPoint x: 1062, endPoint y: 436, distance: 132.5
click at [1154, 436] on div "Google Sheets Looks for a specific column heading and cell value then returns a…" at bounding box center [1333, 396] width 359 height 641
click at [1257, 496] on div "Type or select items ﻿" at bounding box center [1326, 495] width 301 height 15
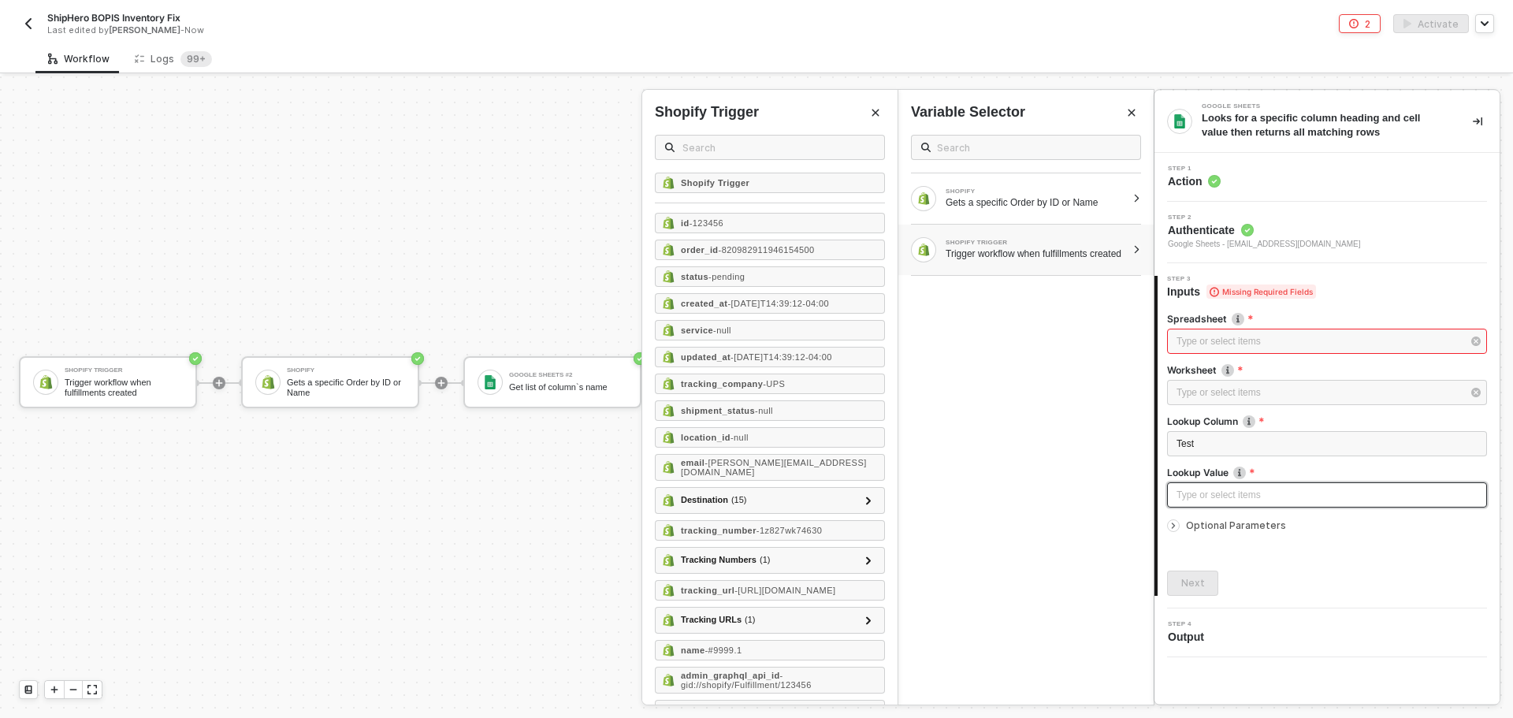
click at [1216, 500] on div "Type or select items ﻿" at bounding box center [1326, 495] width 301 height 15
drag, startPoint x: 1220, startPoint y: 495, endPoint x: 1058, endPoint y: 469, distance: 163.6
click at [1154, 469] on div "Google Sheets Looks for a specific column heading and cell value then returns a…" at bounding box center [1333, 396] width 359 height 641
click at [1229, 451] on div "Test" at bounding box center [1326, 444] width 301 height 15
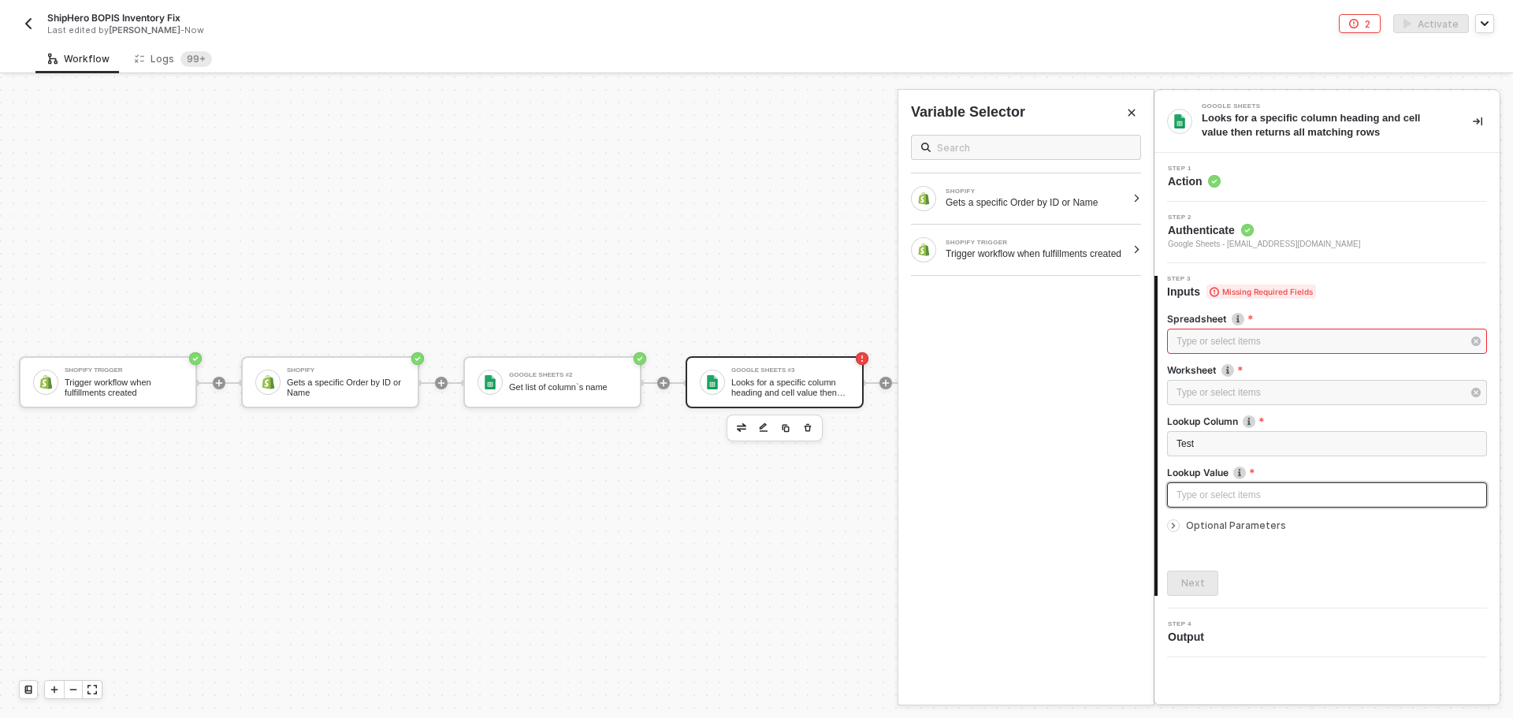
click at [1232, 484] on div "Type or select items ﻿" at bounding box center [1327, 494] width 320 height 25
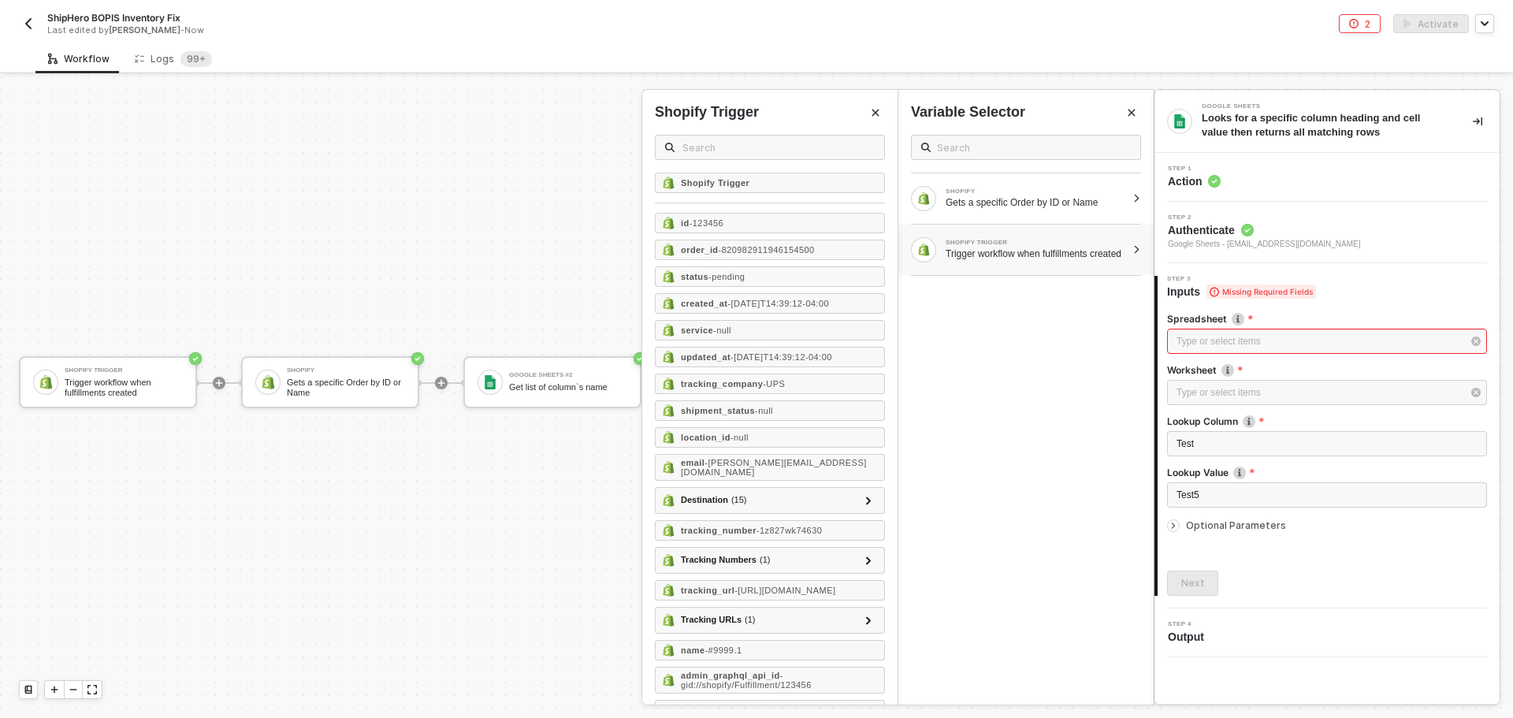
click at [1224, 520] on span "Optional Parameters" at bounding box center [1236, 525] width 100 height 12
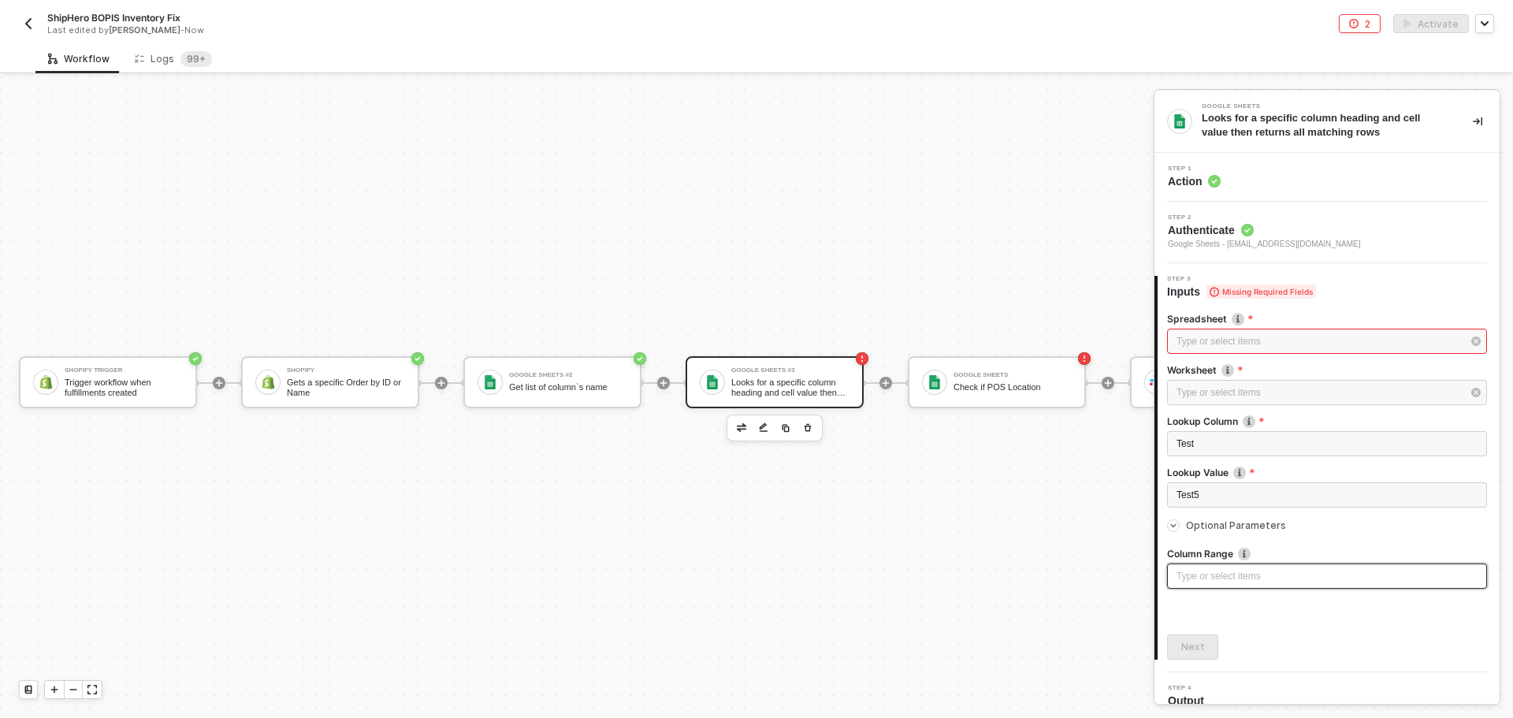
click at [1230, 578] on div "Type or select items ﻿" at bounding box center [1326, 576] width 301 height 15
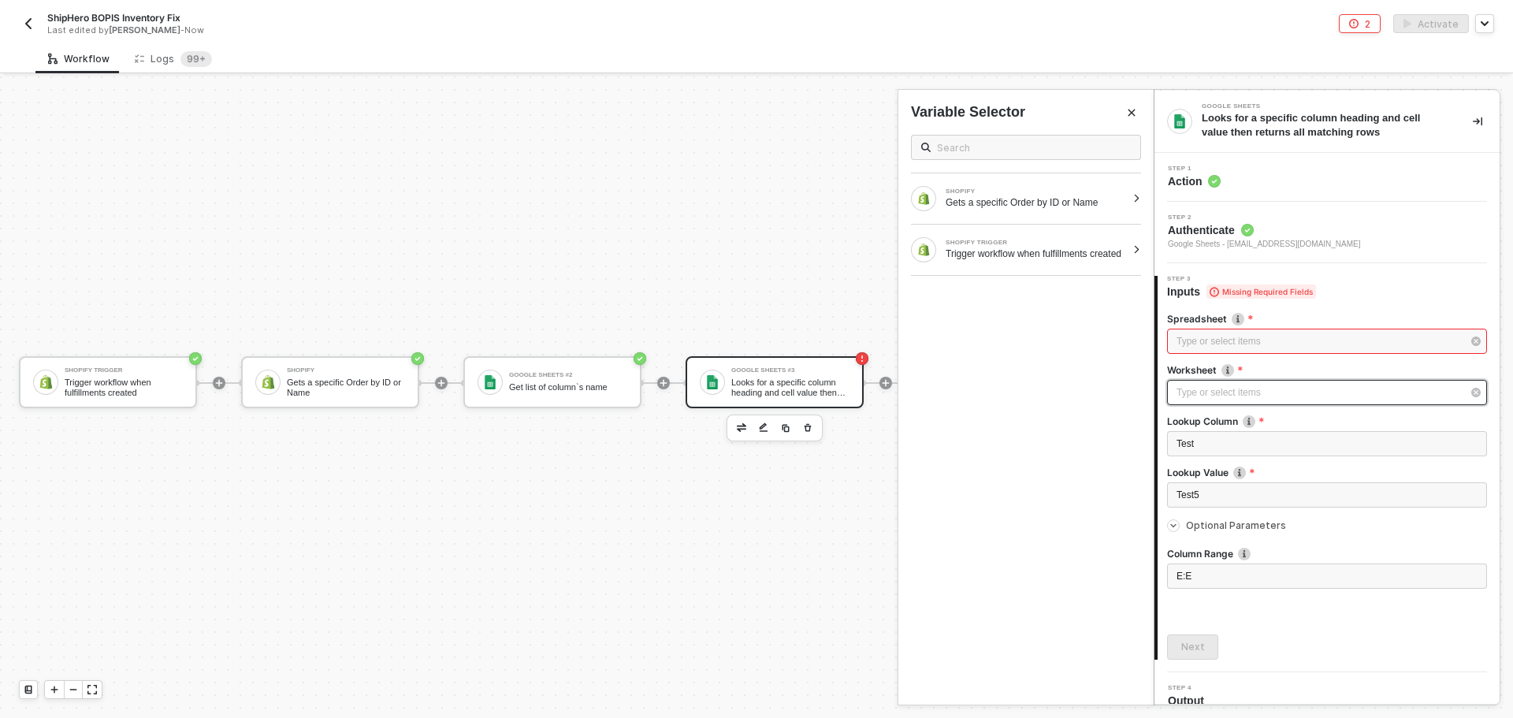
click at [1243, 399] on div "Type or select items ﻿" at bounding box center [1318, 392] width 285 height 15
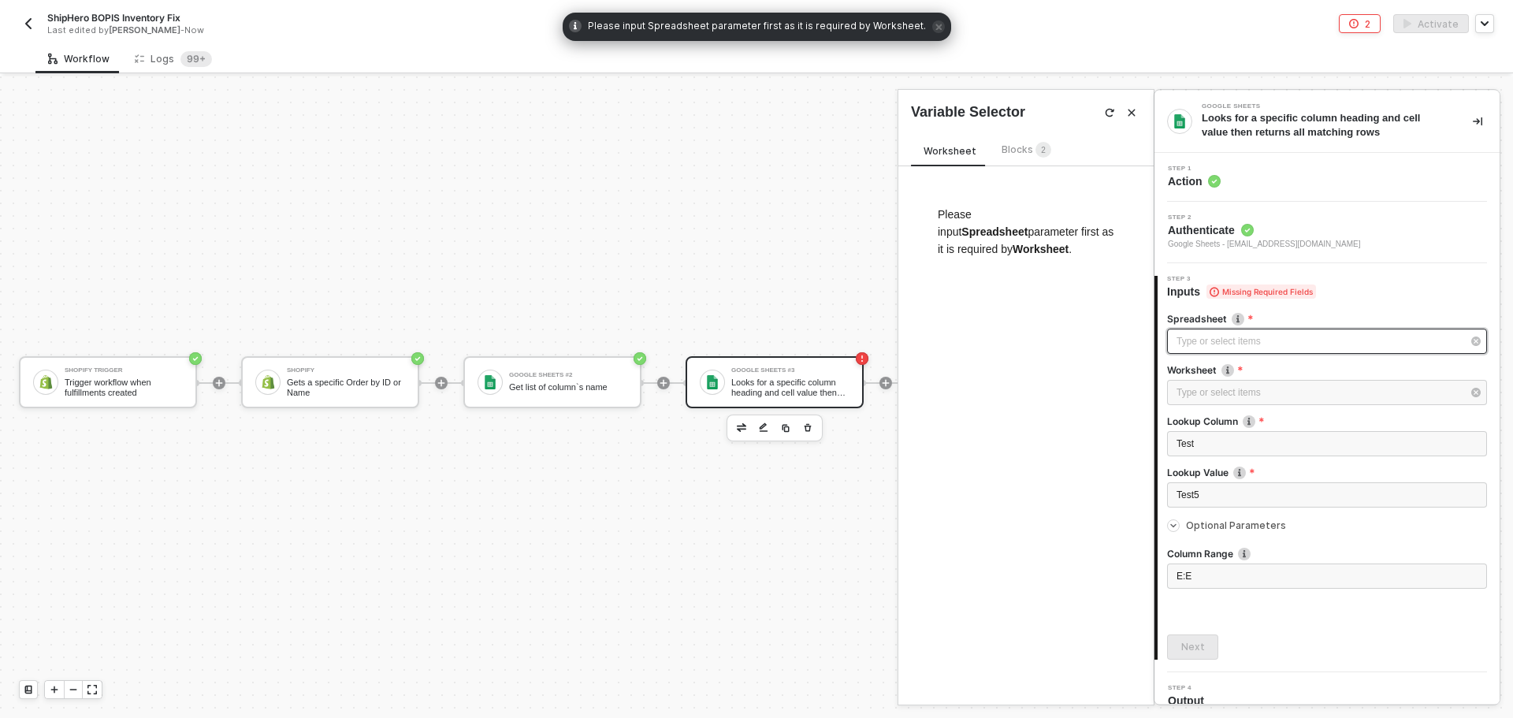
click at [1245, 344] on div "Type or select items ﻿" at bounding box center [1318, 341] width 285 height 15
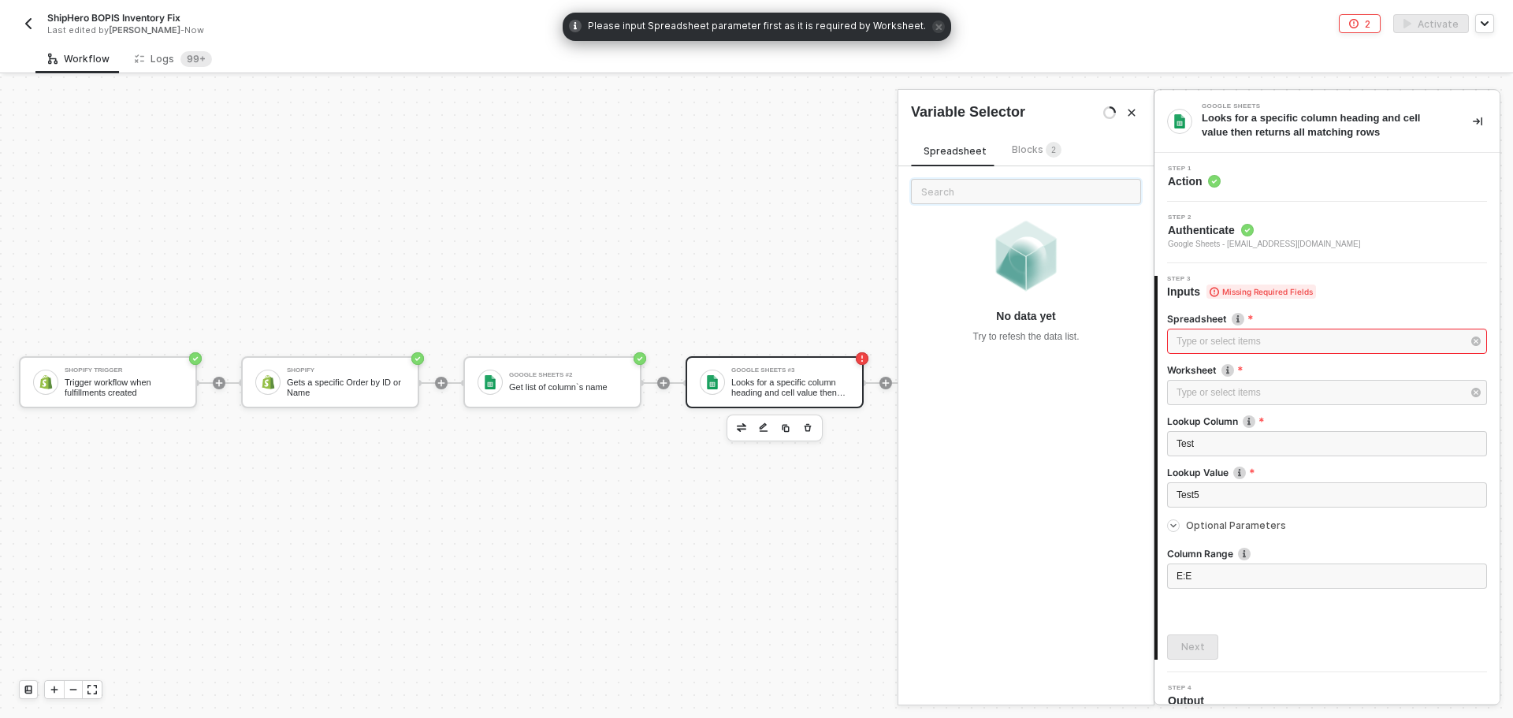
click at [987, 199] on input "text" at bounding box center [1026, 191] width 230 height 25
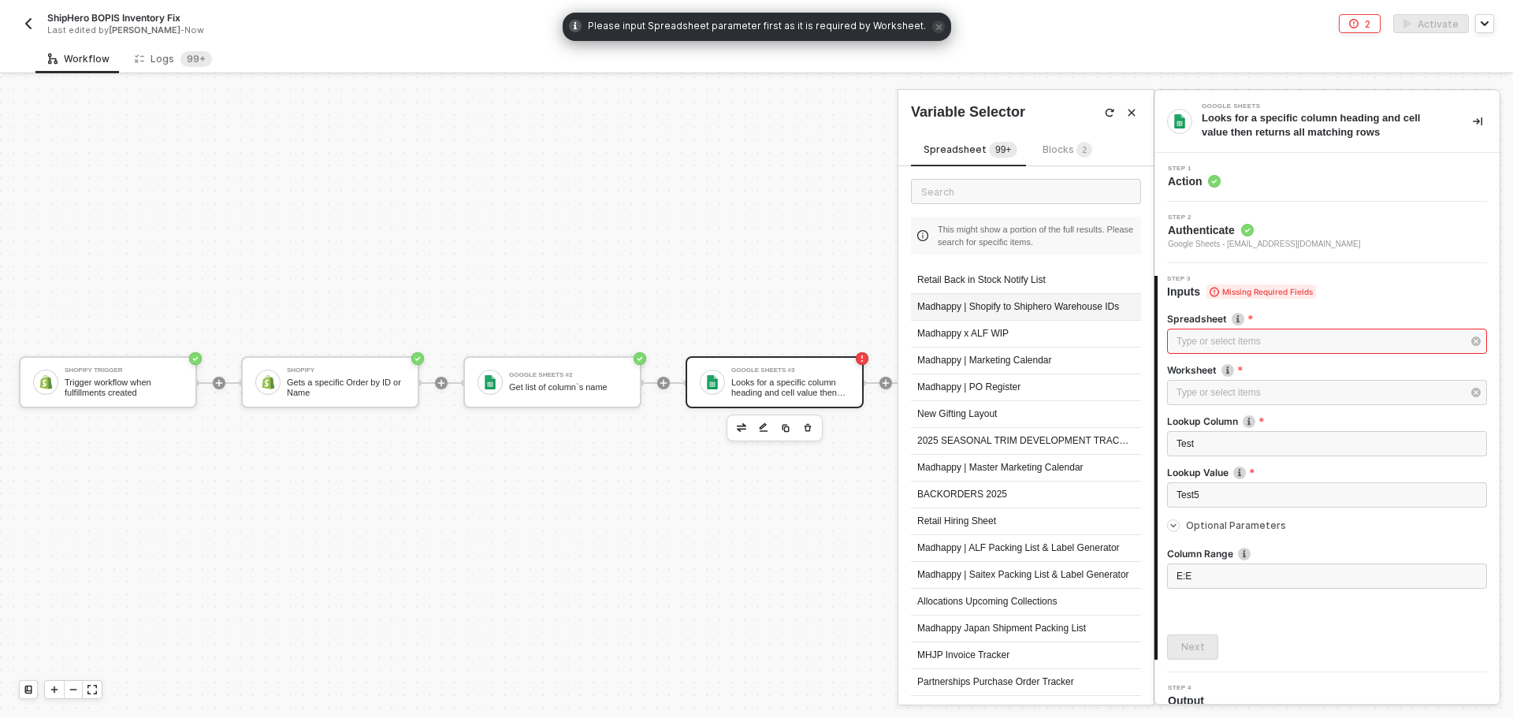
click at [1020, 304] on div "Madhappy | Shopify to Shiphero Warehouse IDs" at bounding box center [1026, 307] width 230 height 27
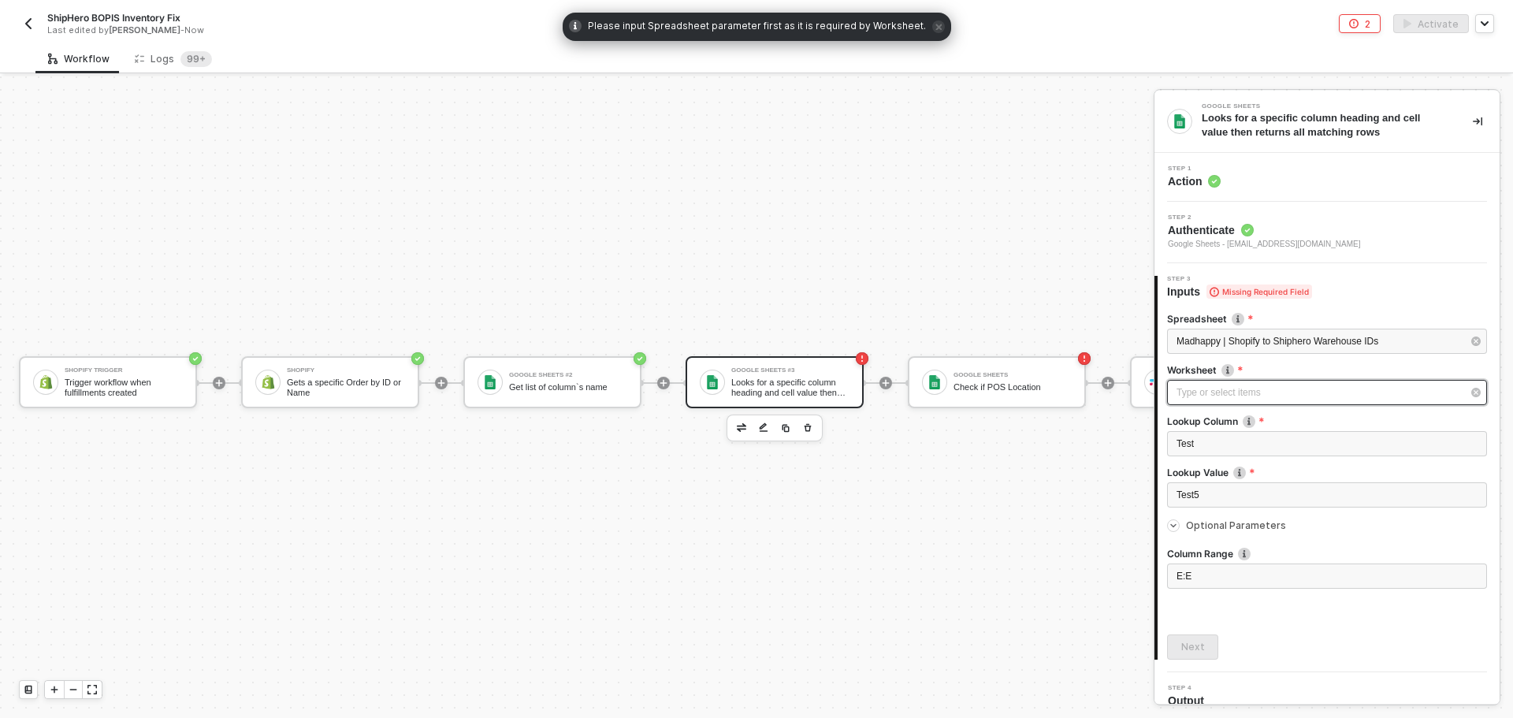
click at [1201, 390] on div "Type or select items ﻿" at bounding box center [1318, 392] width 285 height 15
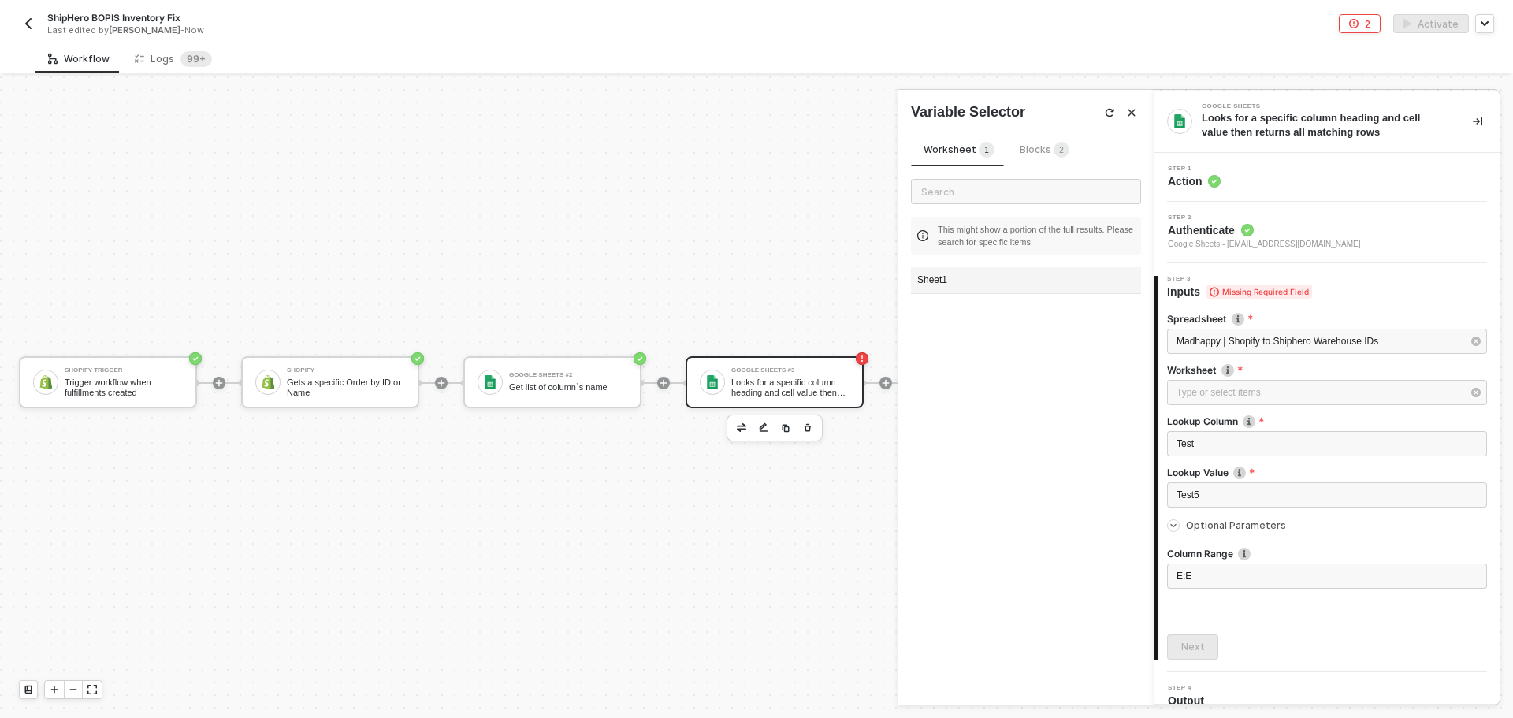
click at [964, 280] on div "Sheet1" at bounding box center [1026, 280] width 230 height 27
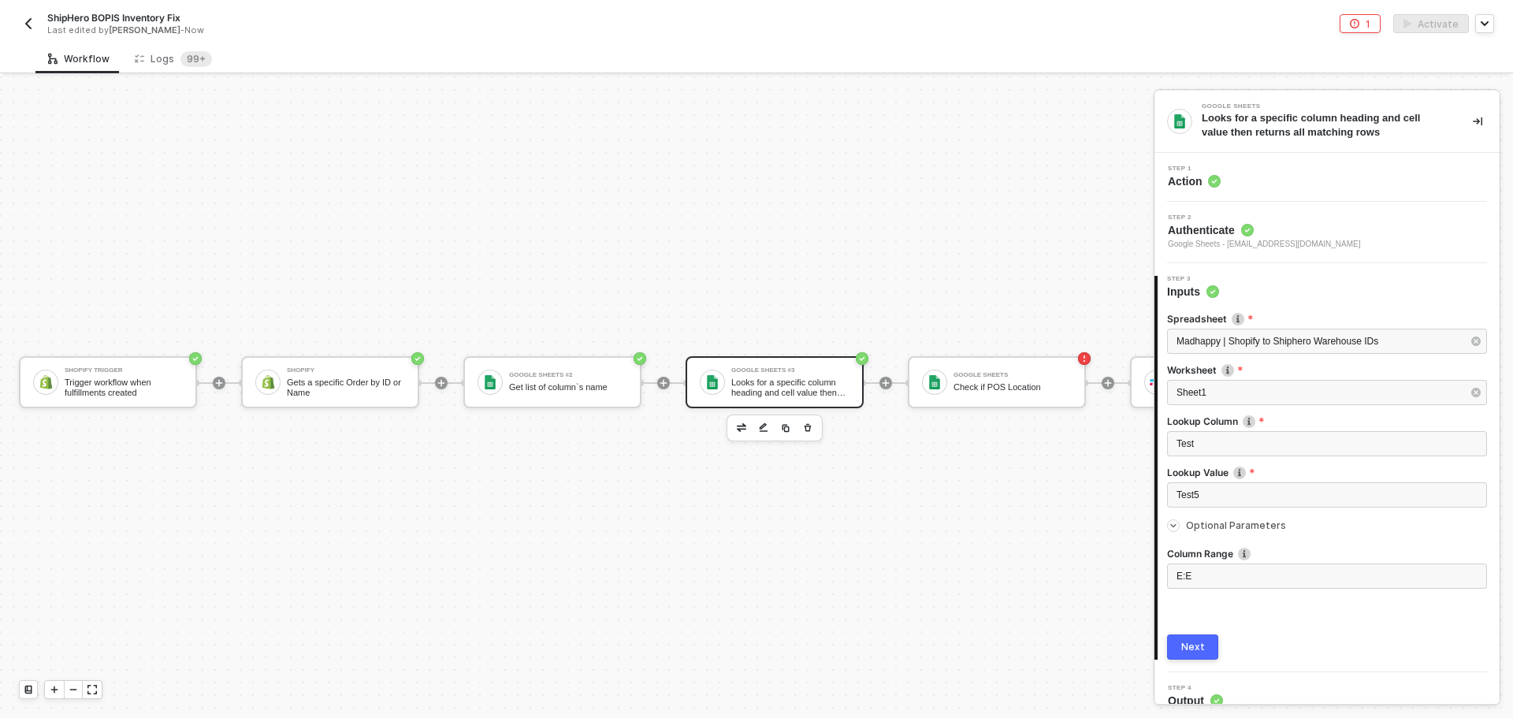
click at [1187, 651] on div "Next" at bounding box center [1193, 647] width 24 height 13
click at [998, 373] on div "Google Sheets" at bounding box center [1012, 375] width 118 height 6
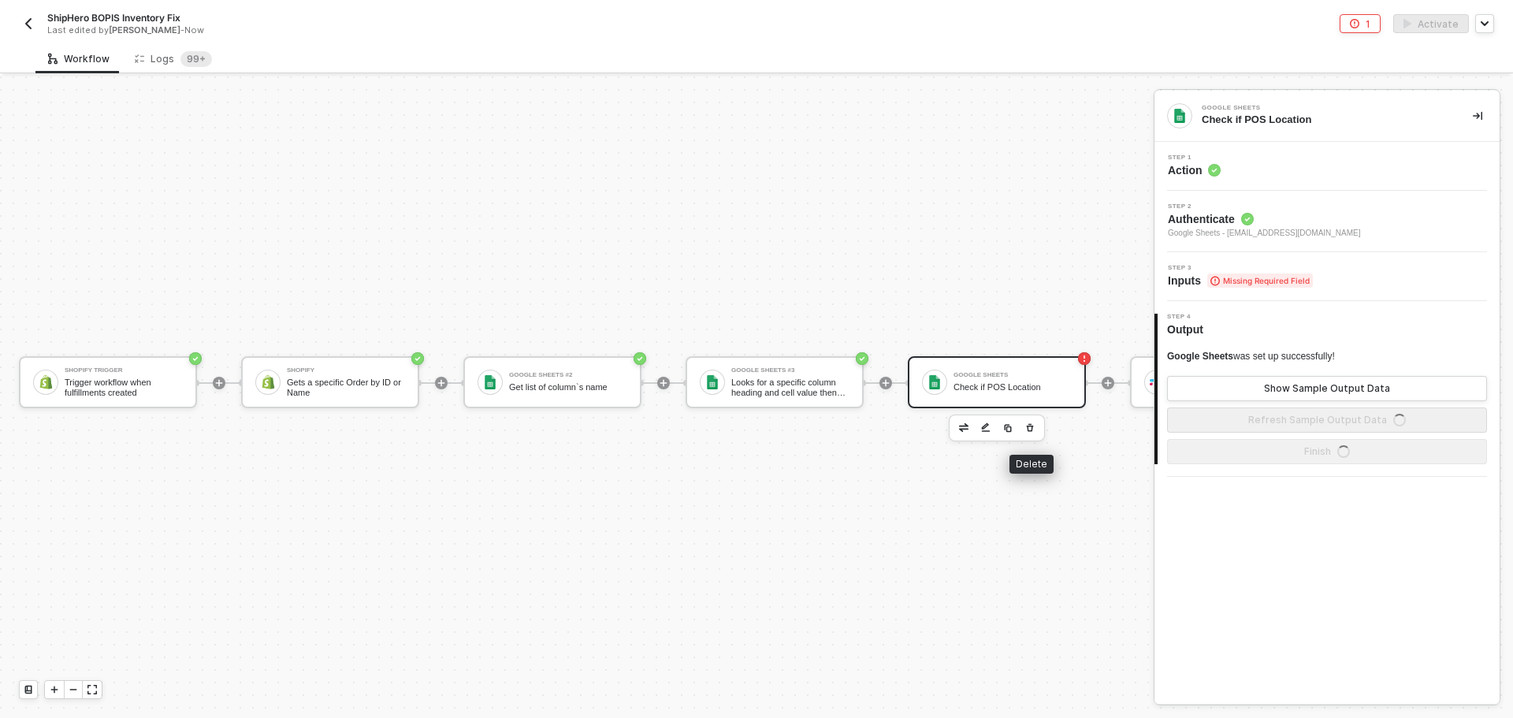
click at [1024, 430] on button "button" at bounding box center [1029, 427] width 19 height 19
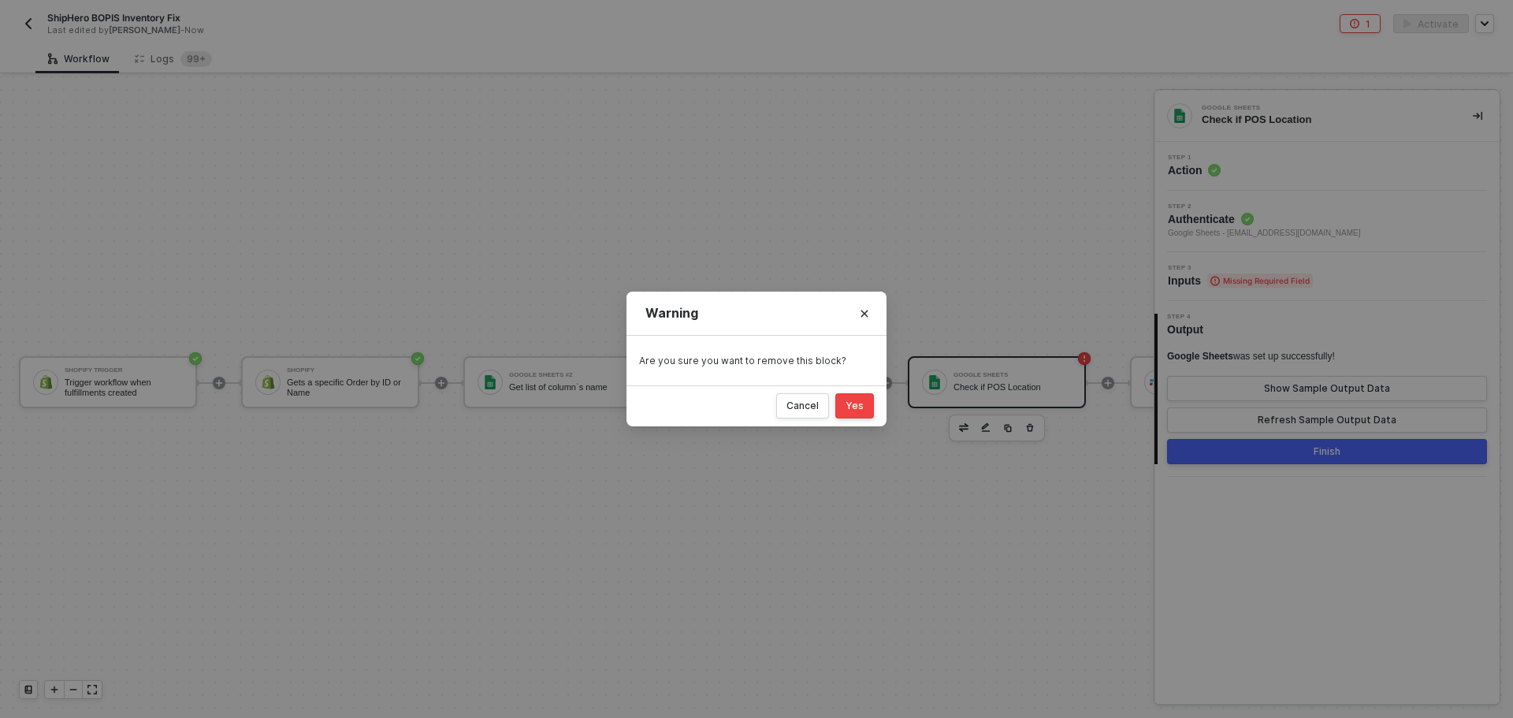
click at [870, 407] on button "Yes" at bounding box center [854, 405] width 39 height 25
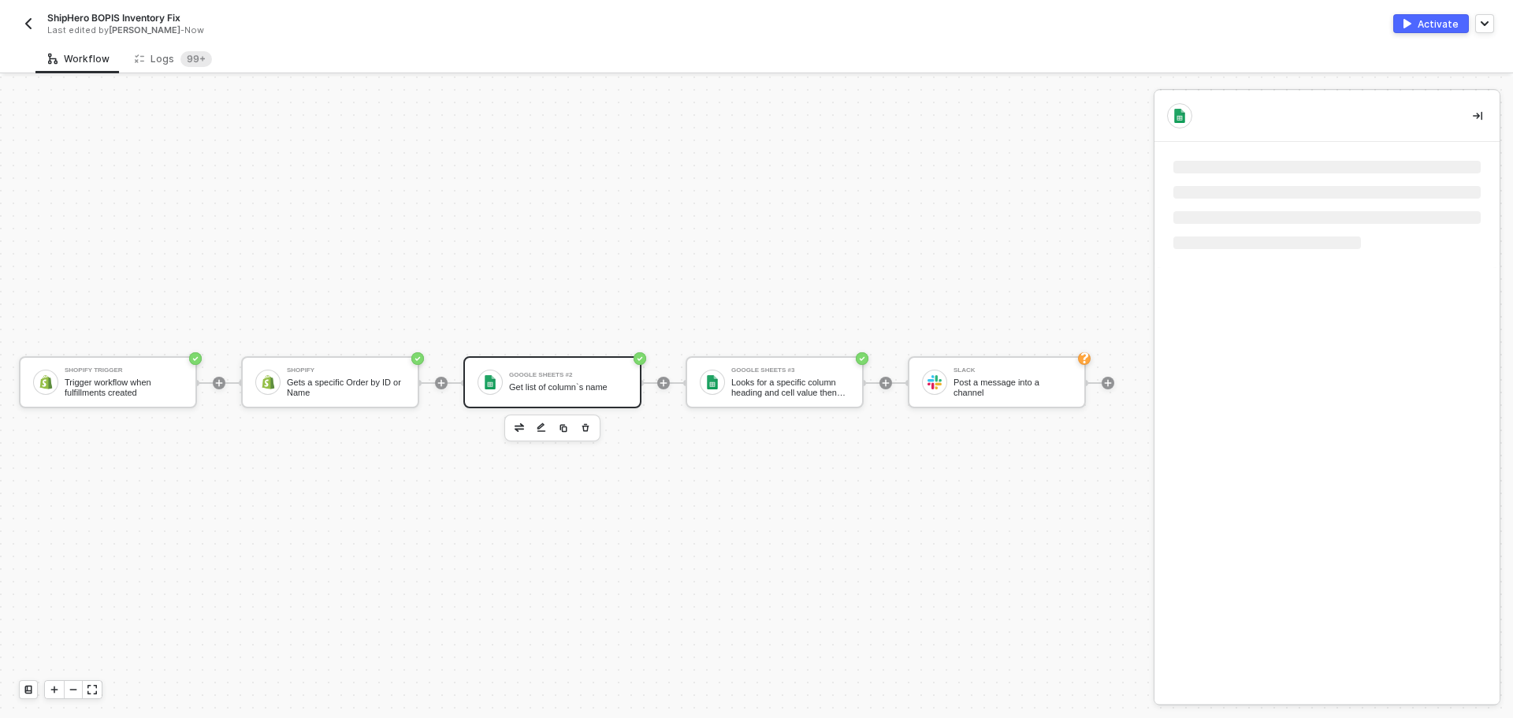
click at [582, 398] on div "Google Sheets #2 Get list of column`s name" at bounding box center [552, 382] width 178 height 52
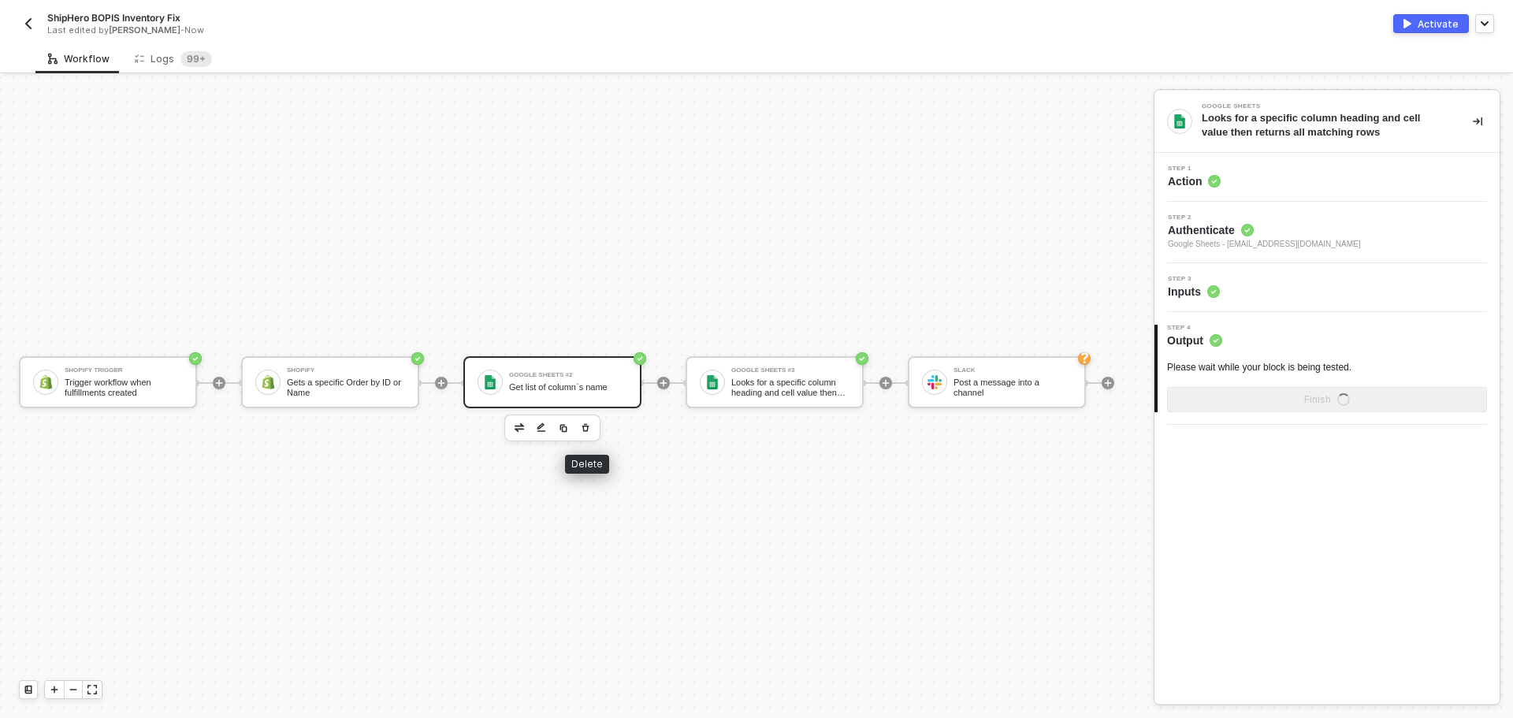
click at [585, 425] on icon "button" at bounding box center [585, 427] width 7 height 8
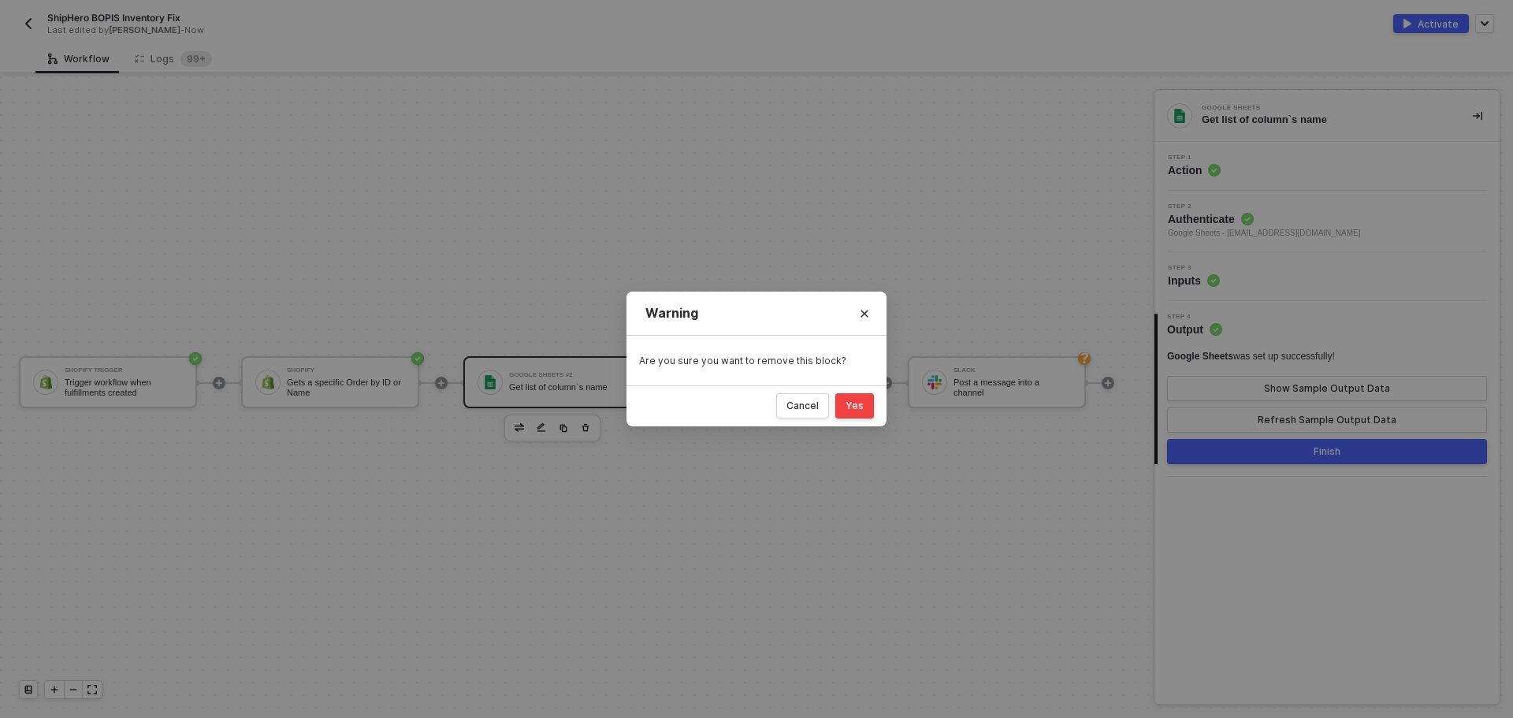
click at [834, 411] on div "Cancel Yes" at bounding box center [756, 405] width 260 height 41
click at [837, 410] on button "Yes" at bounding box center [854, 405] width 39 height 25
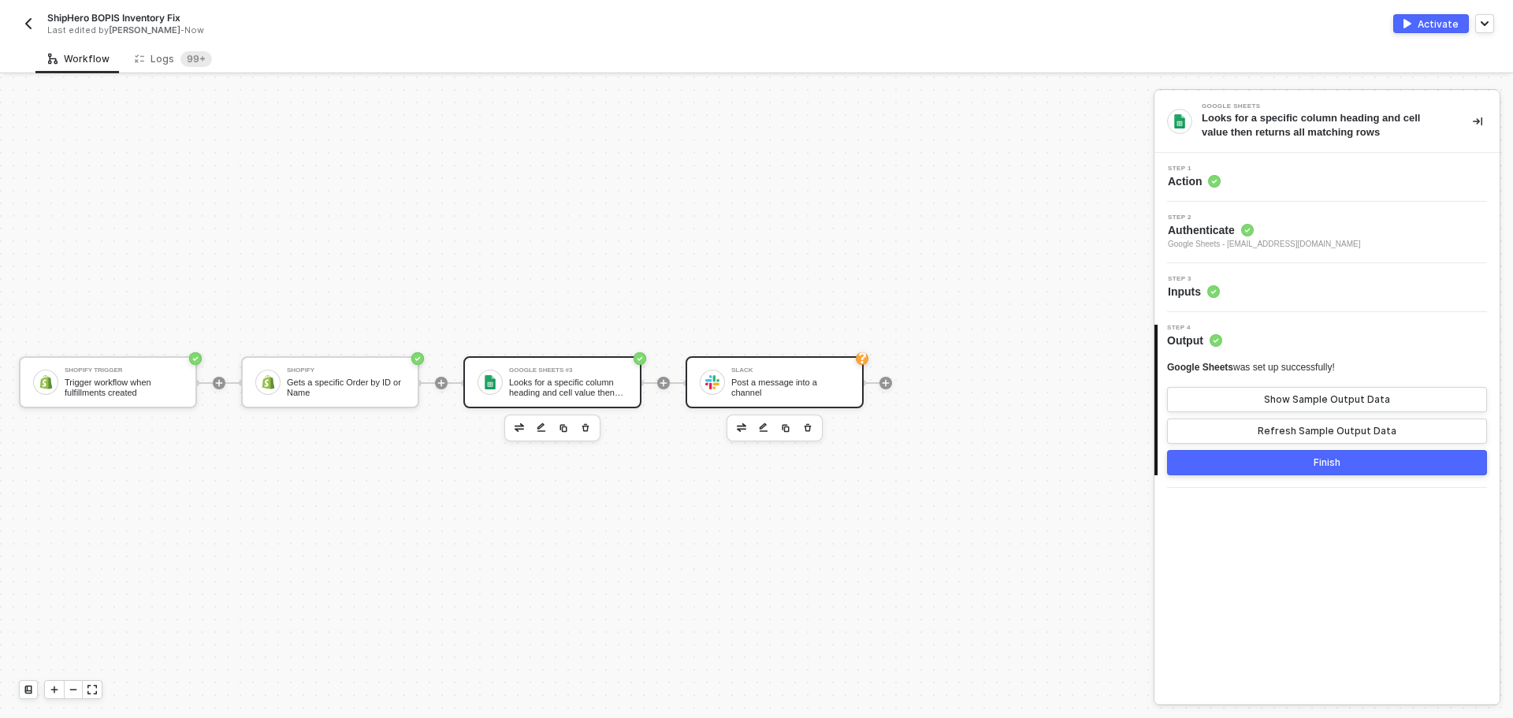
click at [804, 373] on div "Slack" at bounding box center [790, 370] width 118 height 6
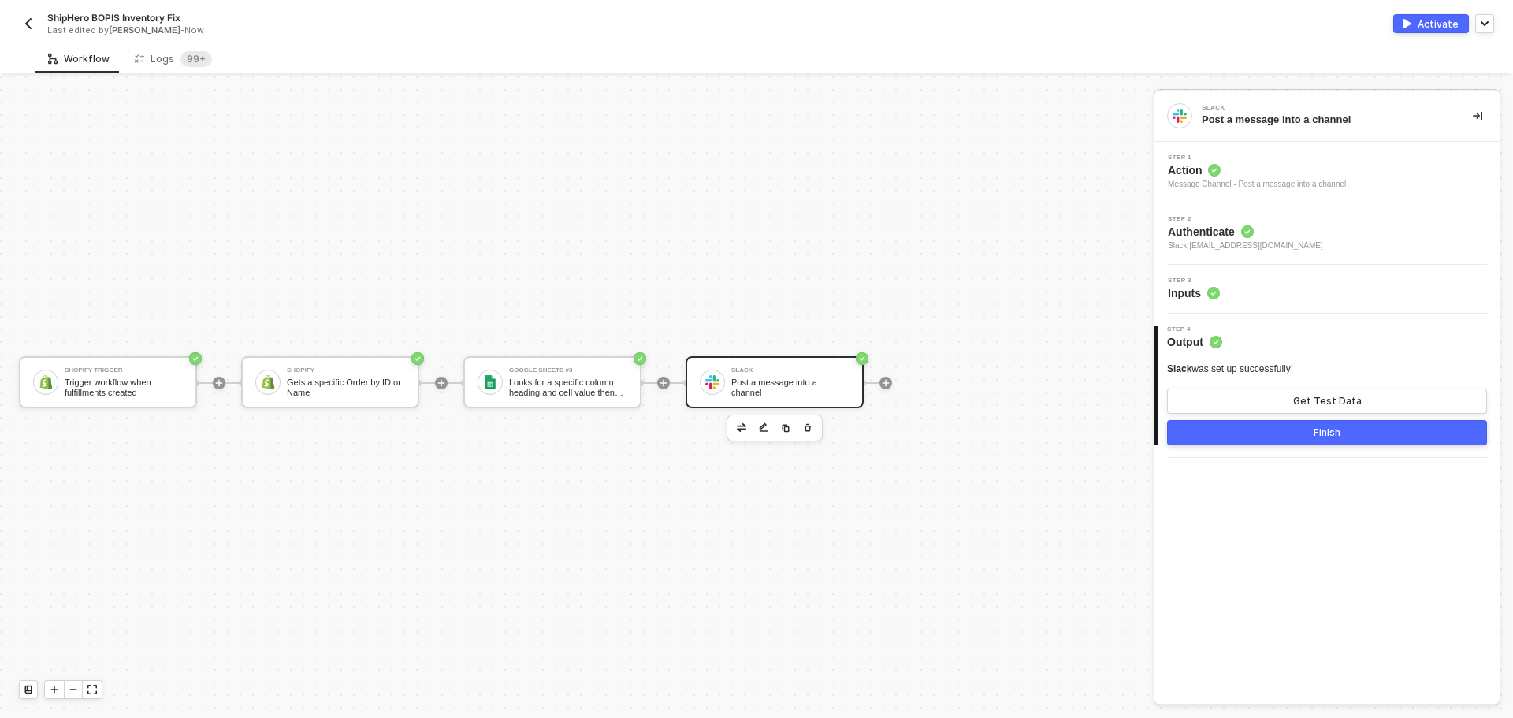
click at [1252, 279] on div "Step 3 Inputs" at bounding box center [1328, 289] width 341 height 24
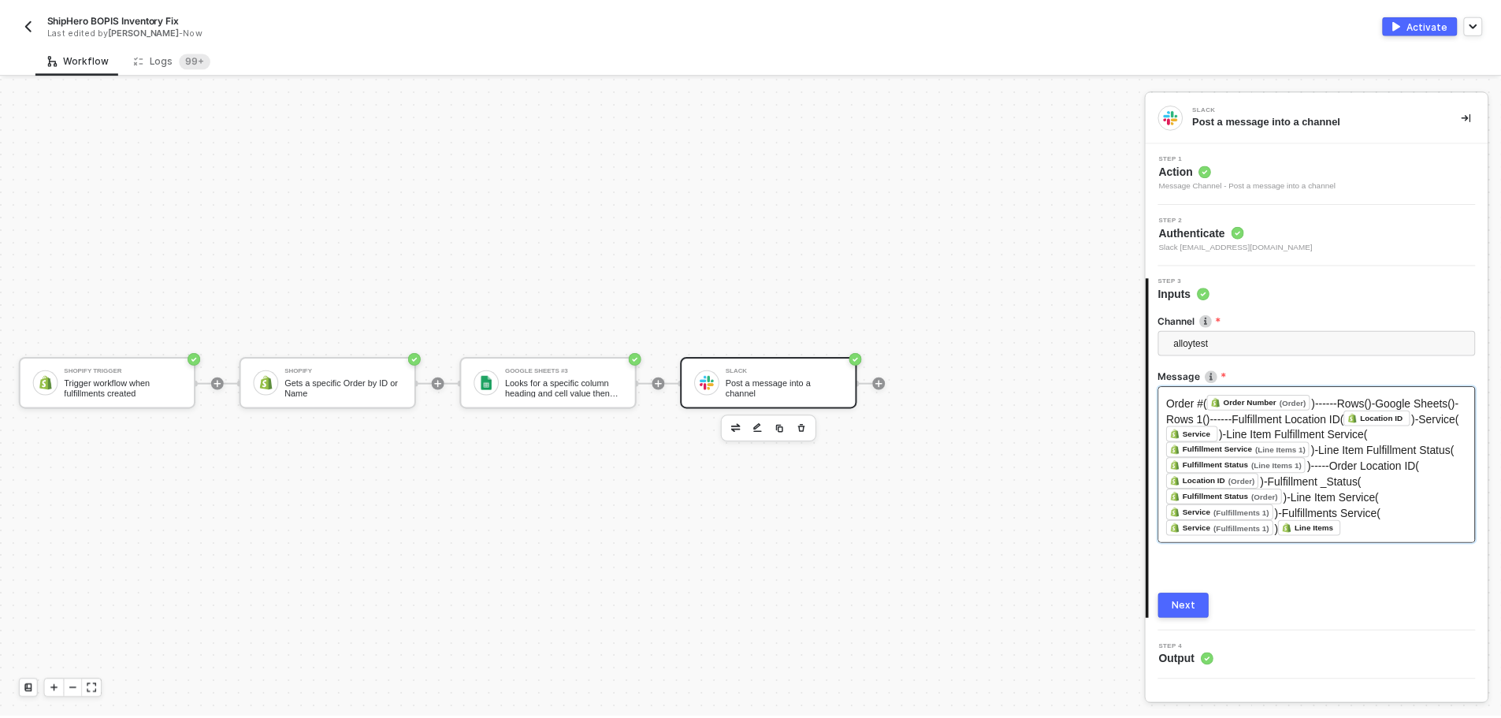
scroll to position [2, 0]
click at [1209, 603] on button "Next" at bounding box center [1192, 606] width 51 height 25
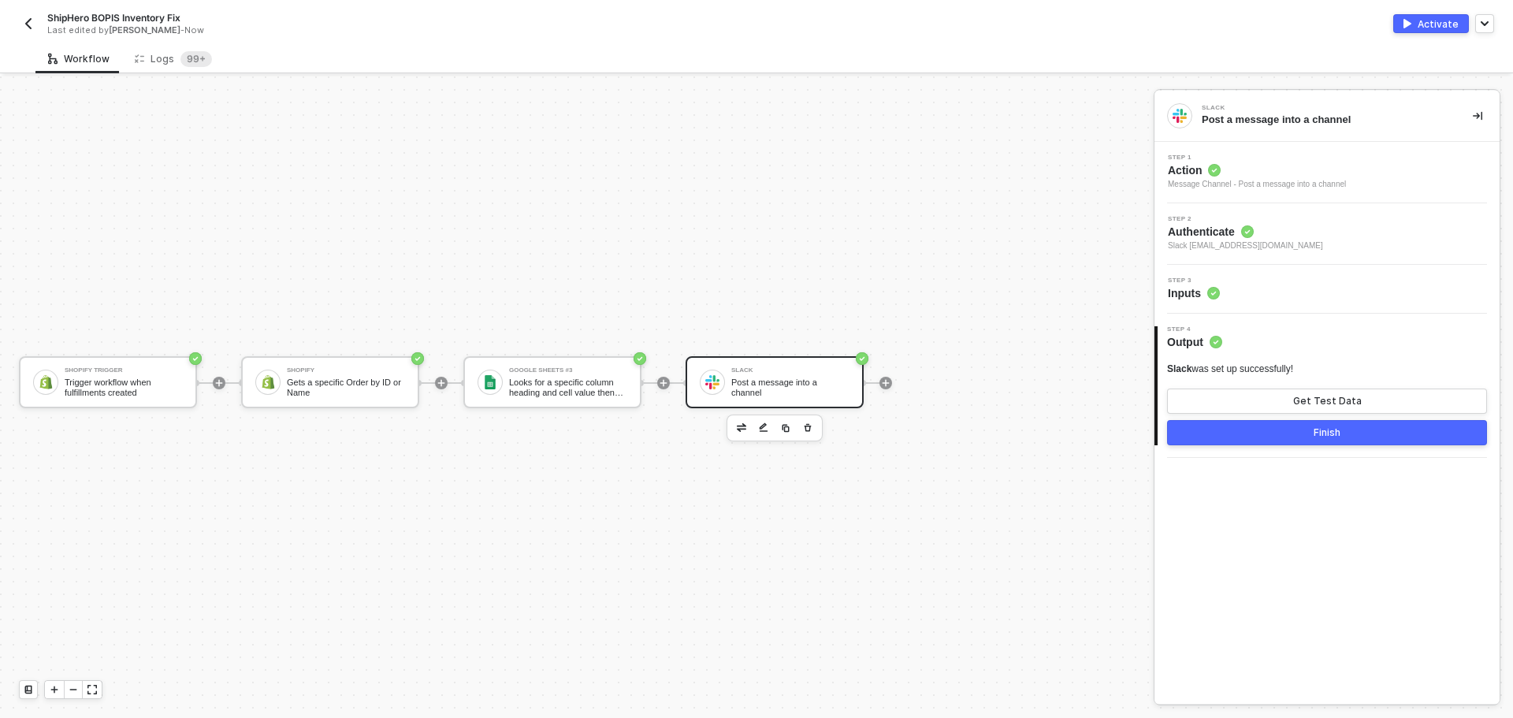
click at [1433, 24] on div "Activate" at bounding box center [1437, 23] width 41 height 13
click at [168, 65] on div "Logs 99+" at bounding box center [173, 59] width 77 height 16
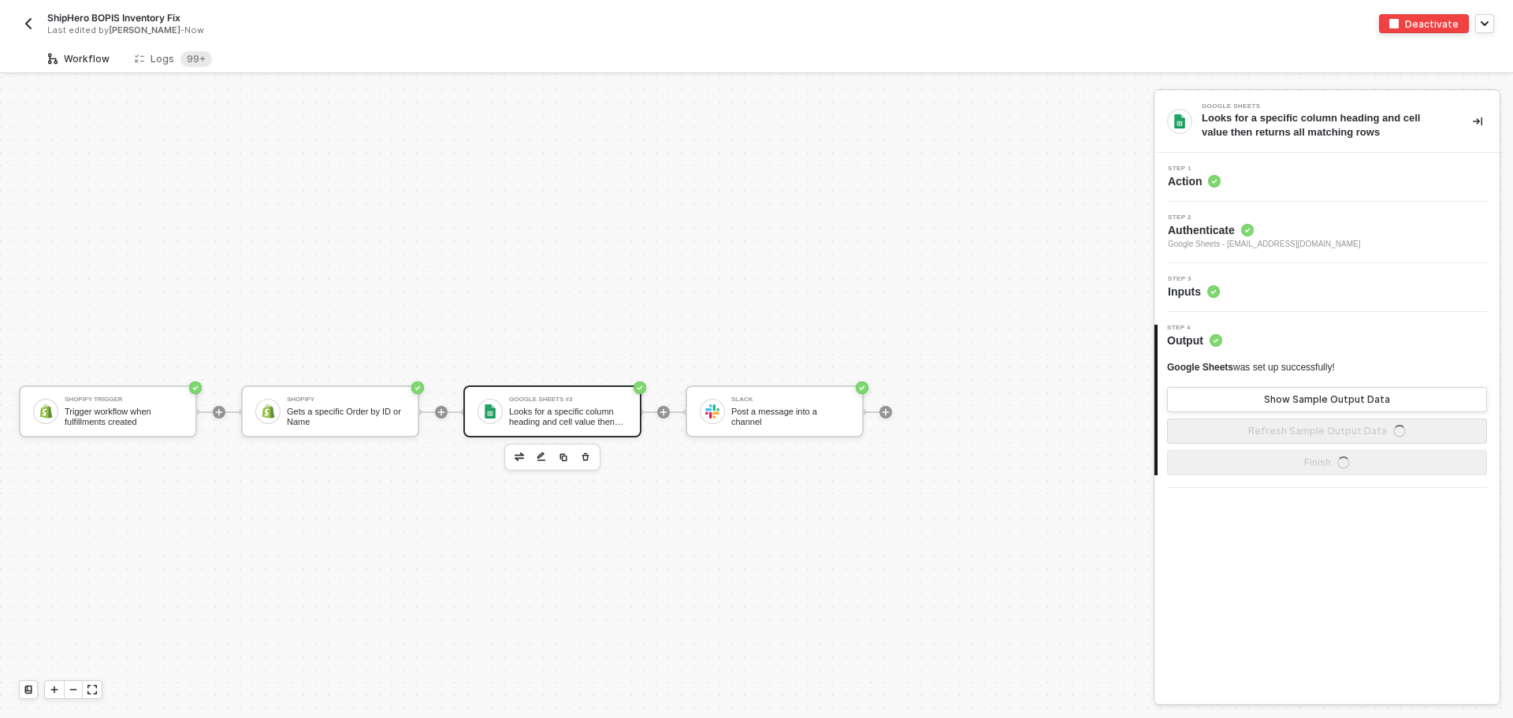
scroll to position [29, 0]
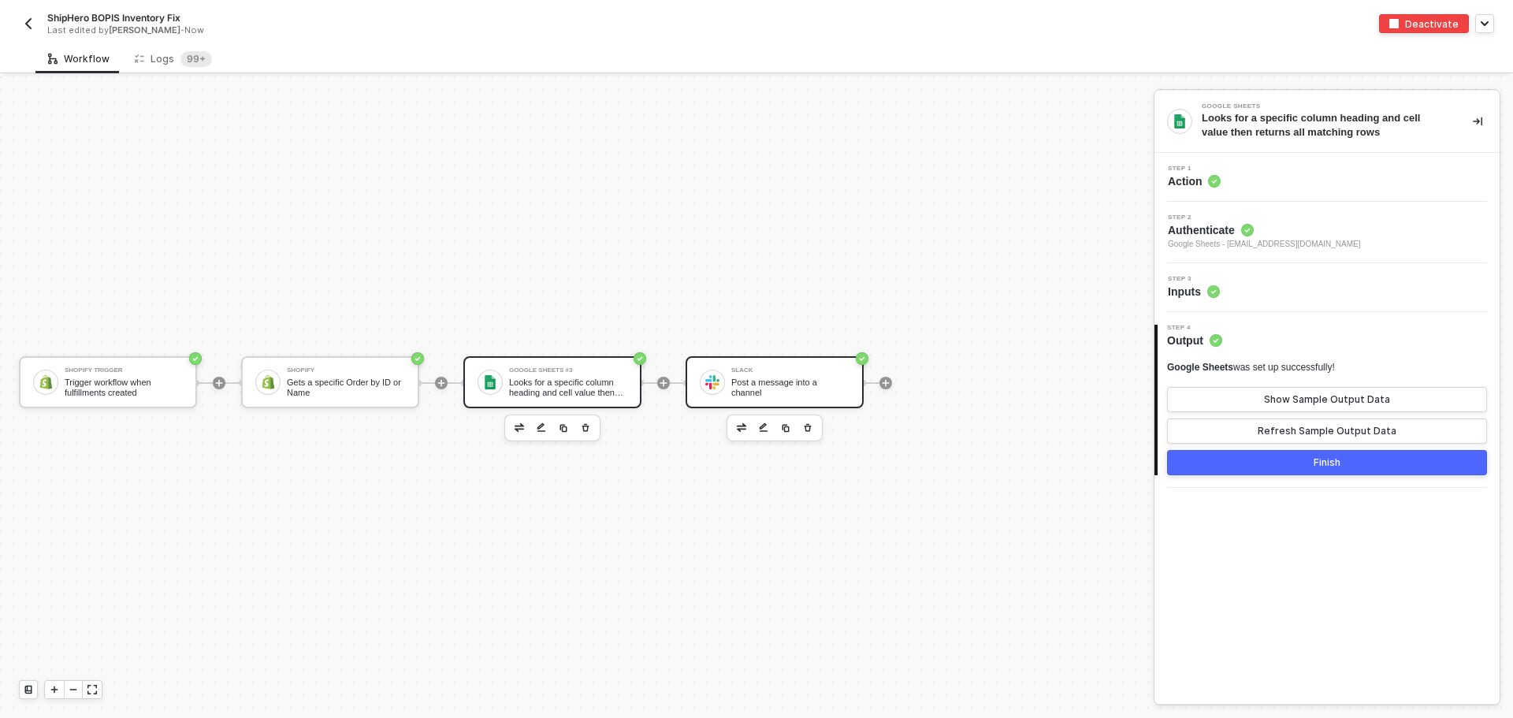
click at [784, 382] on div "Post a message into a channel" at bounding box center [790, 387] width 118 height 20
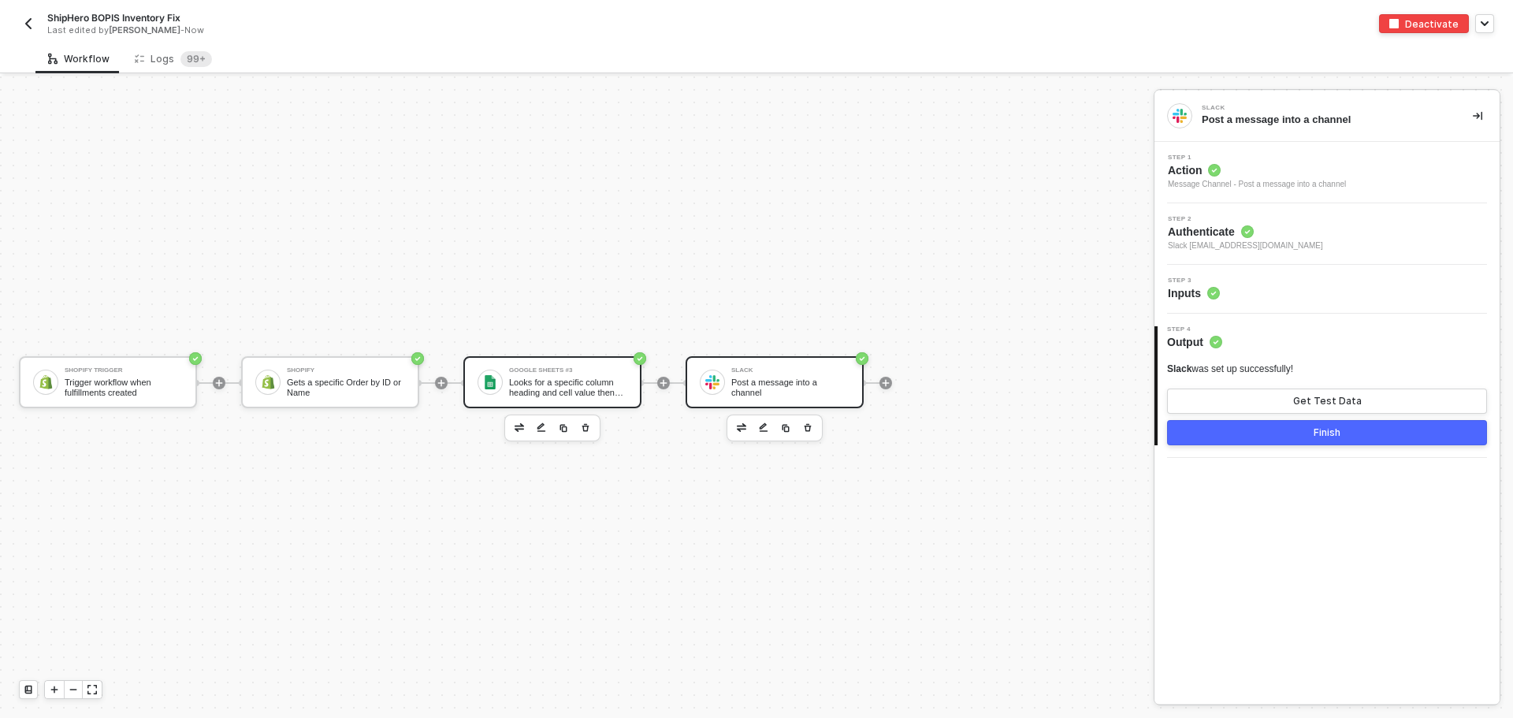
click at [608, 385] on div "Looks for a specific column heading and cell value then returns all matching ro…" at bounding box center [568, 387] width 118 height 20
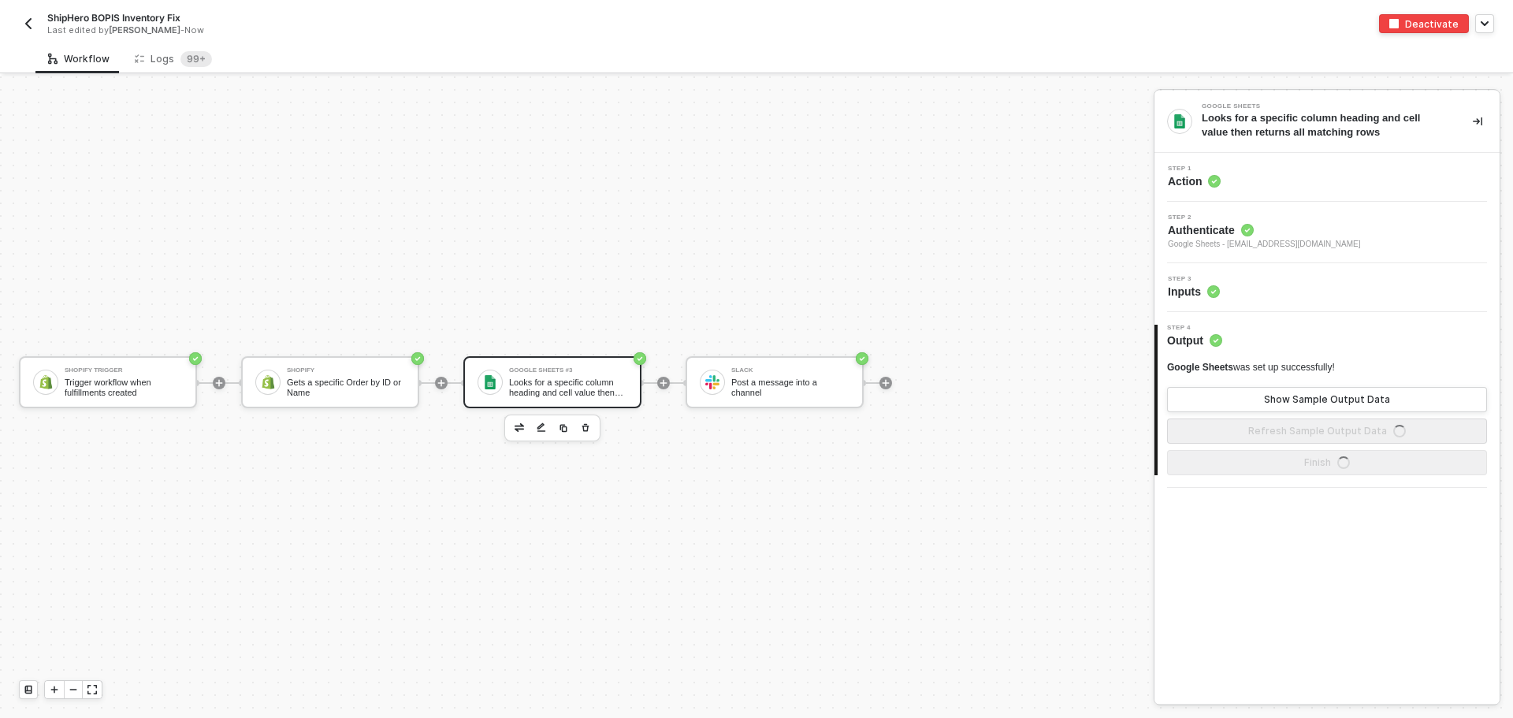
click at [1284, 229] on span "Authenticate" at bounding box center [1264, 230] width 193 height 16
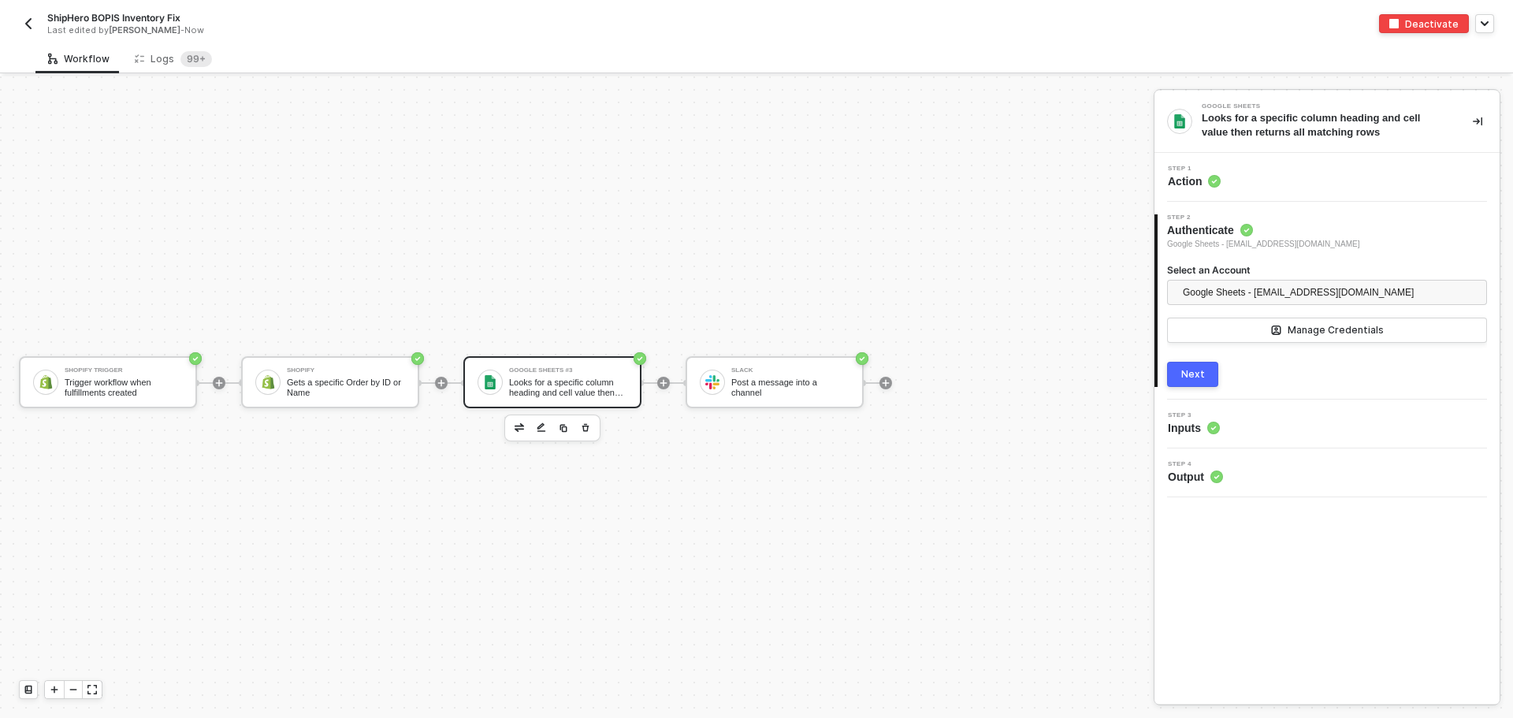
click at [1312, 417] on div "Step 3 Inputs" at bounding box center [1328, 424] width 341 height 24
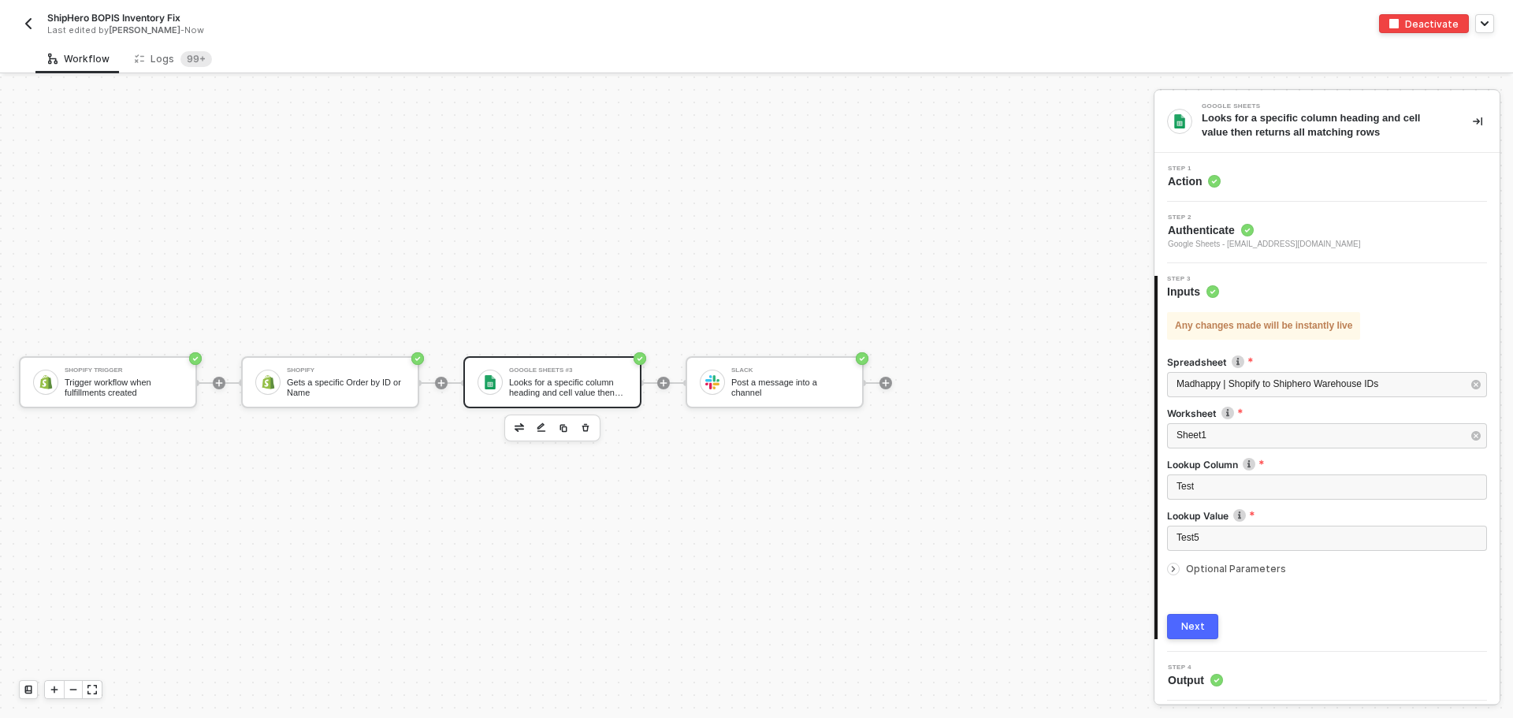
click at [1265, 574] on span "Optional Parameters" at bounding box center [1236, 569] width 100 height 12
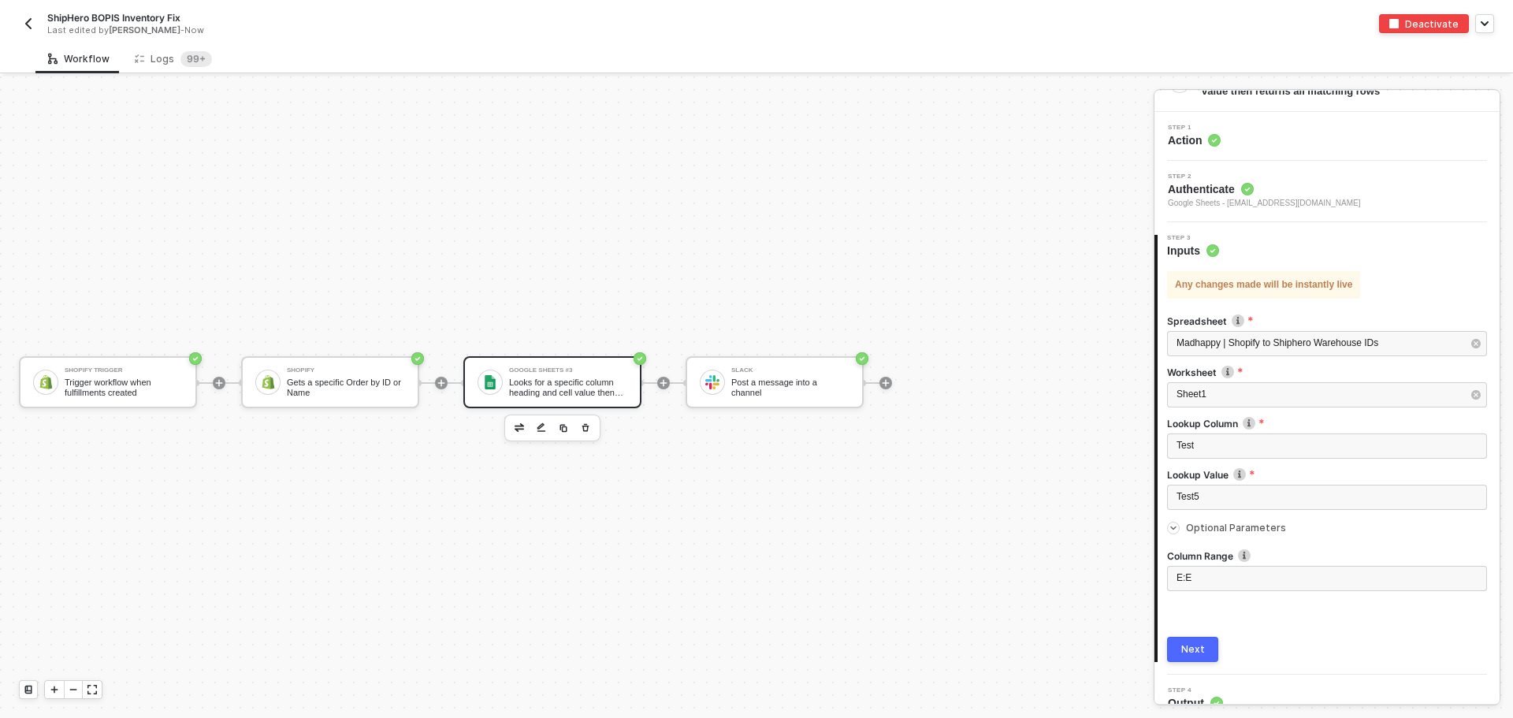
scroll to position [61, 0]
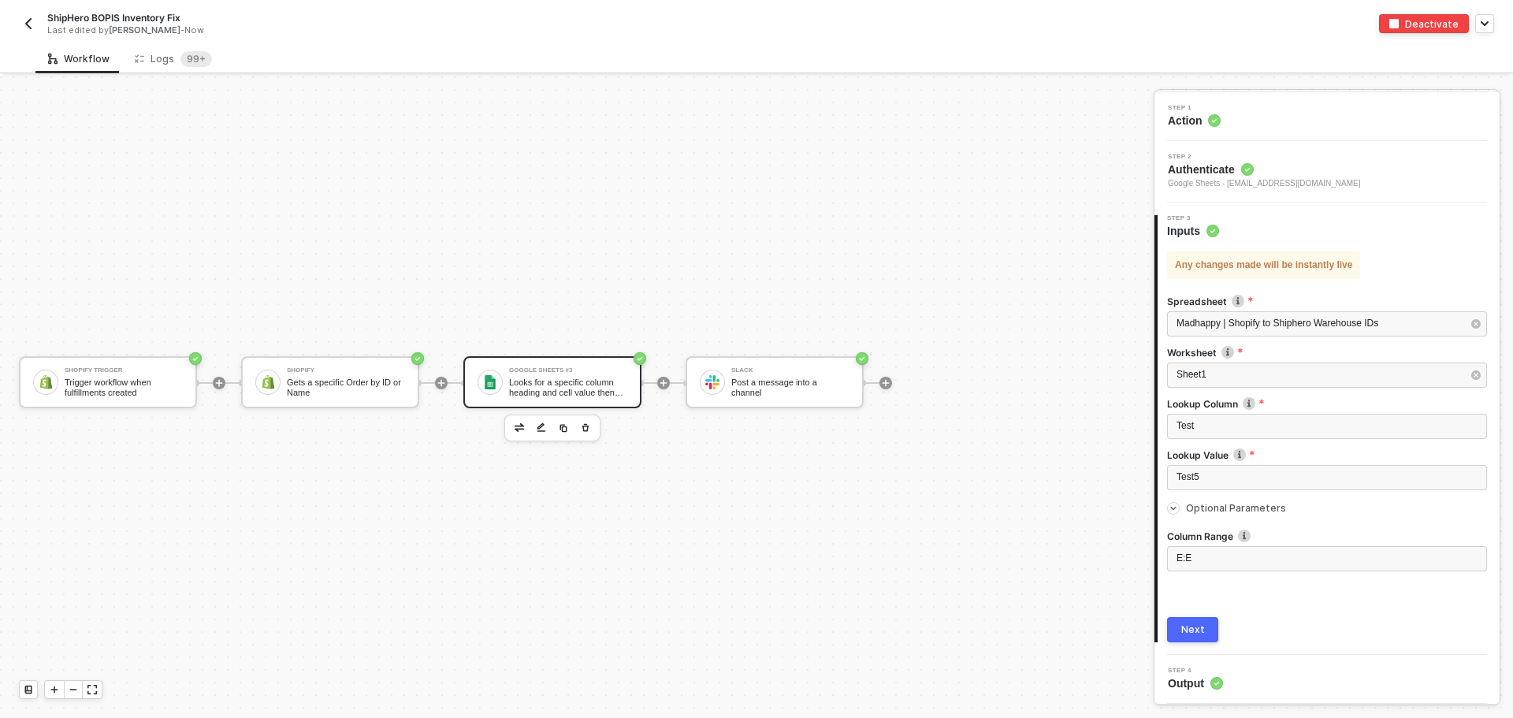
click at [1212, 502] on span "Optional Parameters" at bounding box center [1236, 508] width 100 height 12
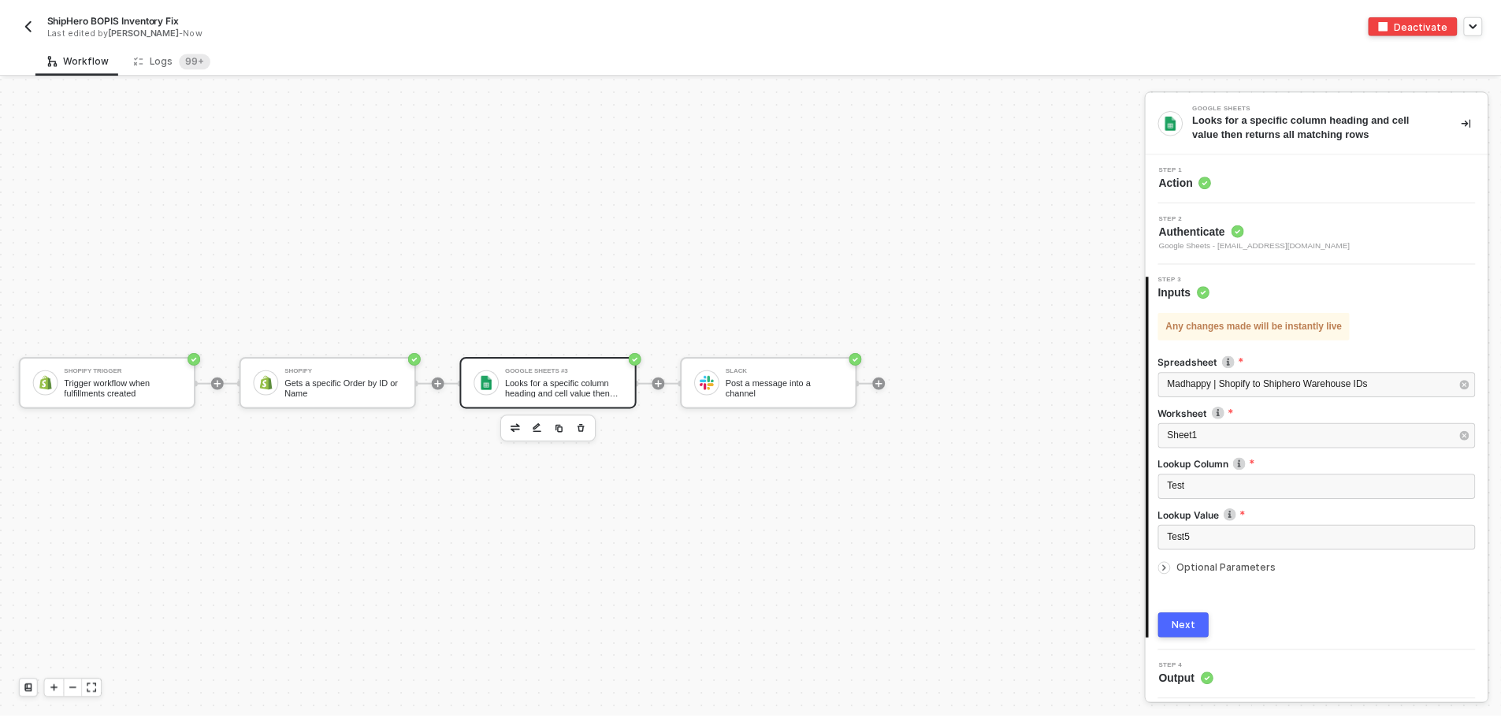
scroll to position [0, 0]
click at [185, 53] on sup "99+" at bounding box center [196, 59] width 32 height 16
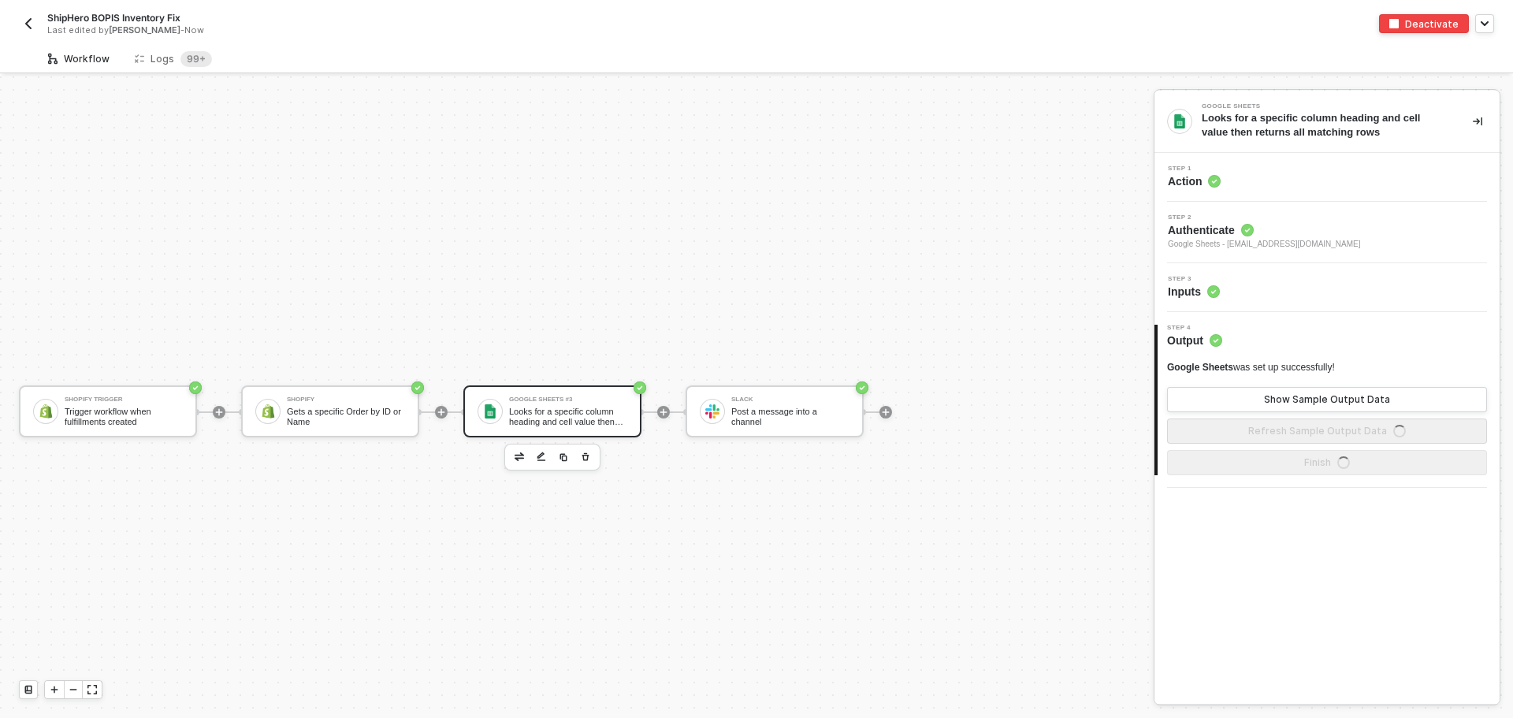
scroll to position [29, 0]
